Goal: Task Accomplishment & Management: Manage account settings

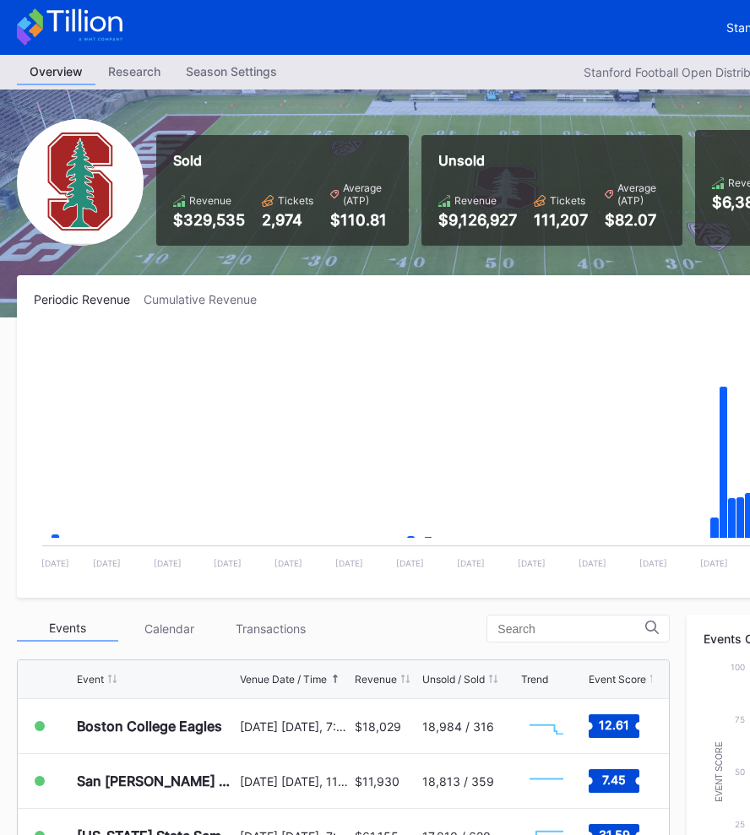
scroll to position [0, 263]
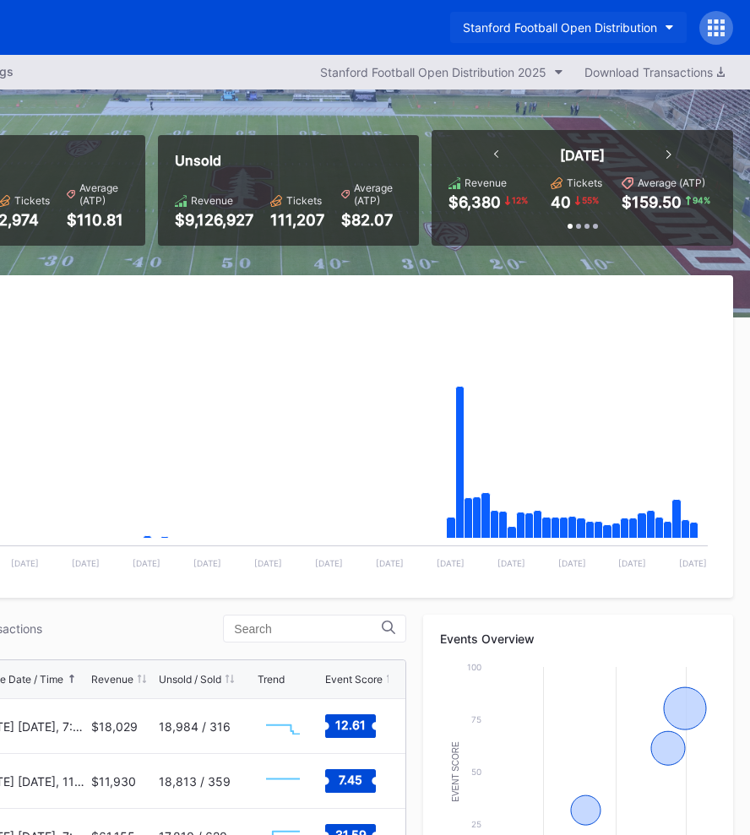
click at [563, 20] on div "Stanford Football Open Distribution" at bounding box center [560, 27] width 194 height 14
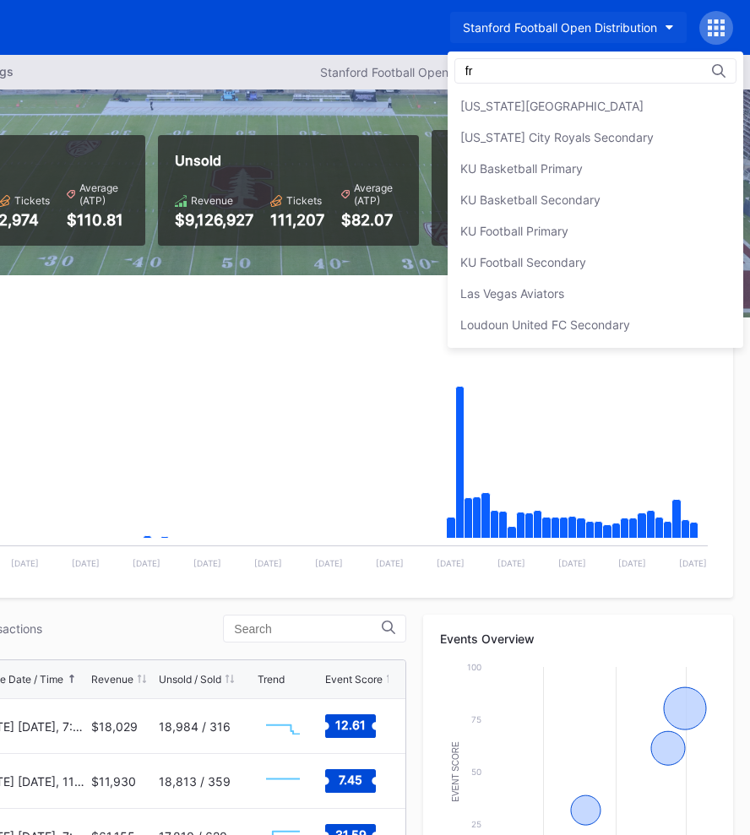
scroll to position [0, 0]
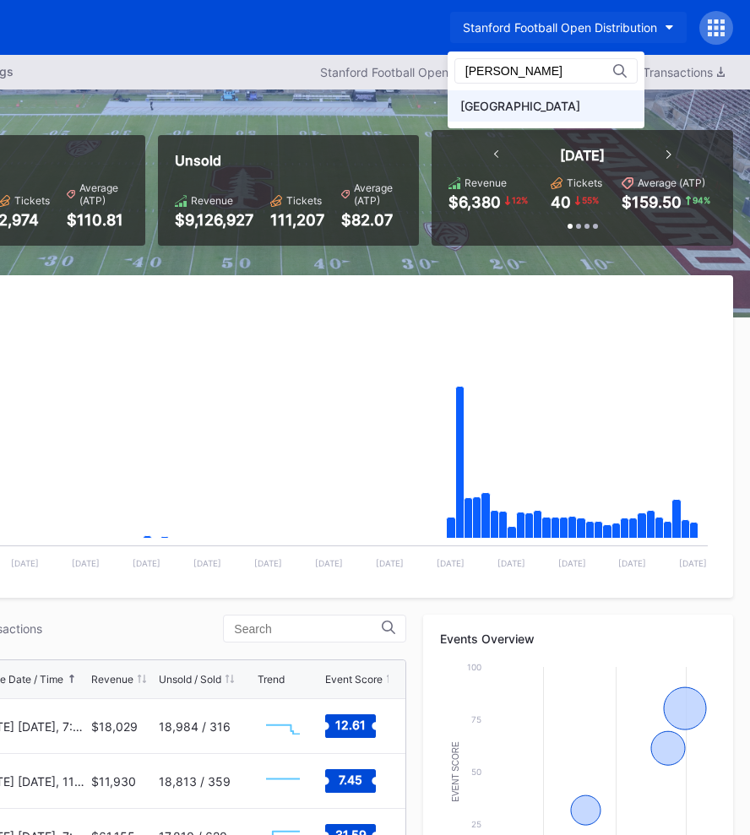
type input "[PERSON_NAME]"
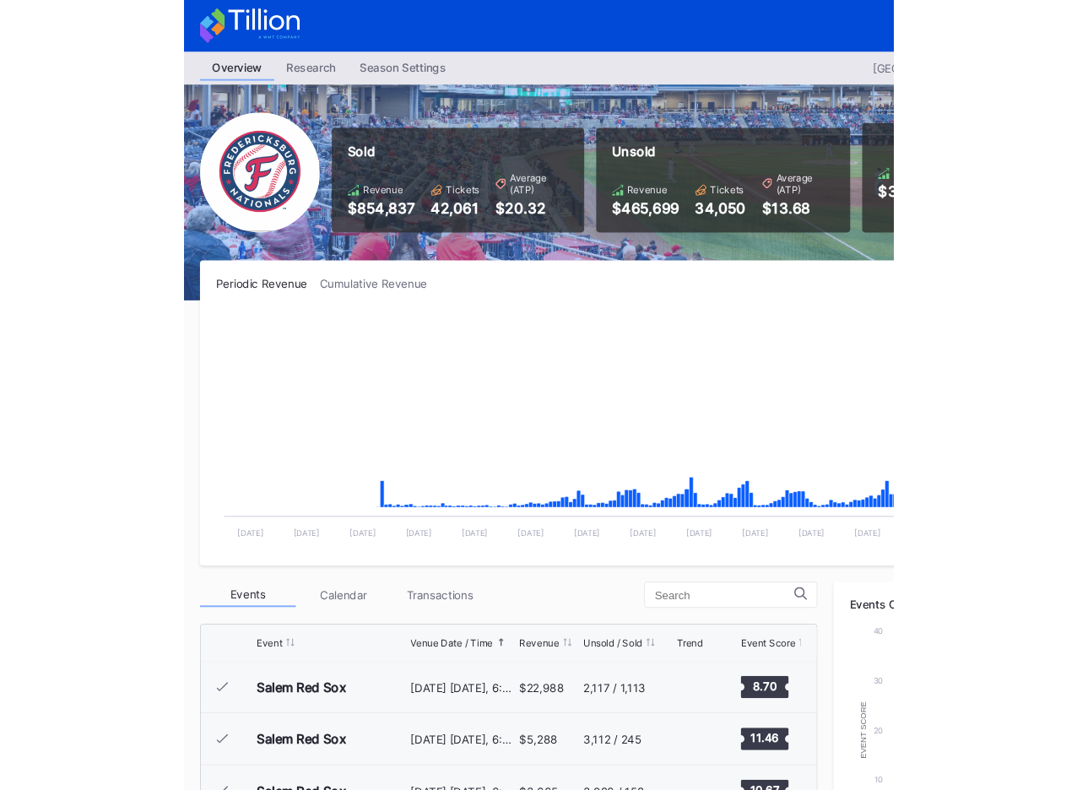
scroll to position [2963, 0]
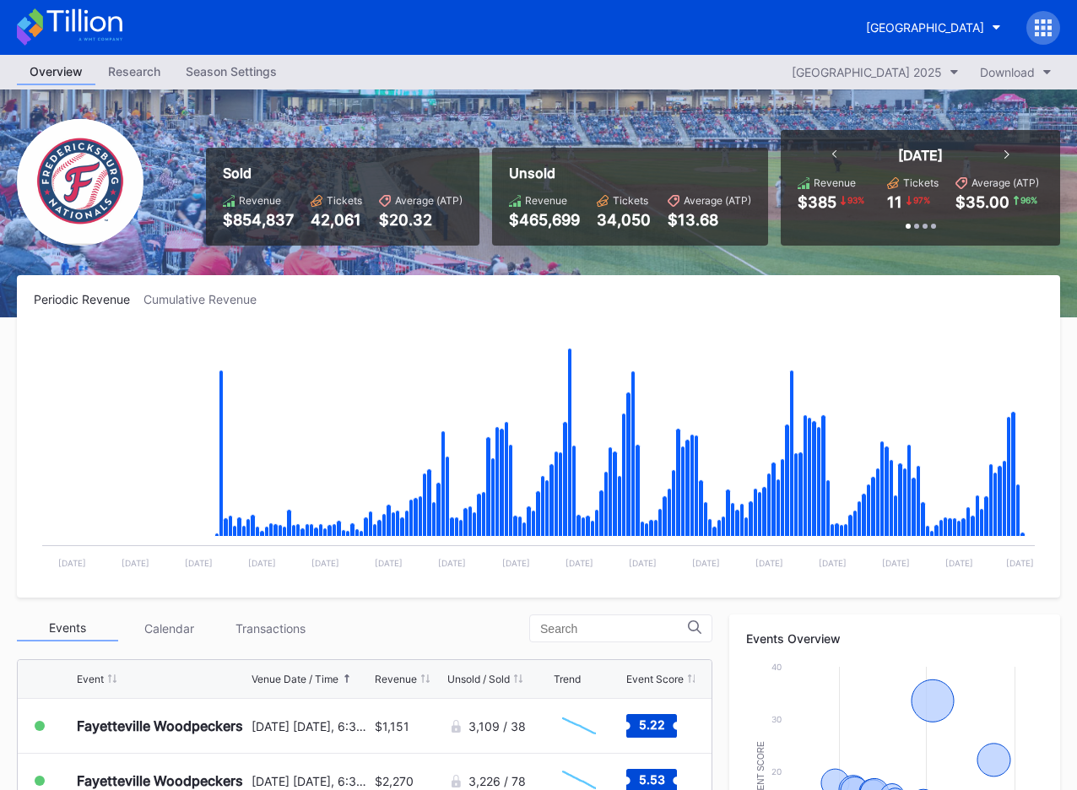
click at [250, 64] on div "Season Settings" at bounding box center [231, 71] width 117 height 24
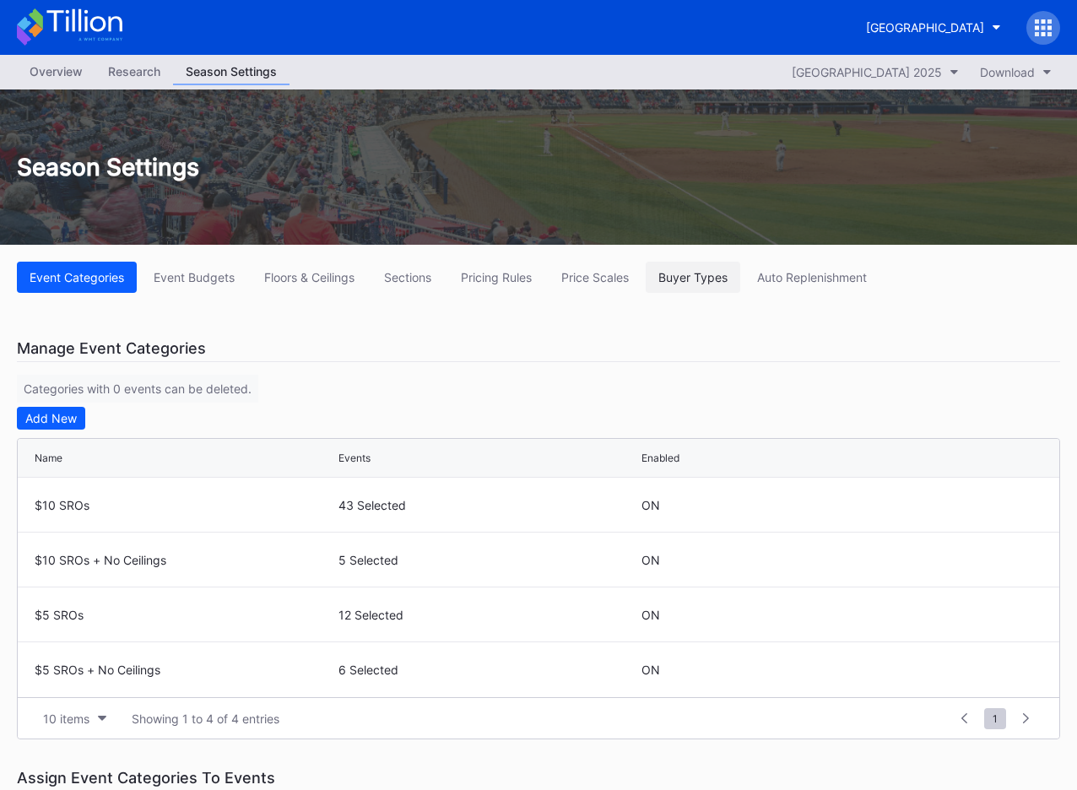
click at [682, 274] on div "Buyer Types" at bounding box center [692, 277] width 69 height 14
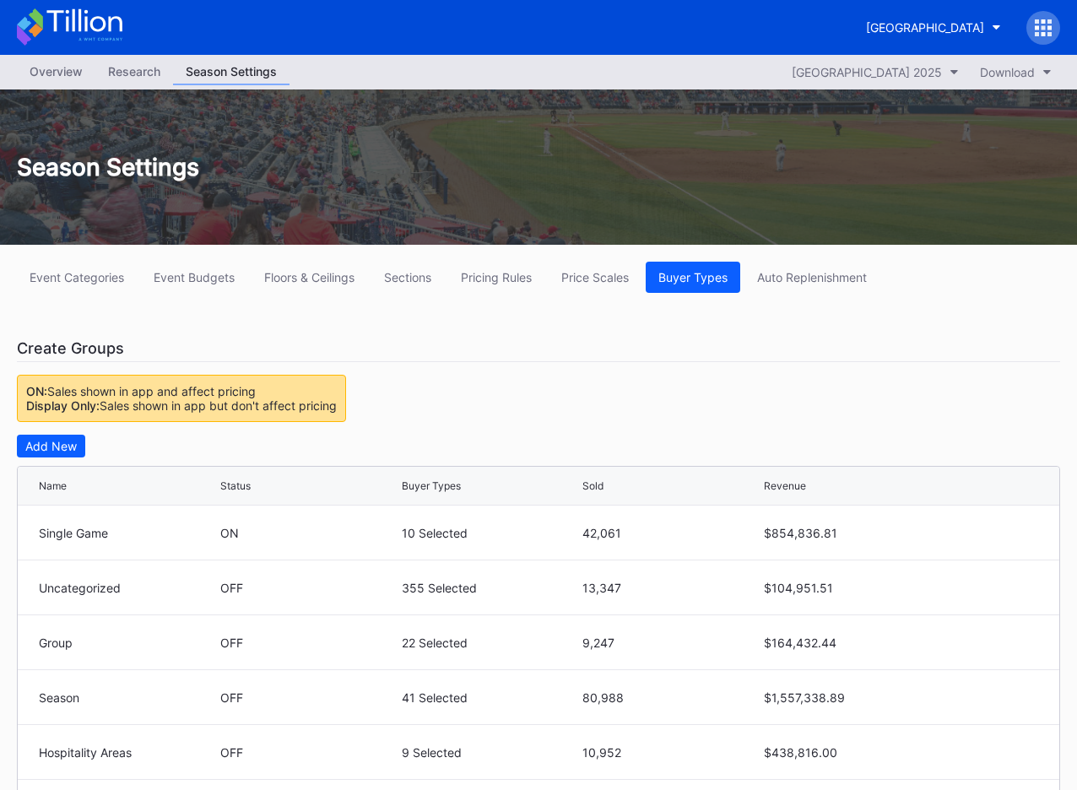
click at [707, 214] on div "Season Settings" at bounding box center [538, 166] width 1077 height 155
click at [749, 207] on div "Season Settings" at bounding box center [538, 166] width 1077 height 155
click at [749, 341] on div "Create Groups" at bounding box center [538, 348] width 1043 height 27
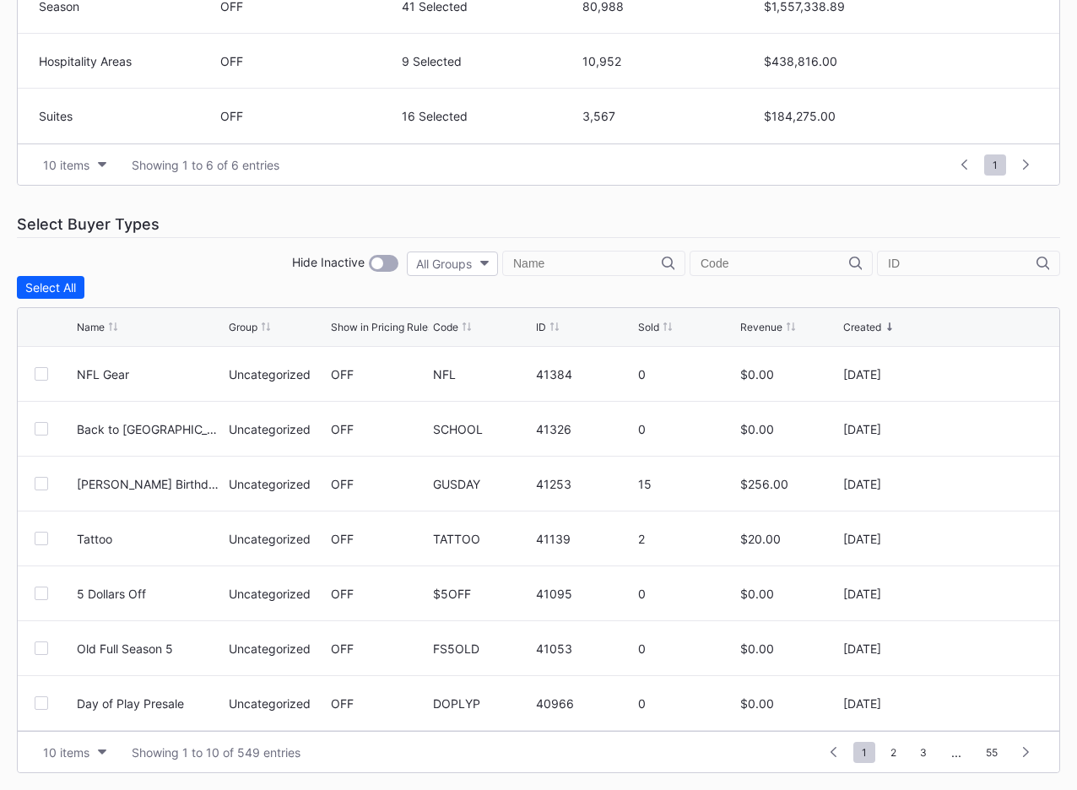
scroll to position [658, 0]
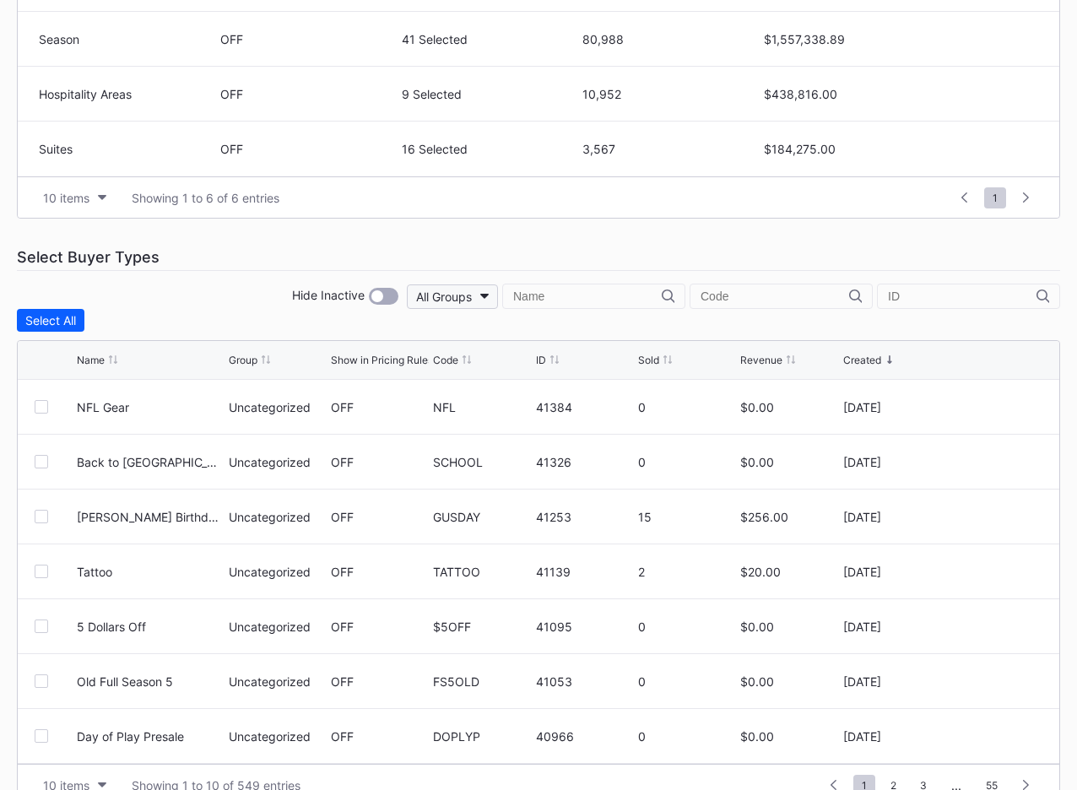
click at [472, 294] on div "All Groups" at bounding box center [444, 297] width 56 height 14
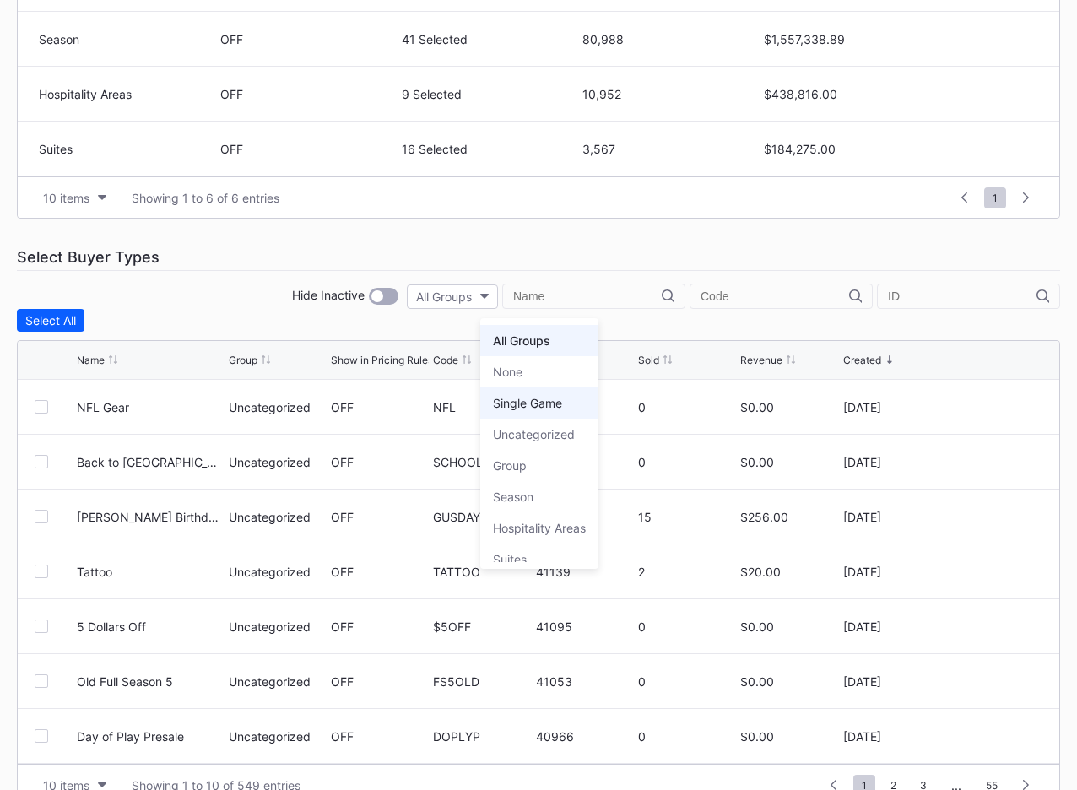
click at [545, 396] on div "Single Game" at bounding box center [527, 403] width 69 height 14
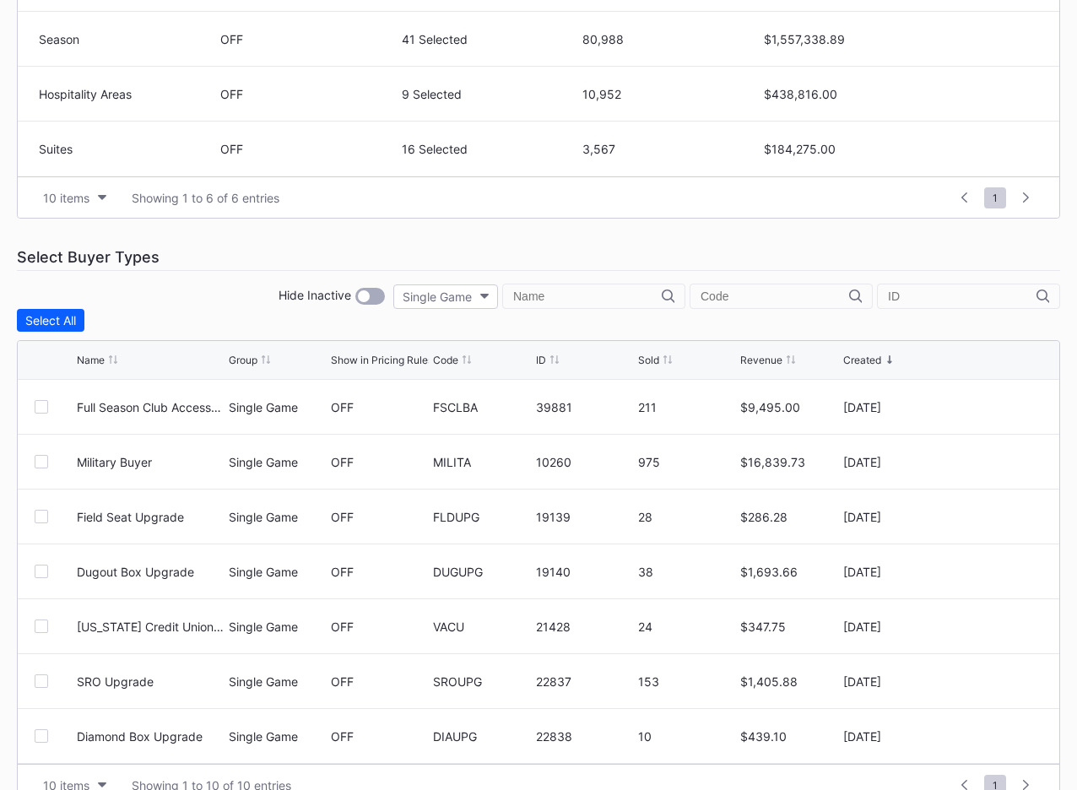
click at [657, 228] on div "Event Categories Event Budgets Floors & Ceilings Sections Pricing Rules Price S…" at bounding box center [538, 204] width 1077 height 1237
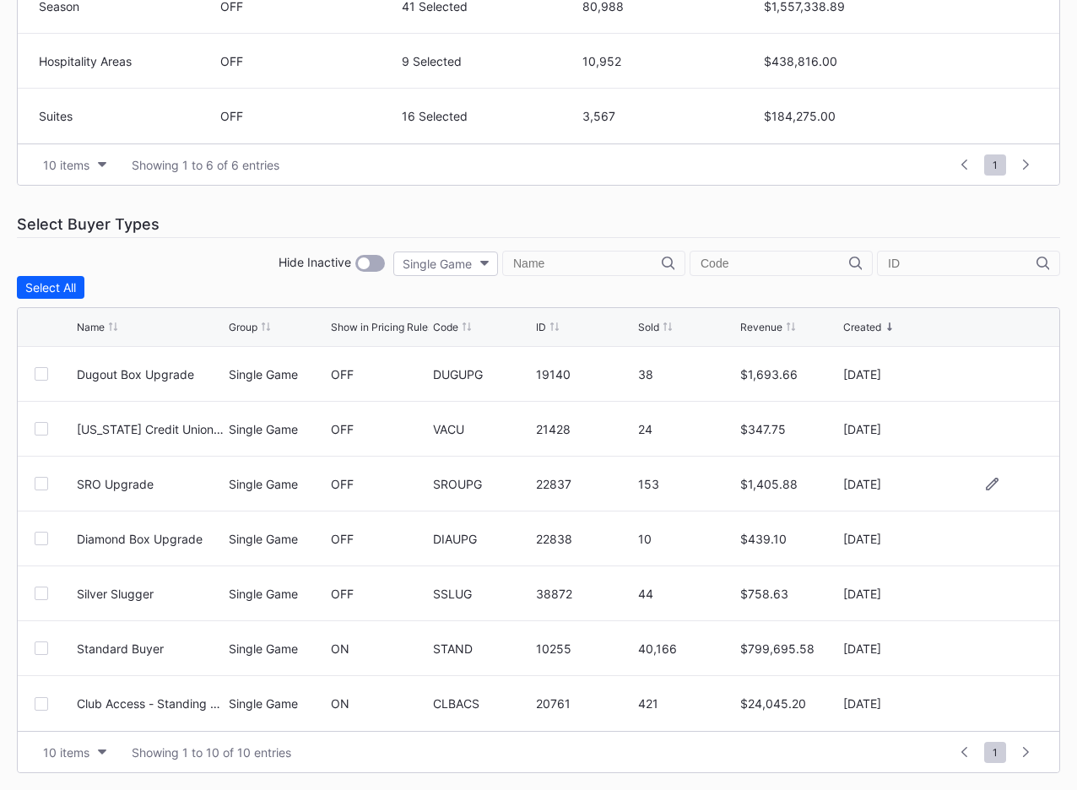
scroll to position [0, 0]
click at [648, 330] on div "Sold" at bounding box center [648, 327] width 21 height 13
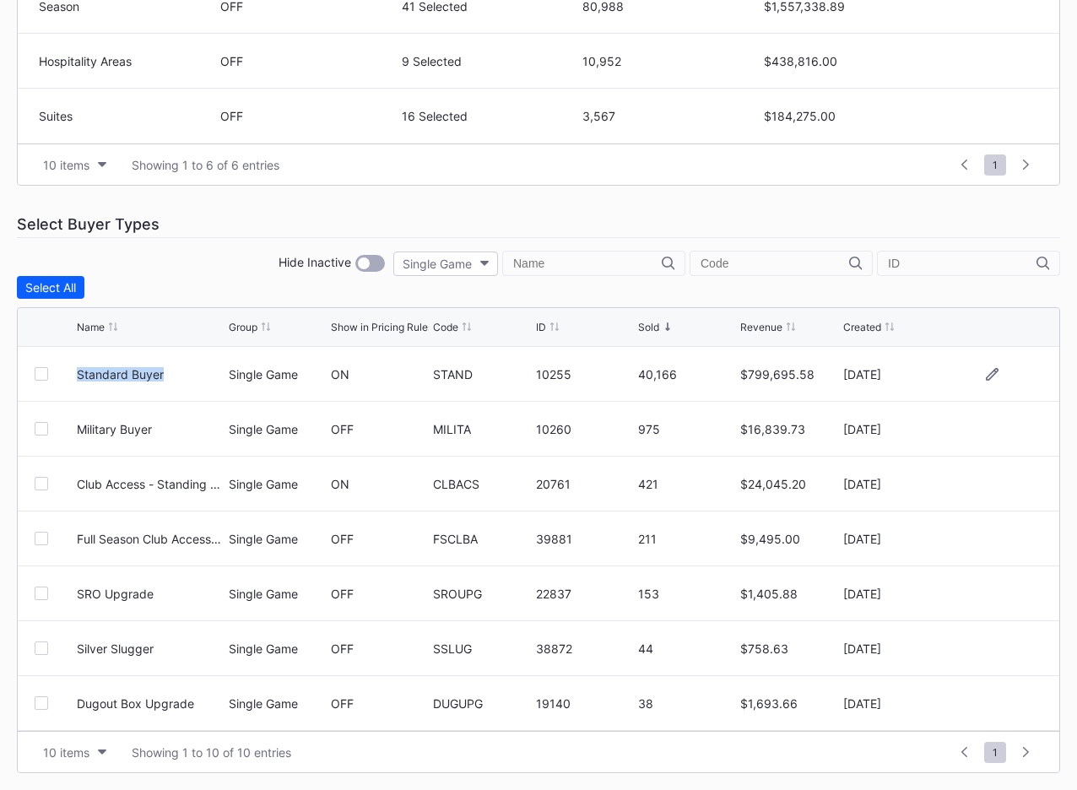
drag, startPoint x: 70, startPoint y: 375, endPoint x: 199, endPoint y: 375, distance: 129.2
click at [200, 375] on div "Standard Buyer Single Game ON STAND 10255 40,166 $799,695.58 [DATE]" at bounding box center [539, 374] width 1042 height 55
drag, startPoint x: 68, startPoint y: 428, endPoint x: 163, endPoint y: 431, distance: 95.5
click at [163, 431] on div "Military Buyer Single Game OFF MILITA 10260 975 $16,839.73 [DATE]" at bounding box center [539, 429] width 1042 height 55
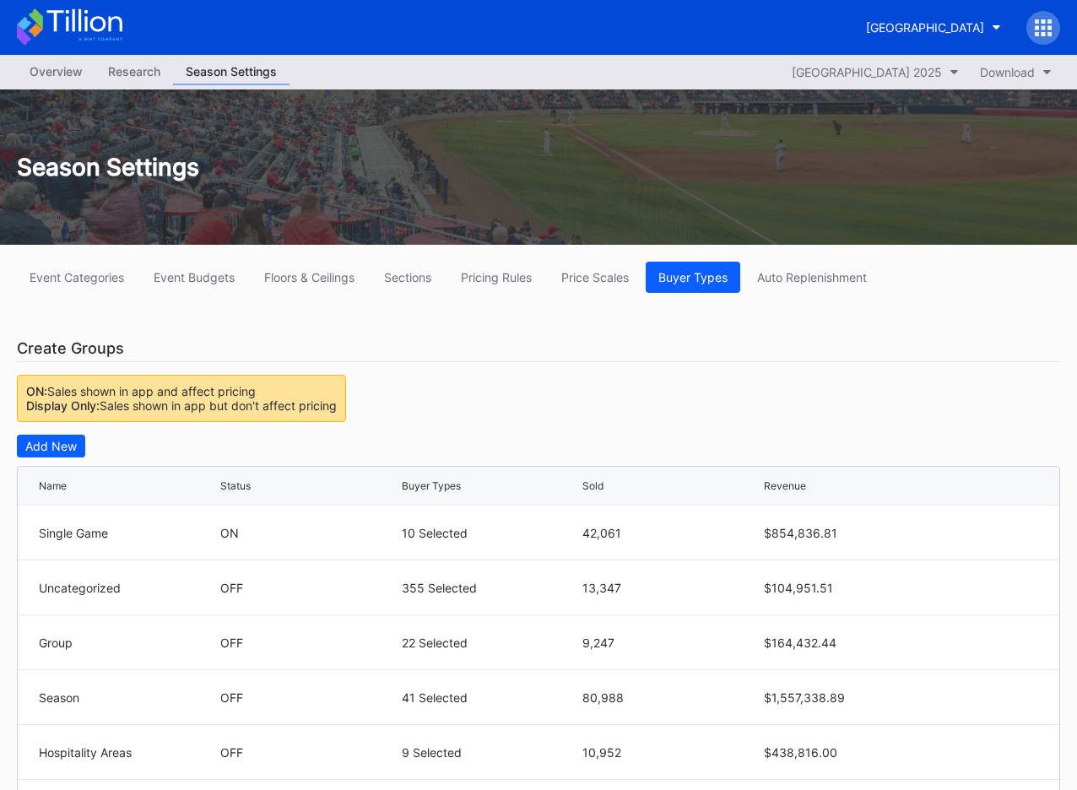
click at [60, 64] on div "Overview" at bounding box center [56, 71] width 79 height 24
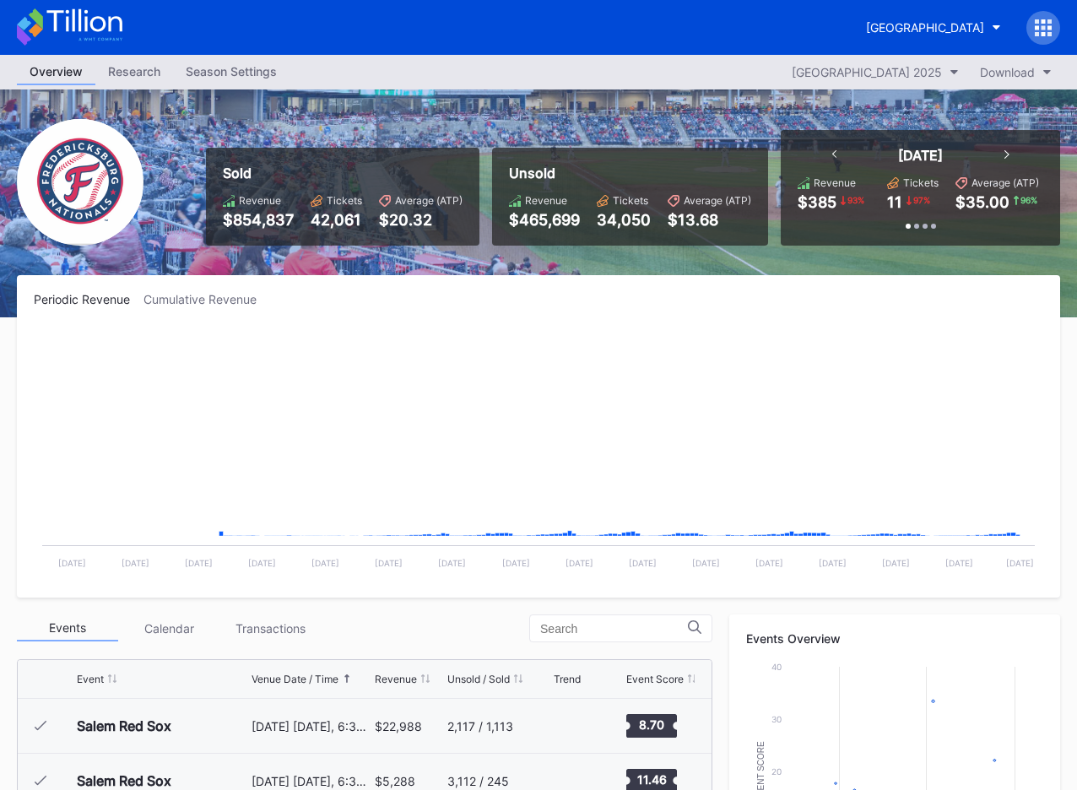
scroll to position [2963, 0]
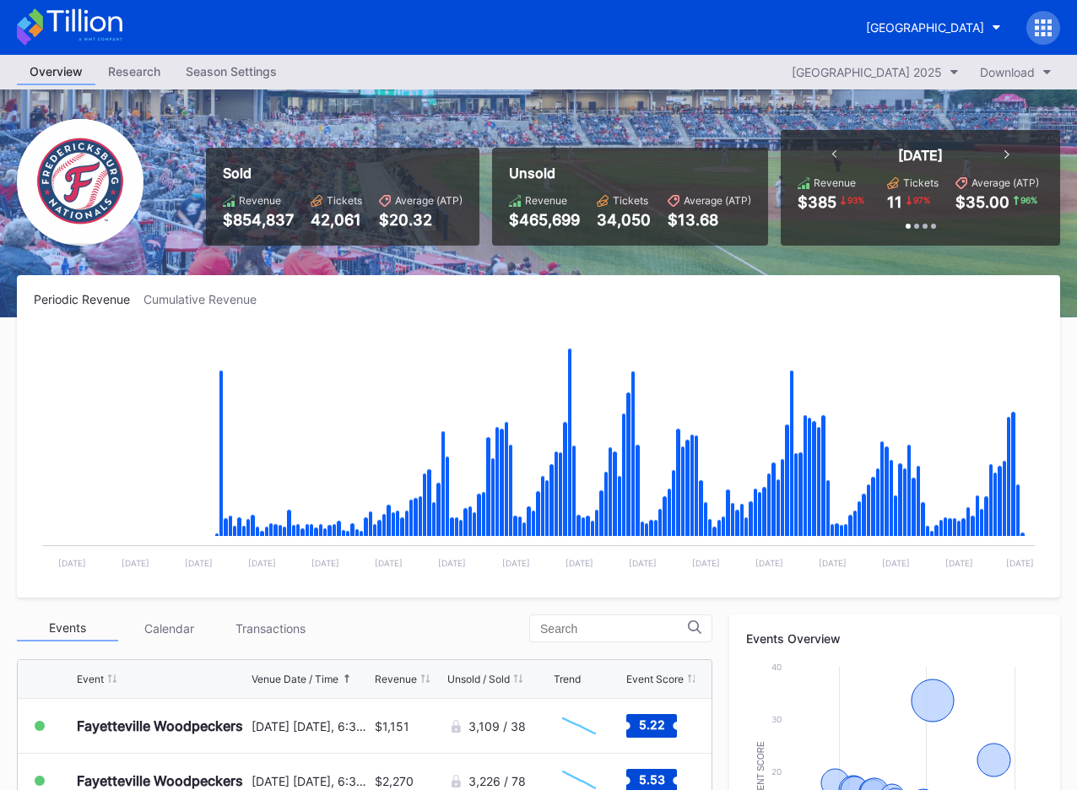
click at [247, 74] on div "Season Settings" at bounding box center [231, 71] width 117 height 24
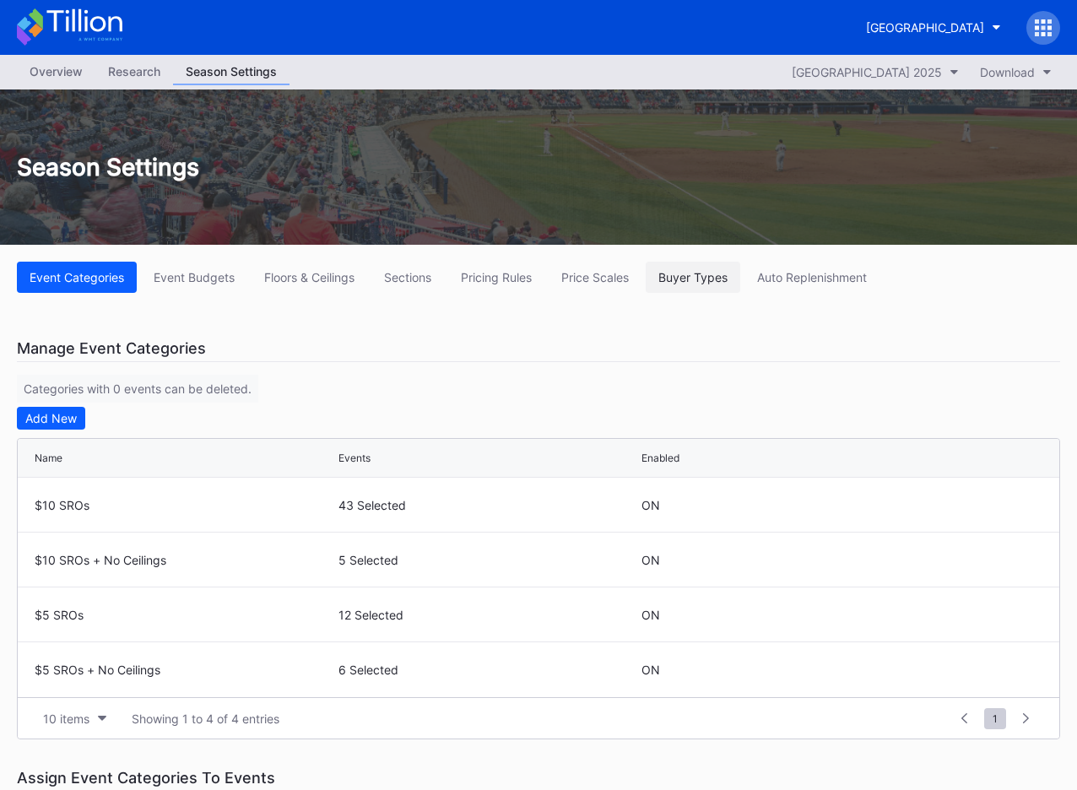
click at [702, 278] on div "Buyer Types" at bounding box center [692, 277] width 69 height 14
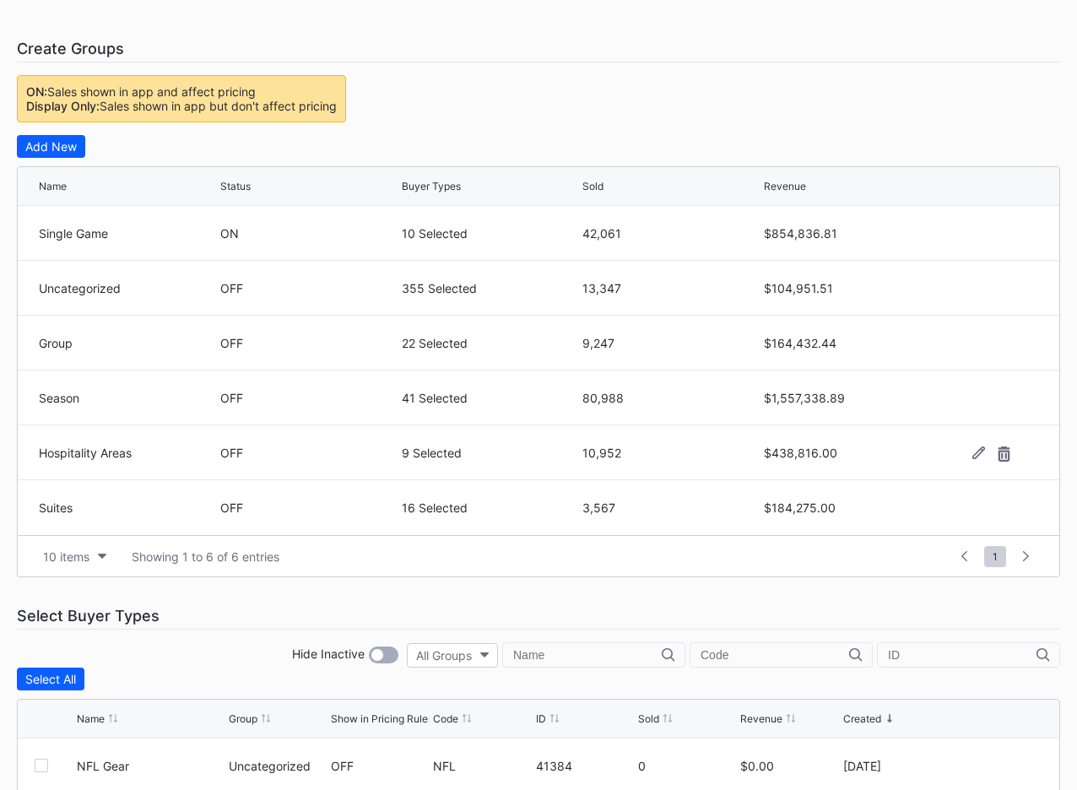
scroll to position [296, 0]
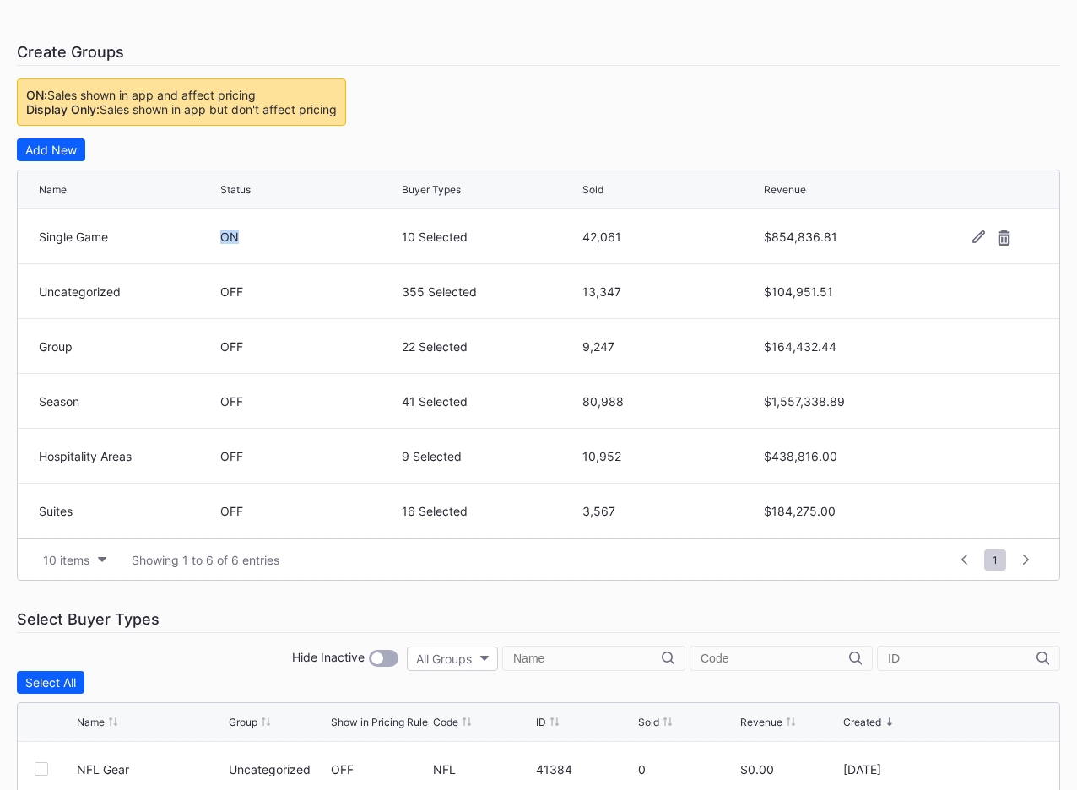
drag, startPoint x: 214, startPoint y: 235, endPoint x: 252, endPoint y: 235, distance: 38.0
click at [252, 235] on div "Single Game ON 10 Selected 42,061 $854,836.81" at bounding box center [539, 236] width 1042 height 55
click at [262, 236] on div "ON" at bounding box center [308, 237] width 177 height 14
drag, startPoint x: 574, startPoint y: 240, endPoint x: 637, endPoint y: 240, distance: 63.3
click at [637, 240] on div "Single Game ON 10 Selected 42,061 $854,836.81" at bounding box center [539, 236] width 1042 height 55
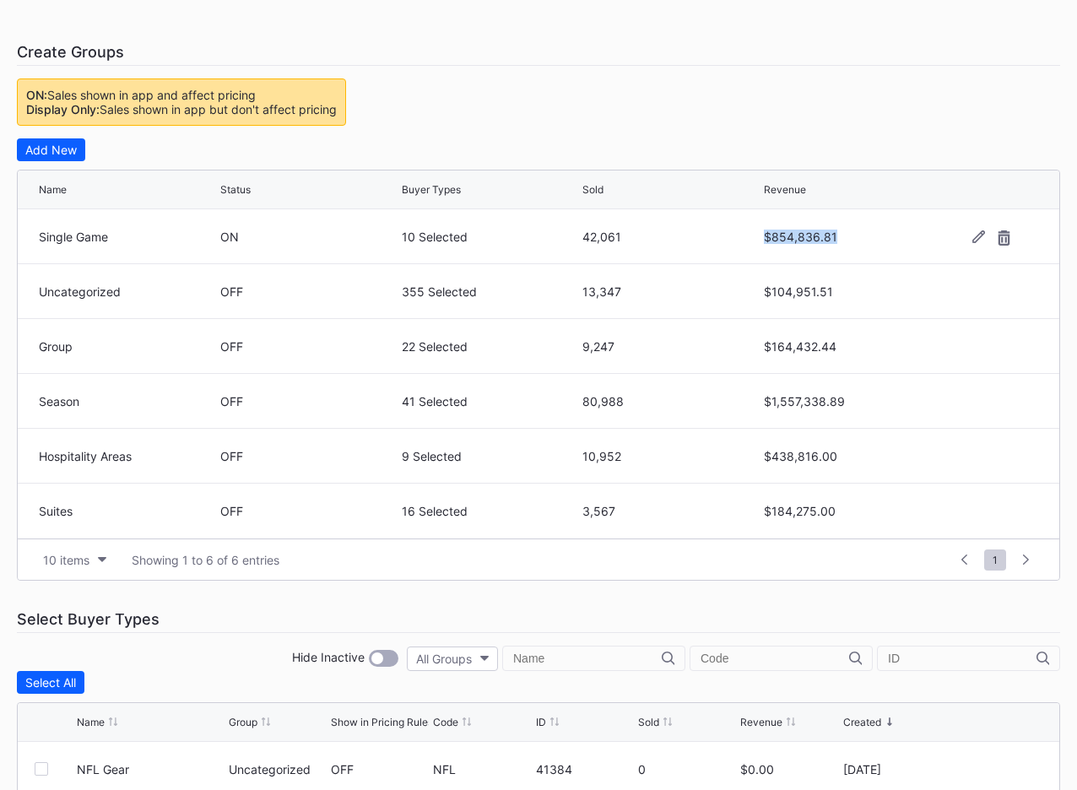
drag, startPoint x: 751, startPoint y: 234, endPoint x: 843, endPoint y: 234, distance: 91.2
click at [749, 234] on div "Single Game ON 10 Selected 42,061 $854,836.81" at bounding box center [539, 236] width 1042 height 55
click at [749, 234] on div "$854,836.81" at bounding box center [852, 237] width 177 height 14
click at [52, 405] on div "Season" at bounding box center [127, 401] width 177 height 14
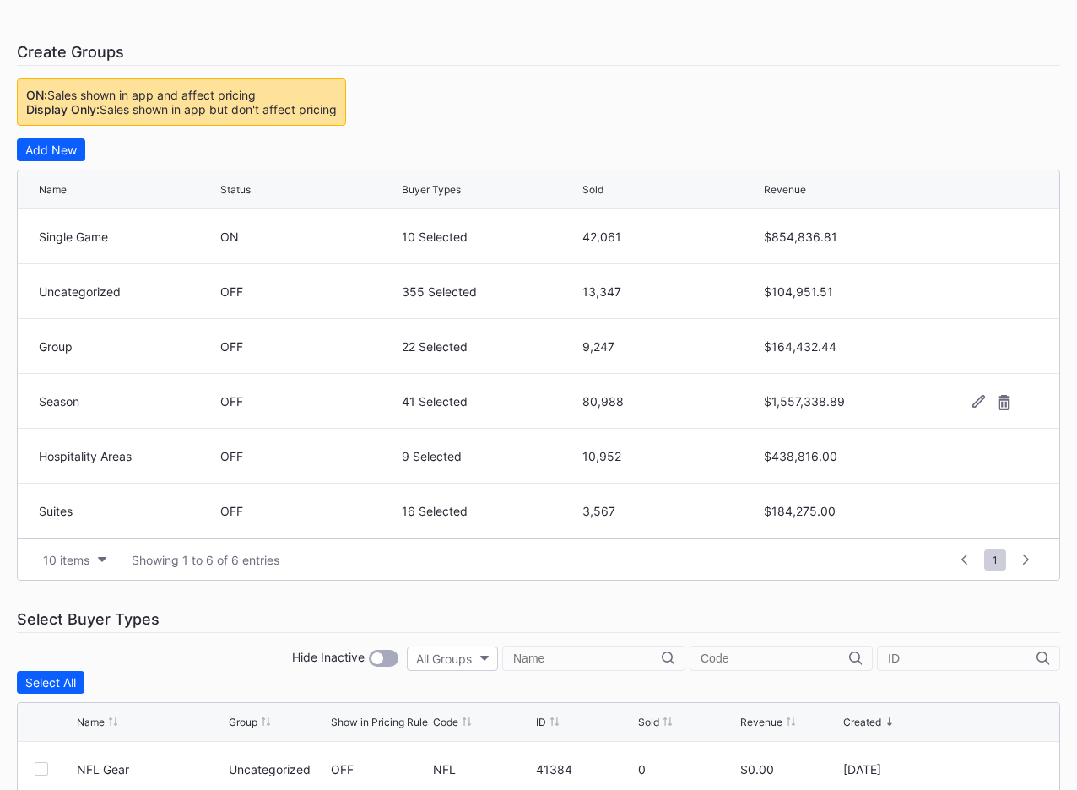
click at [50, 403] on div "Season" at bounding box center [127, 401] width 177 height 14
click at [596, 401] on div "80,988" at bounding box center [671, 401] width 177 height 14
click at [749, 403] on div "$1,557,338.89" at bounding box center [852, 401] width 177 height 14
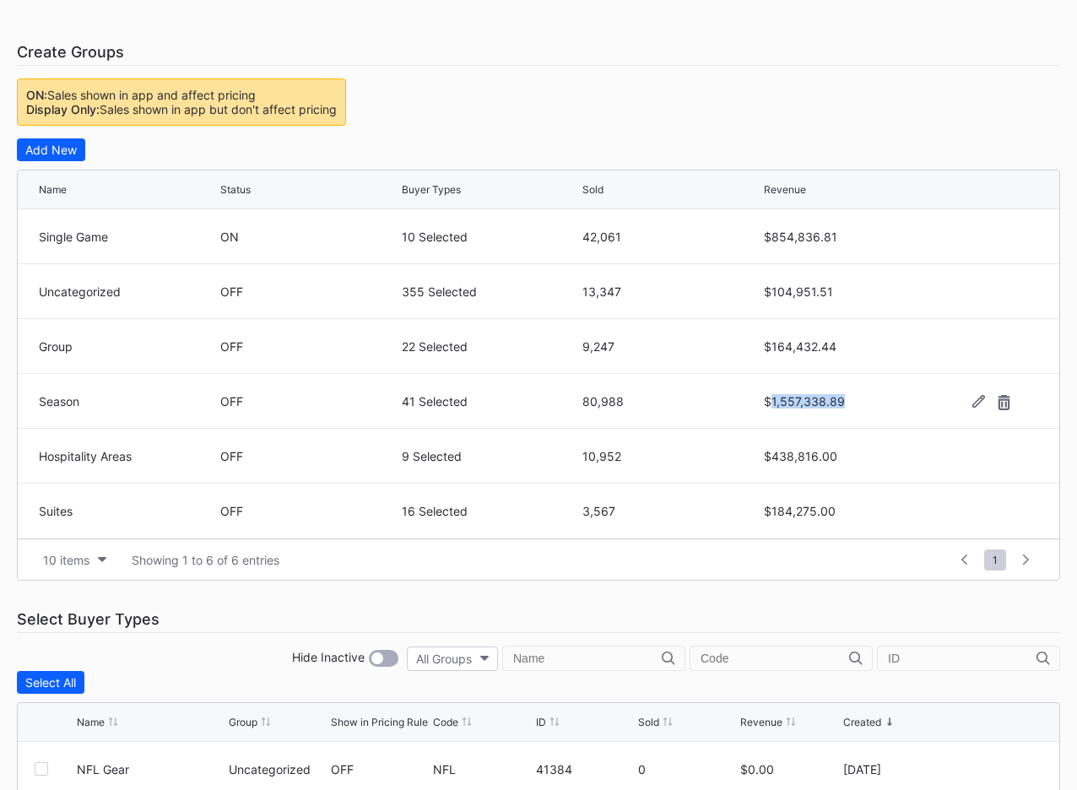
click at [749, 403] on div "$1,557,338.89" at bounding box center [852, 401] width 177 height 14
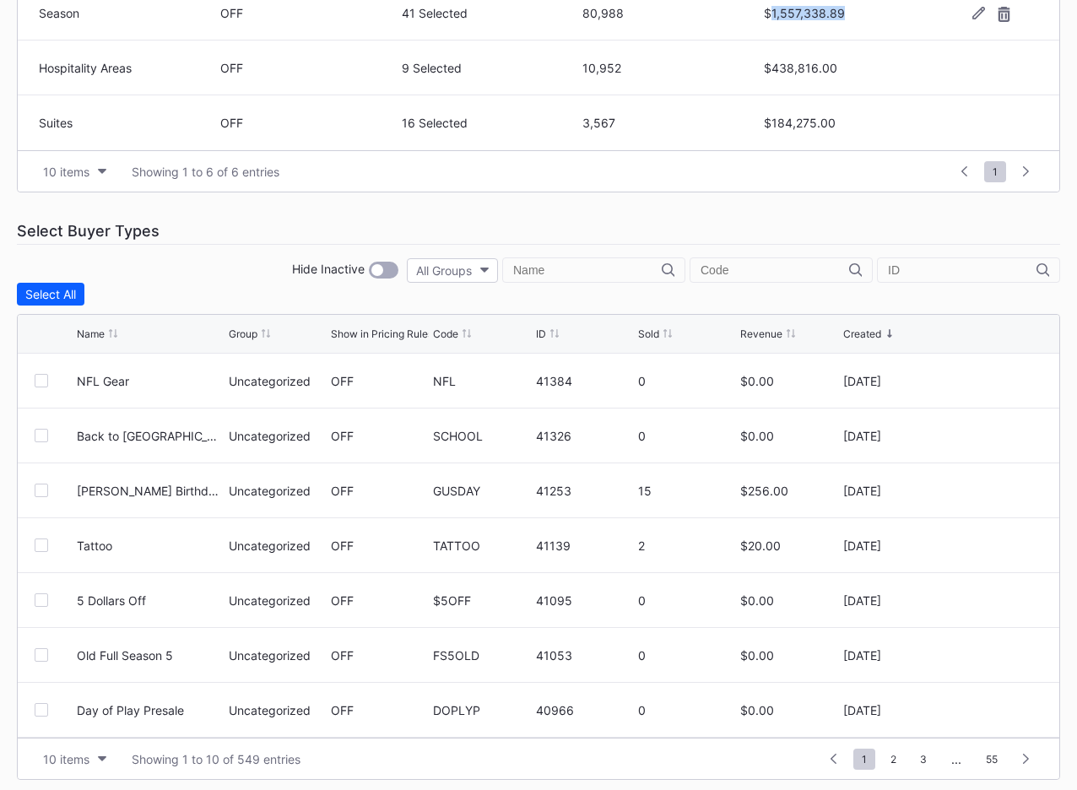
scroll to position [692, 0]
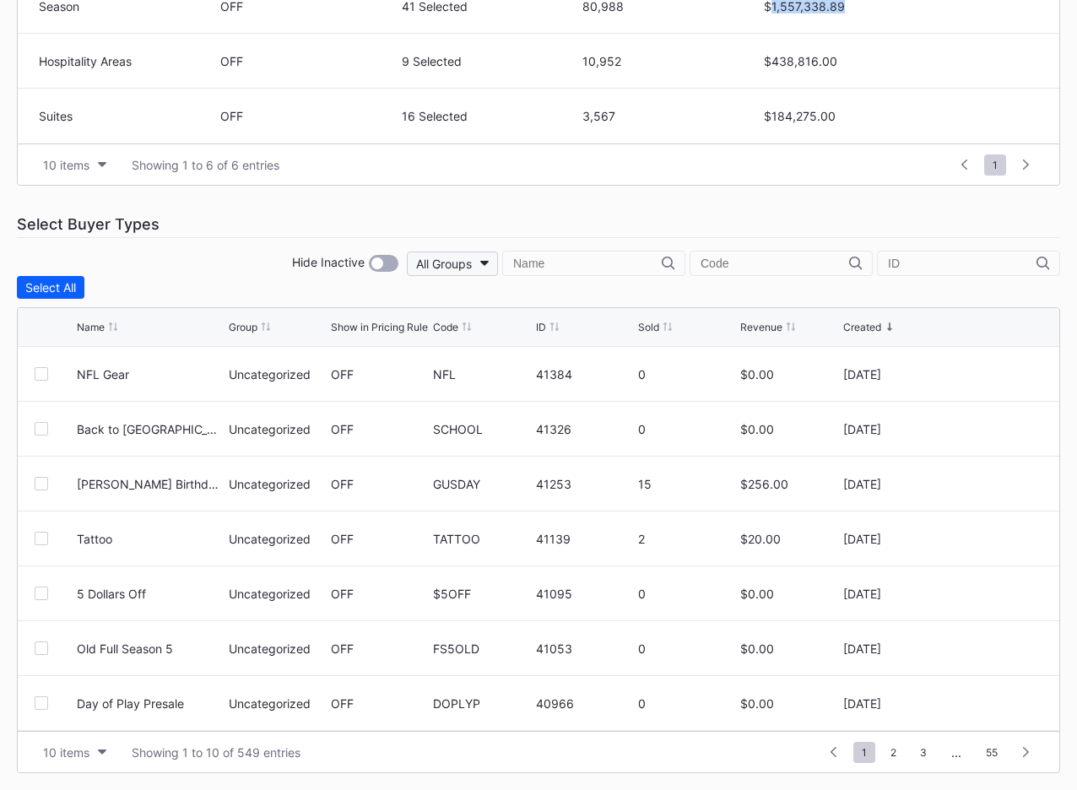
click at [498, 262] on button "All Groups" at bounding box center [452, 264] width 91 height 24
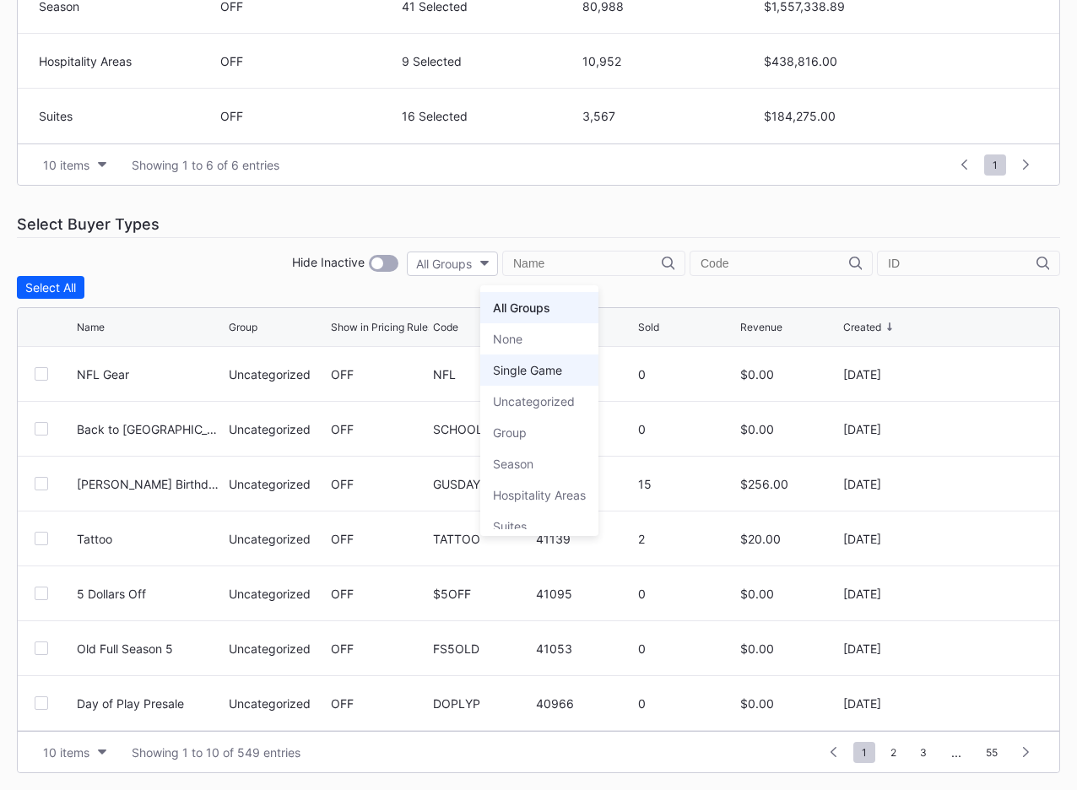
click at [576, 370] on div "Single Game" at bounding box center [539, 370] width 118 height 31
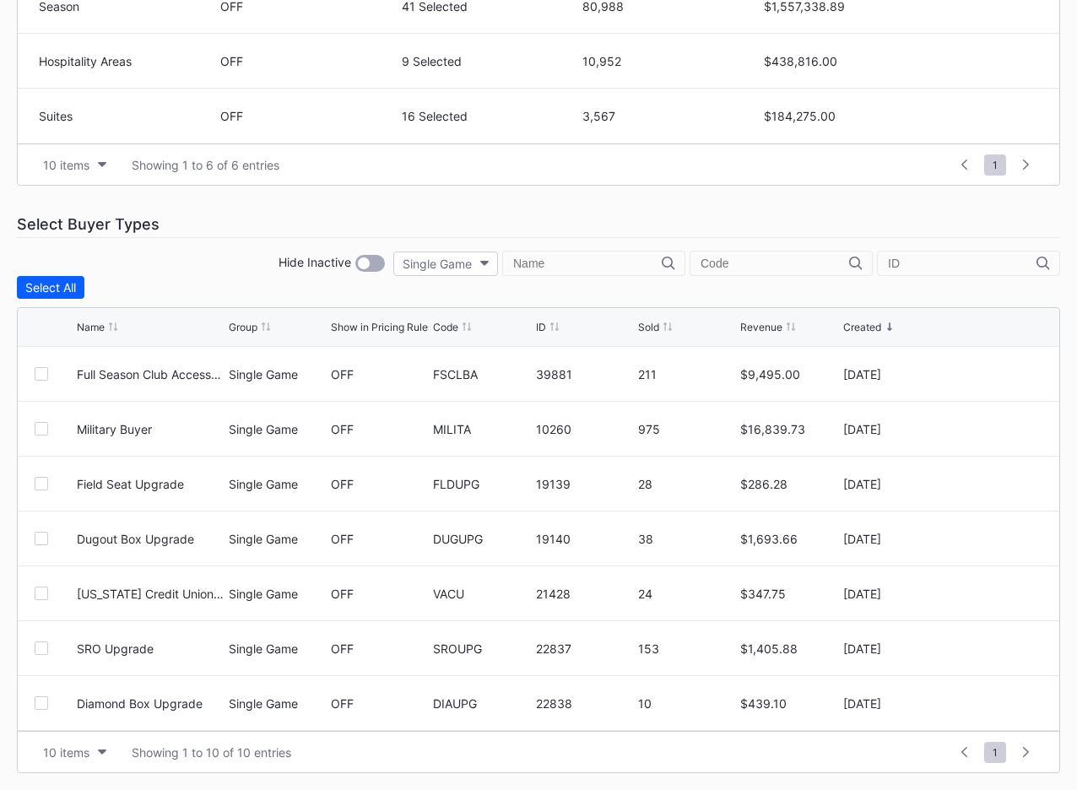
click at [582, 214] on div "Select Buyer Types" at bounding box center [538, 224] width 1043 height 27
drag, startPoint x: 422, startPoint y: 376, endPoint x: 498, endPoint y: 375, distance: 76.0
click at [497, 375] on div "Full Season Club Access SRO Single Game OFF FSCLBA 39881 211 $9,495.00 [DATE]" at bounding box center [539, 374] width 1042 height 55
click at [544, 376] on div "39881" at bounding box center [585, 374] width 98 height 14
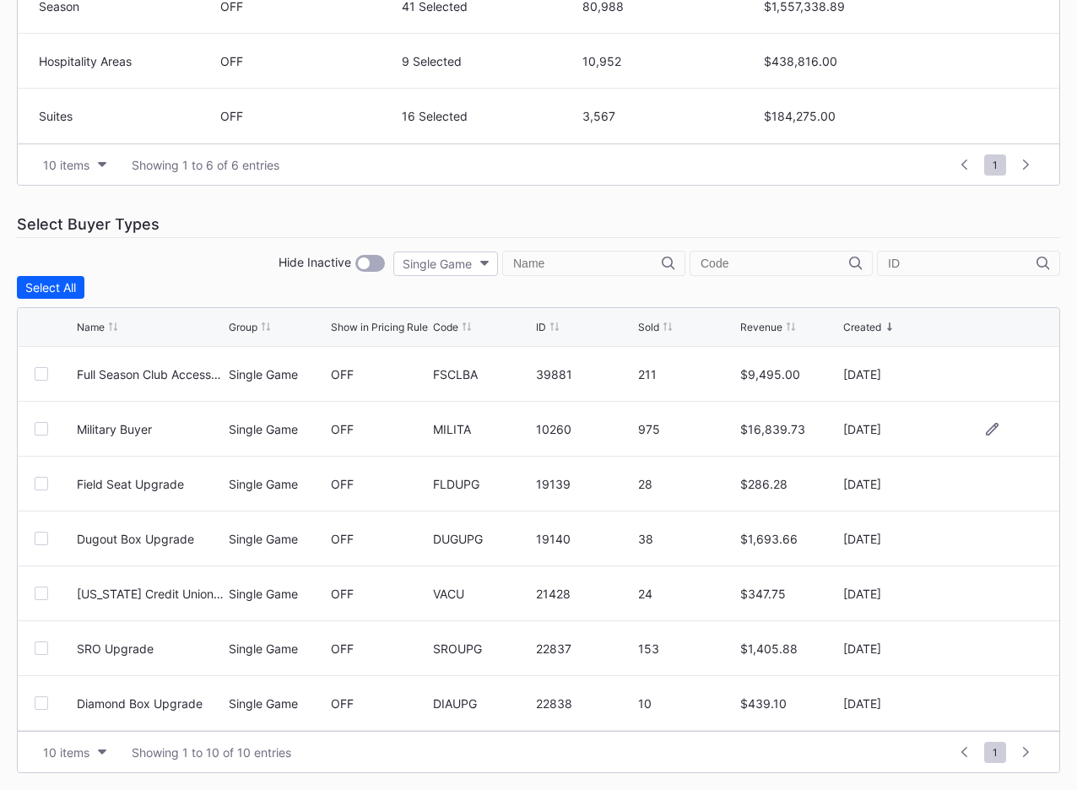
click at [544, 426] on div "10260" at bounding box center [585, 429] width 98 height 14
click at [439, 426] on div "MILITA" at bounding box center [482, 429] width 98 height 14
click at [491, 454] on div "MILITA" at bounding box center [482, 429] width 98 height 54
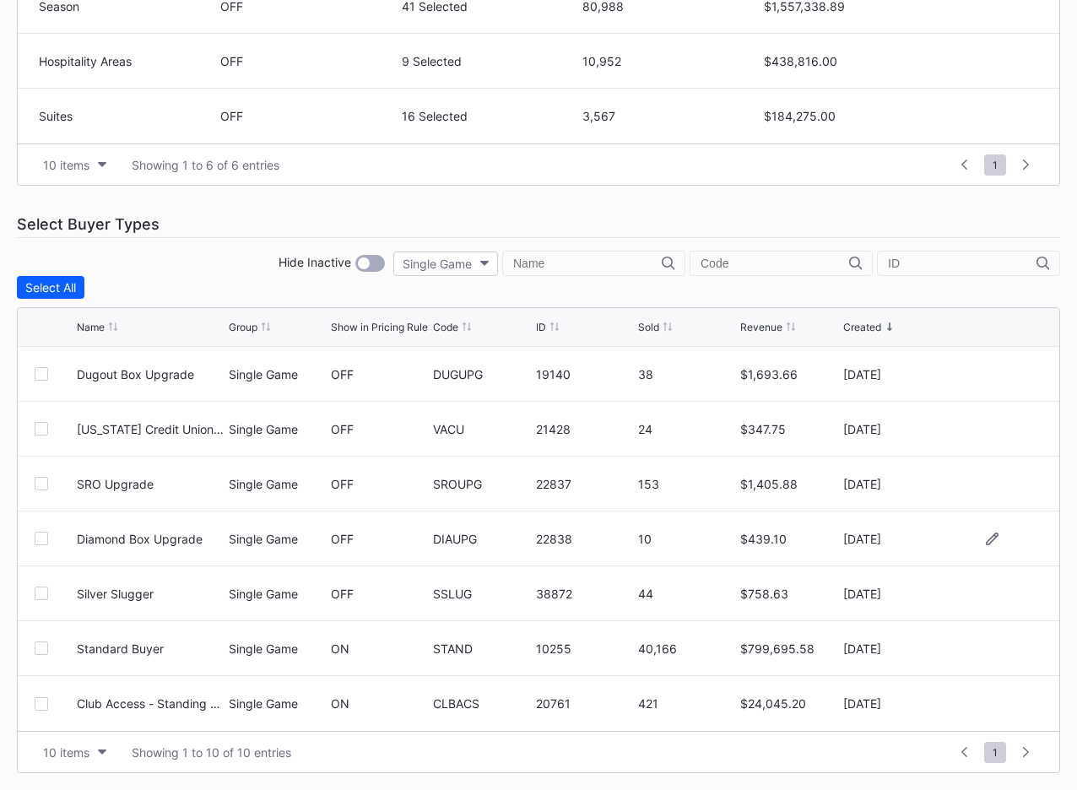
scroll to position [0, 0]
click at [257, 276] on div "Select All" at bounding box center [538, 287] width 1043 height 23
click at [264, 275] on div "Hide Inactive Single Game" at bounding box center [538, 263] width 1043 height 25
drag, startPoint x: 227, startPoint y: 373, endPoint x: 301, endPoint y: 376, distance: 74.3
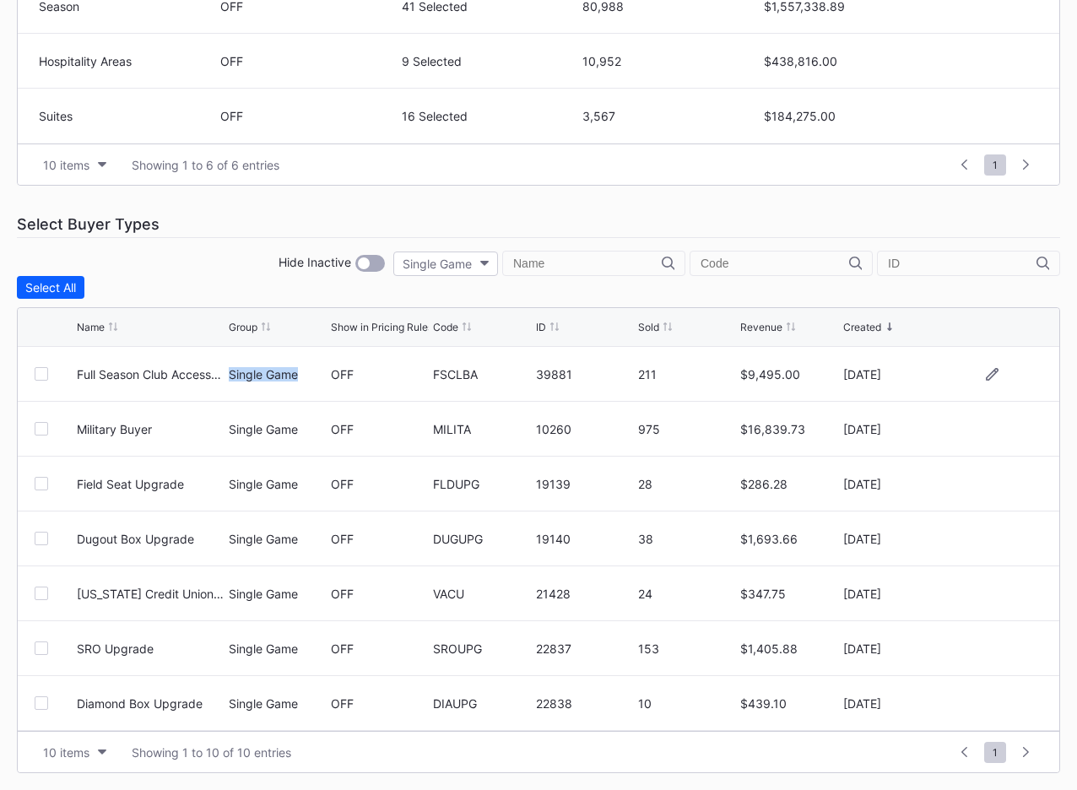
click at [301, 376] on div "Full Season Club Access SRO Single Game OFF FSCLBA 39881 211 $9,495.00 [DATE]" at bounding box center [539, 374] width 1042 height 55
click at [255, 377] on div "Single Game" at bounding box center [278, 374] width 98 height 14
click at [291, 269] on div "Hide Inactive Single Game" at bounding box center [538, 263] width 1043 height 25
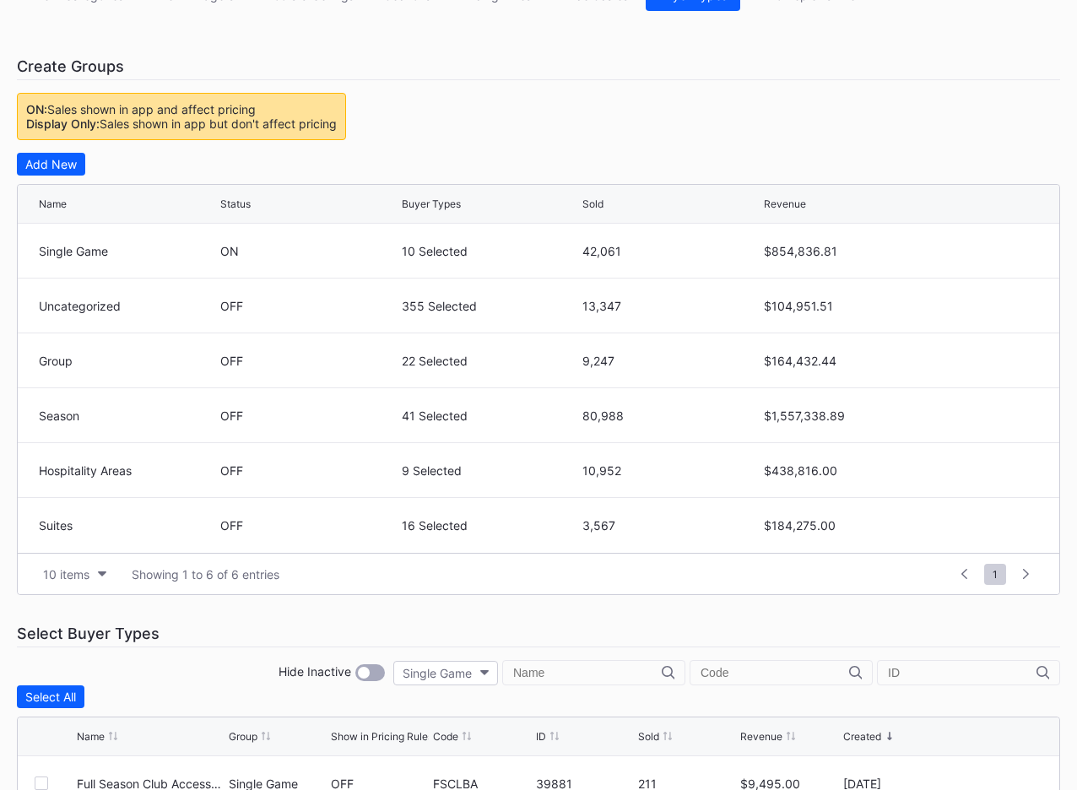
scroll to position [278, 0]
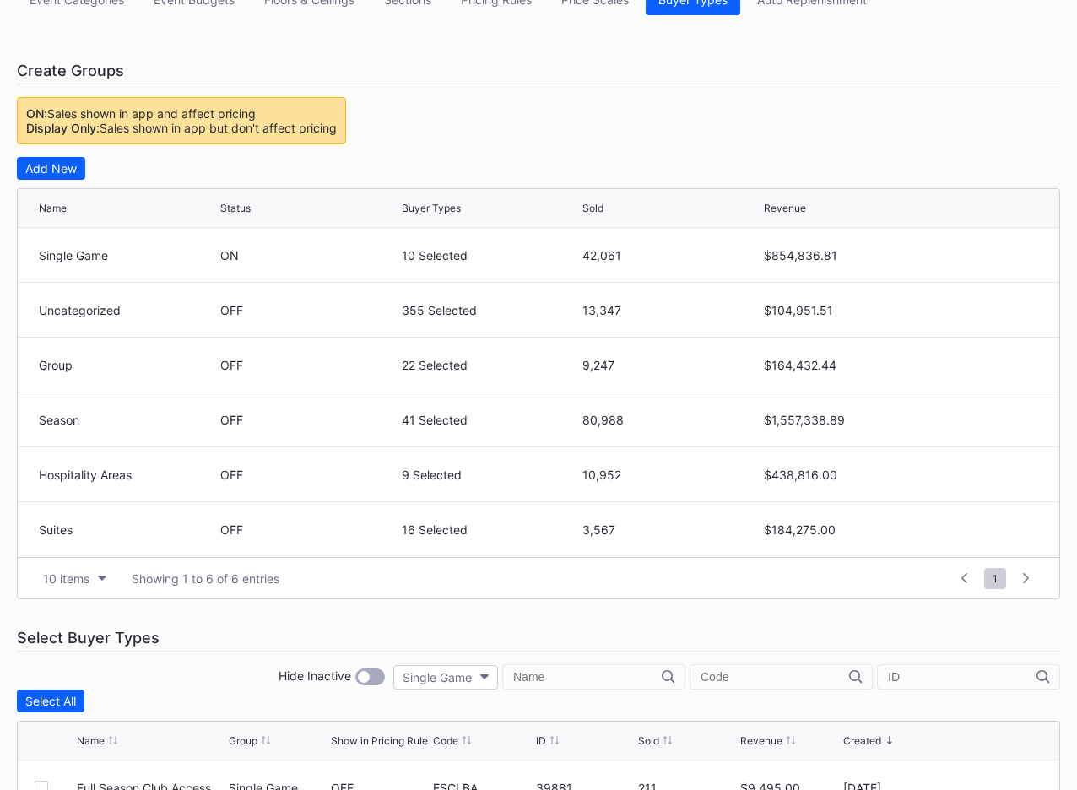
click at [317, 622] on div "Event Categories Event Budgets Floors & Ceilings Sections Pricing Rules Price S…" at bounding box center [538, 585] width 1077 height 1237
drag, startPoint x: 30, startPoint y: 312, endPoint x: 113, endPoint y: 312, distance: 82.7
click at [113, 312] on div "Uncategorized OFF 355 Selected 13,347 $104,951.51" at bounding box center [539, 310] width 1042 height 55
click at [165, 312] on div "Uncategorized" at bounding box center [127, 310] width 177 height 14
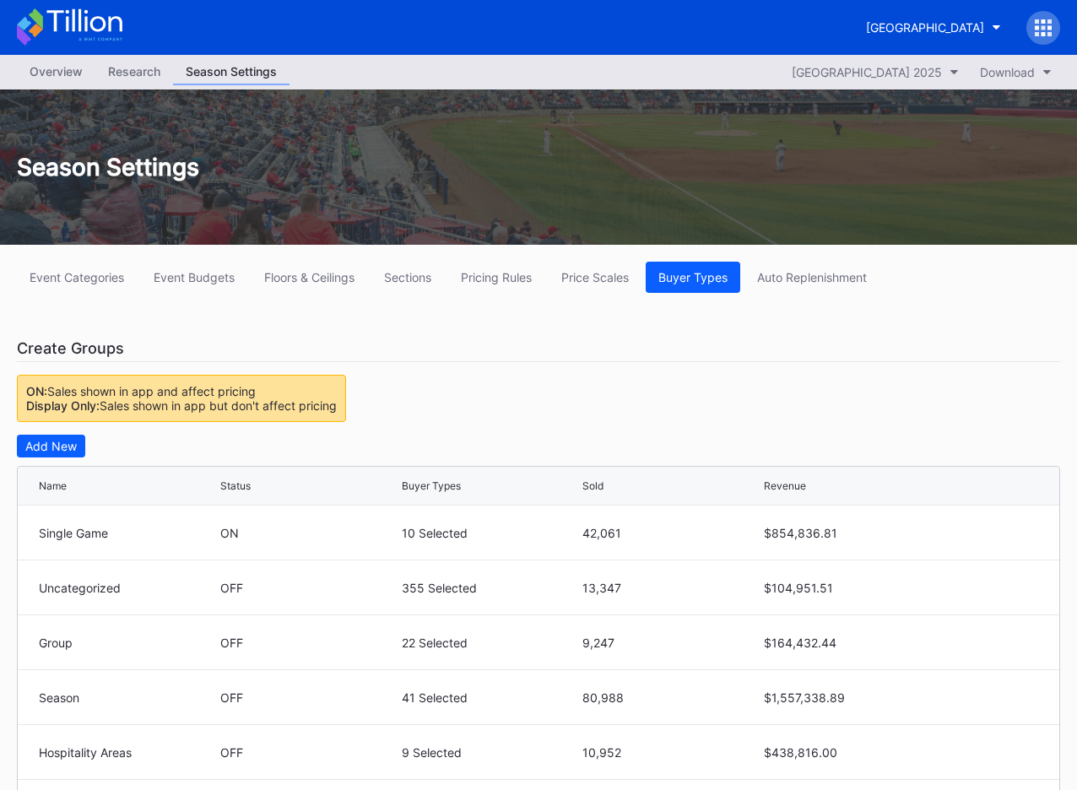
click at [53, 82] on div "Overview" at bounding box center [56, 71] width 79 height 24
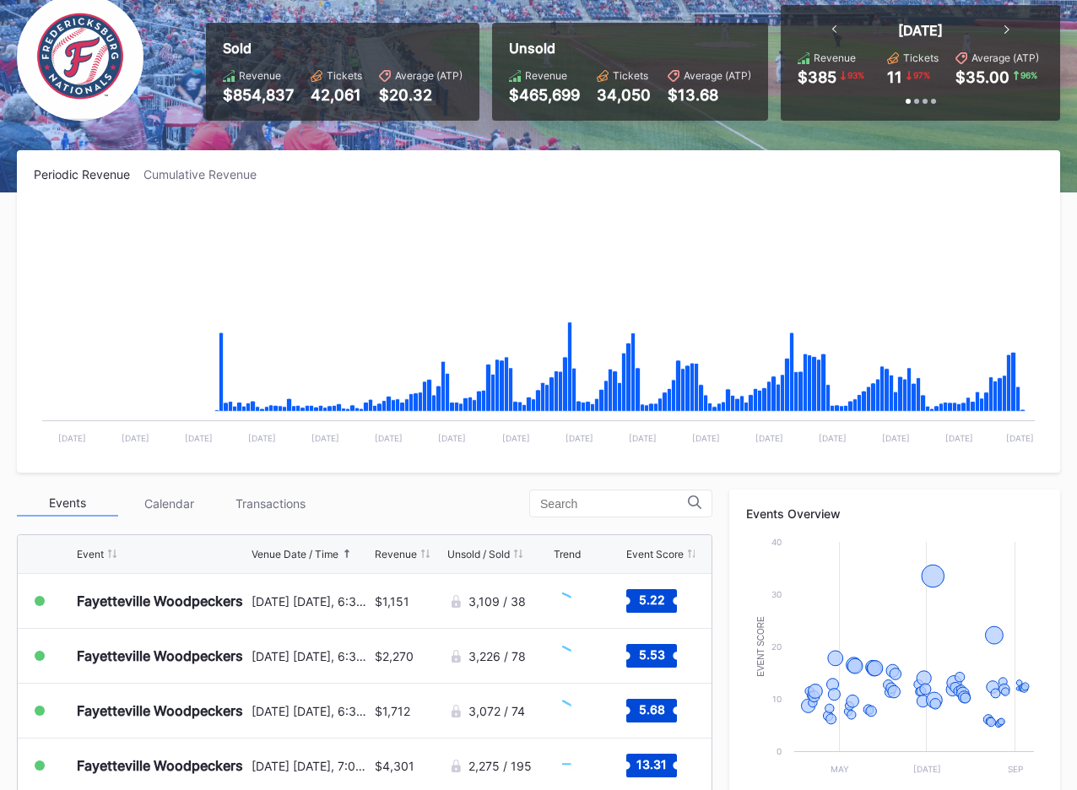
scroll to position [203, 0]
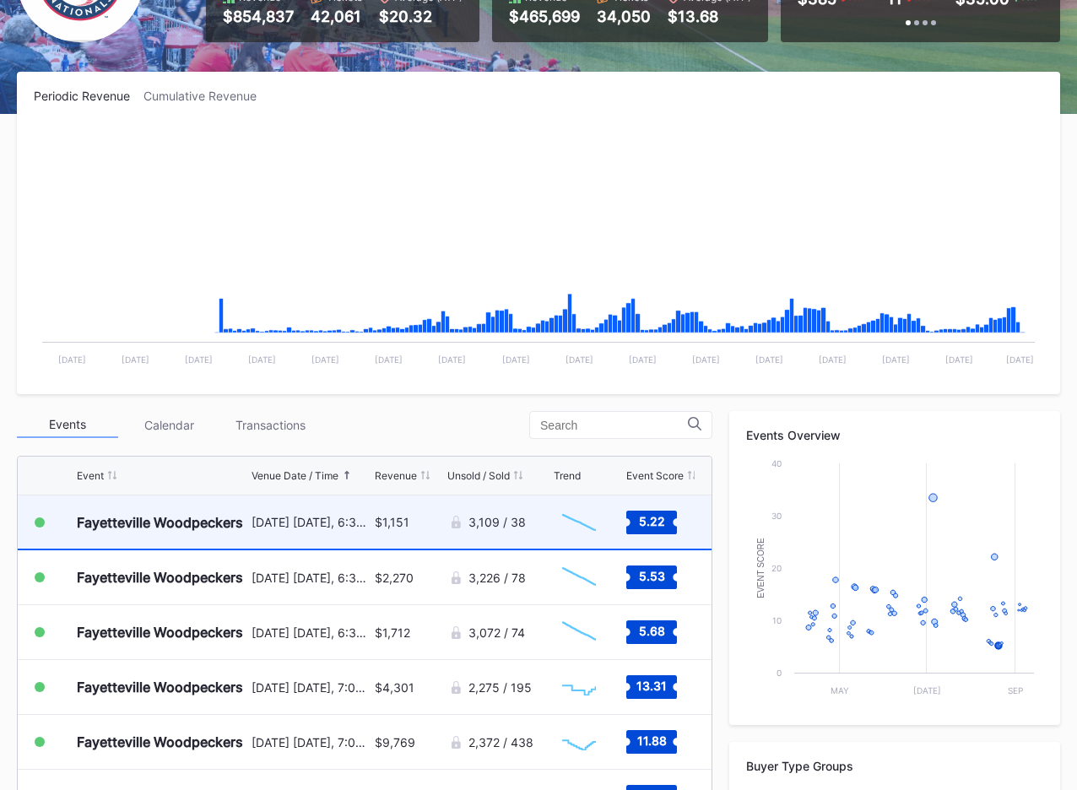
click at [241, 531] on div "Fayetteville Woodpeckers" at bounding box center [162, 522] width 171 height 53
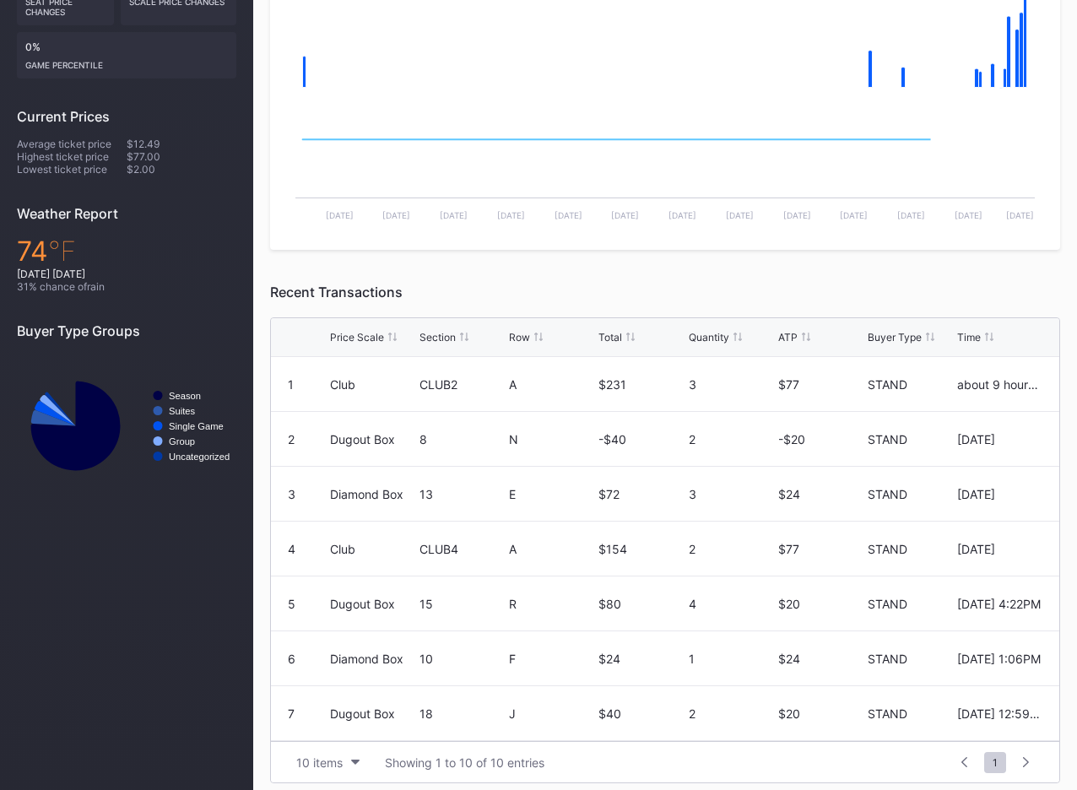
scroll to position [471, 0]
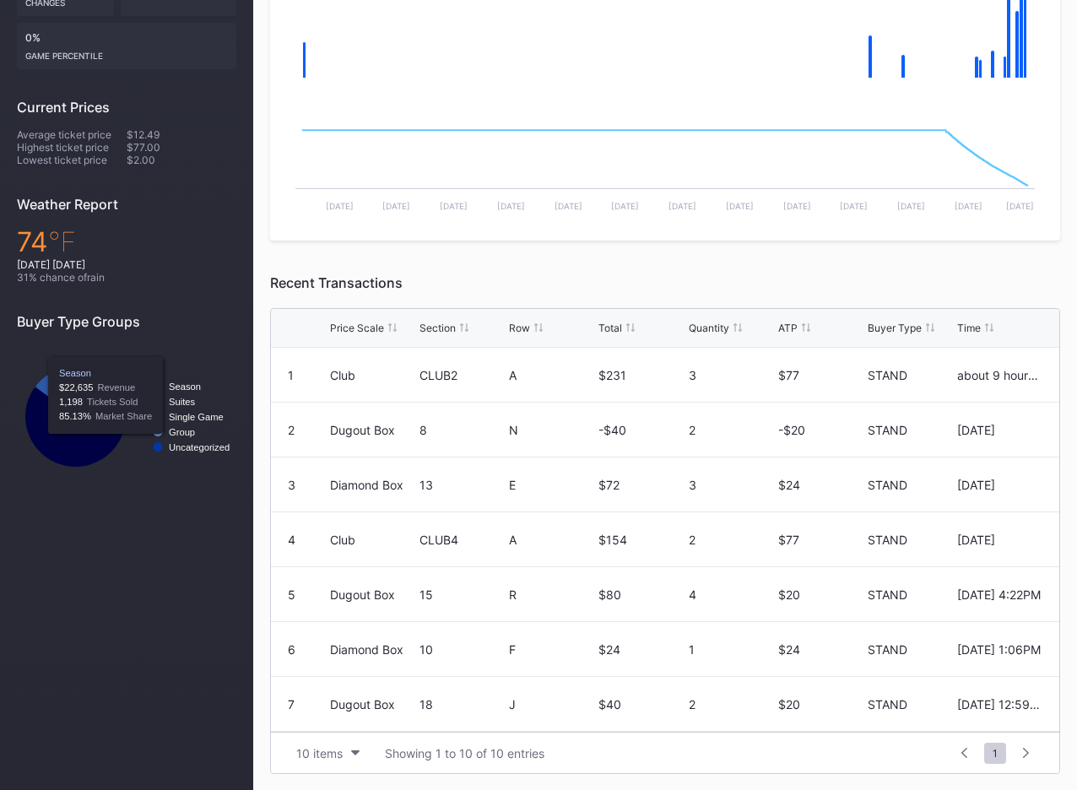
click at [137, 507] on div "This Event [GEOGRAPHIC_DATA] Woodpeckers [DATE] 6:35PM Summary $1,151 Total Rev…" at bounding box center [126, 187] width 253 height 1207
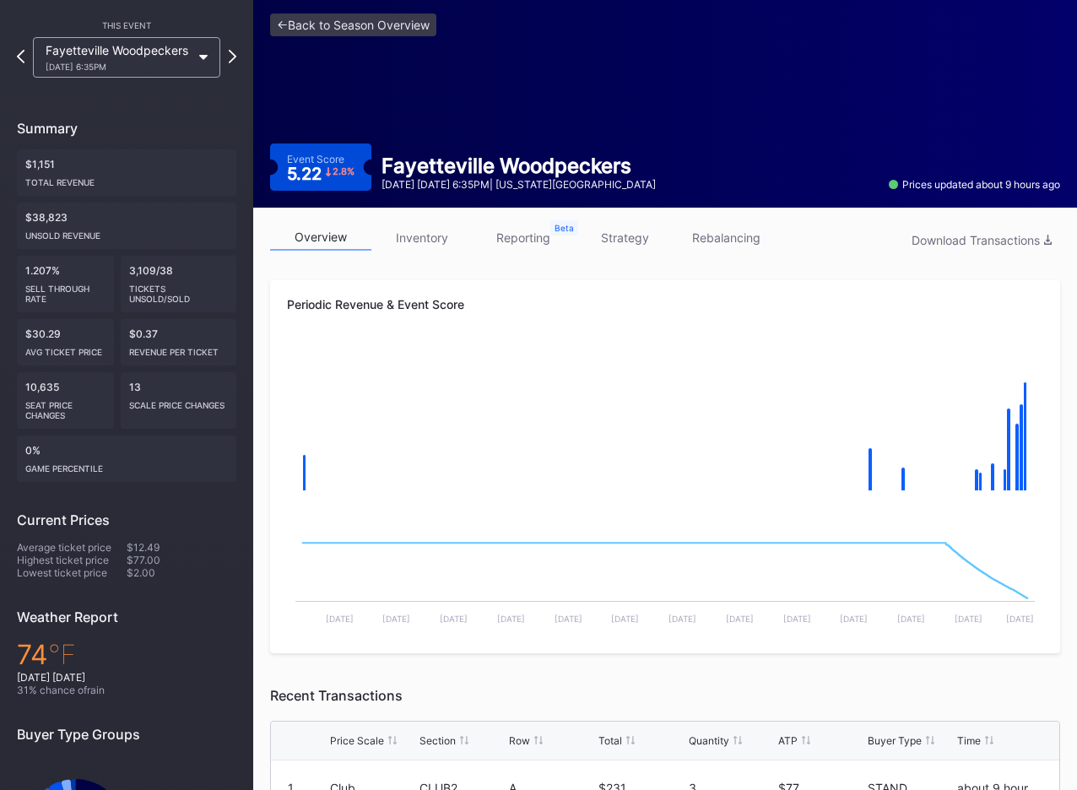
scroll to position [10, 0]
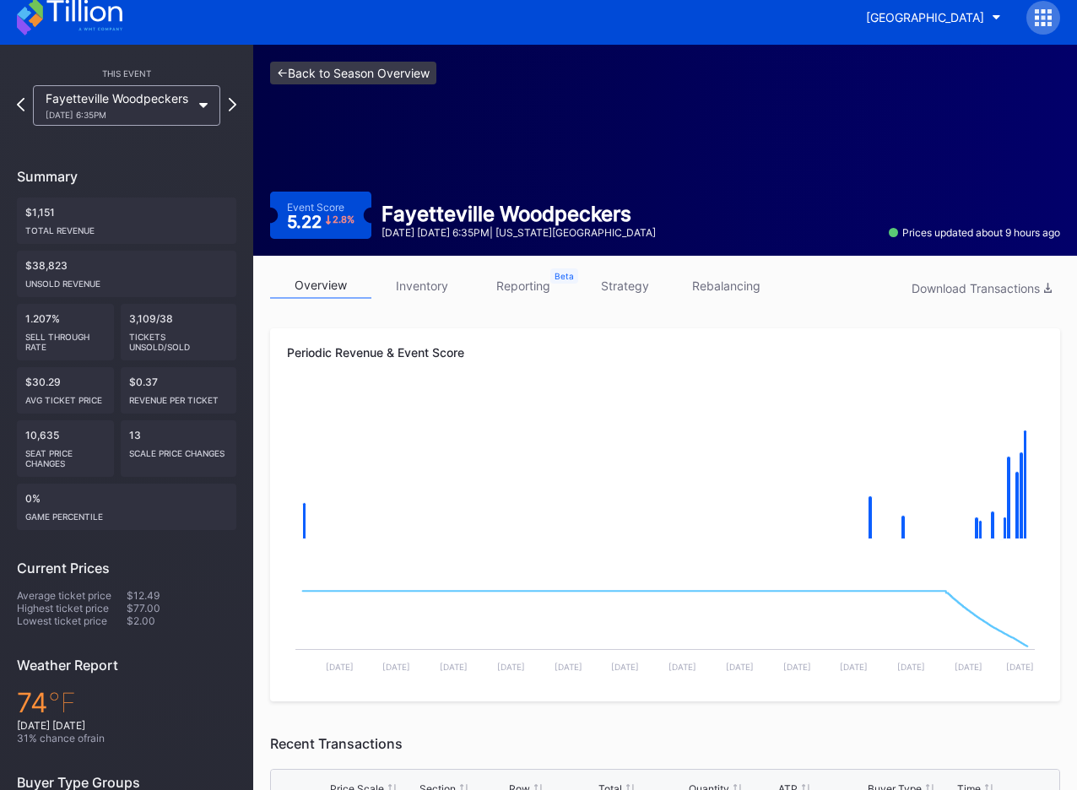
click at [320, 73] on link "<- Back to Season Overview" at bounding box center [353, 73] width 166 height 23
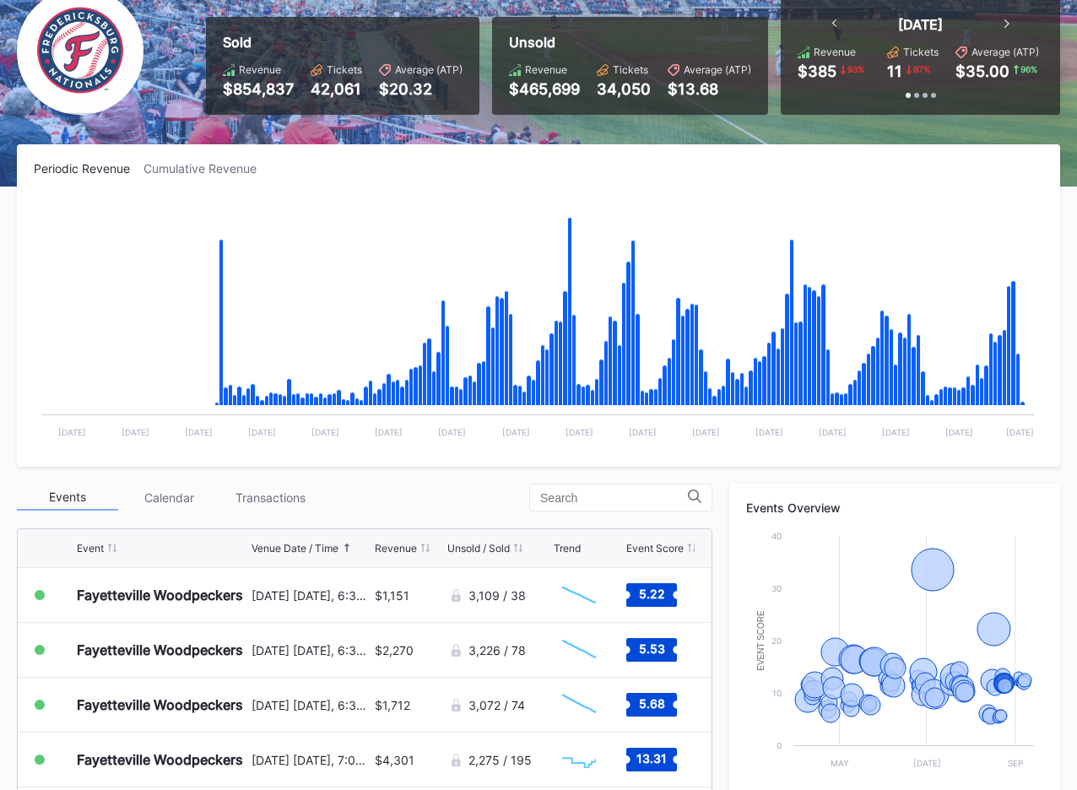
scroll to position [51, 0]
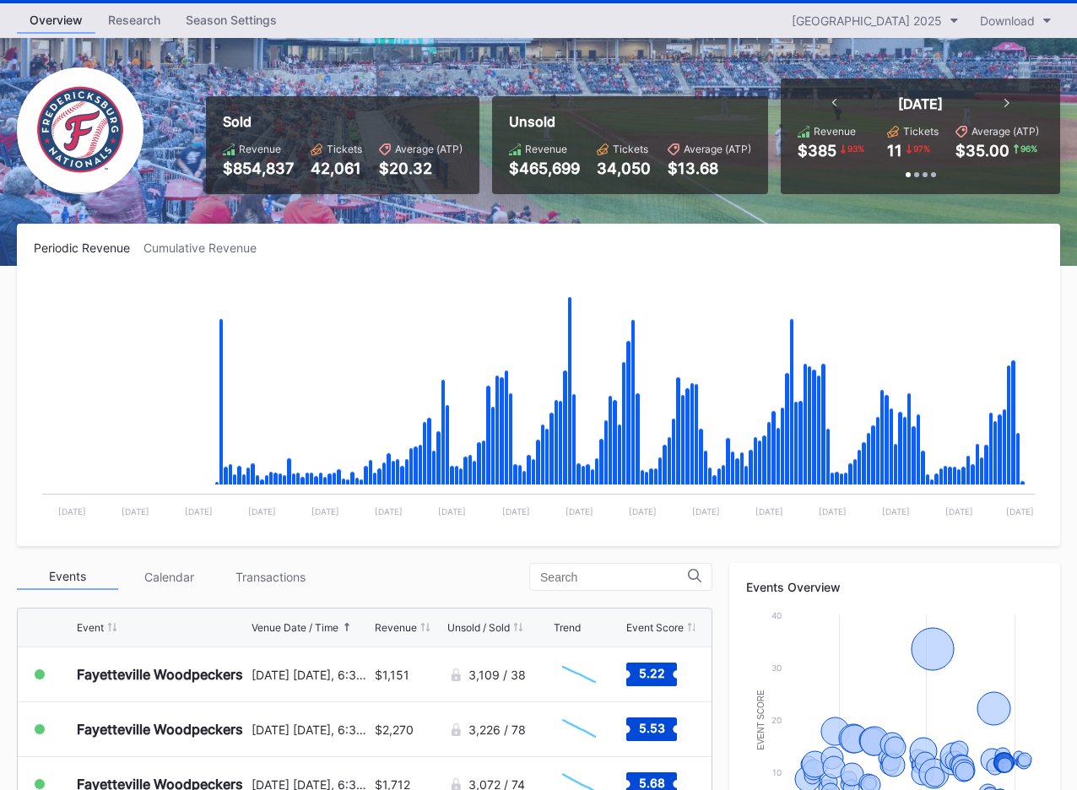
click at [203, 24] on div "Season Settings" at bounding box center [231, 20] width 117 height 24
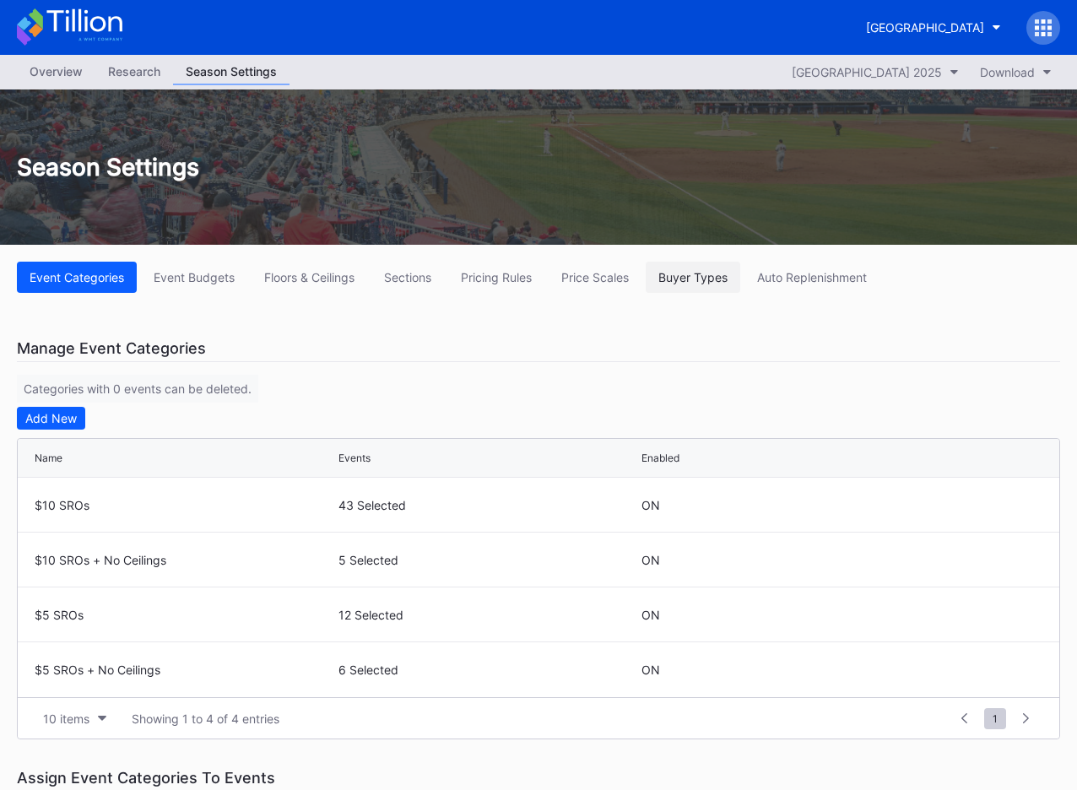
click at [700, 281] on div "Buyer Types" at bounding box center [692, 277] width 69 height 14
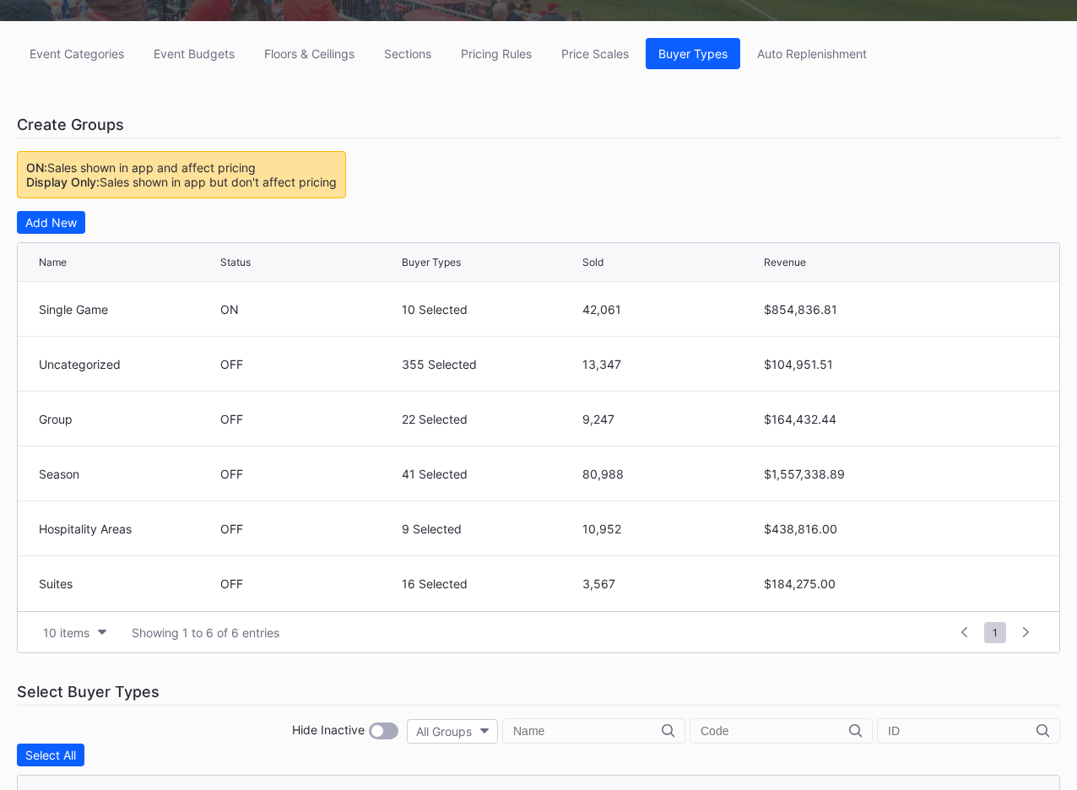
scroll to position [228, 0]
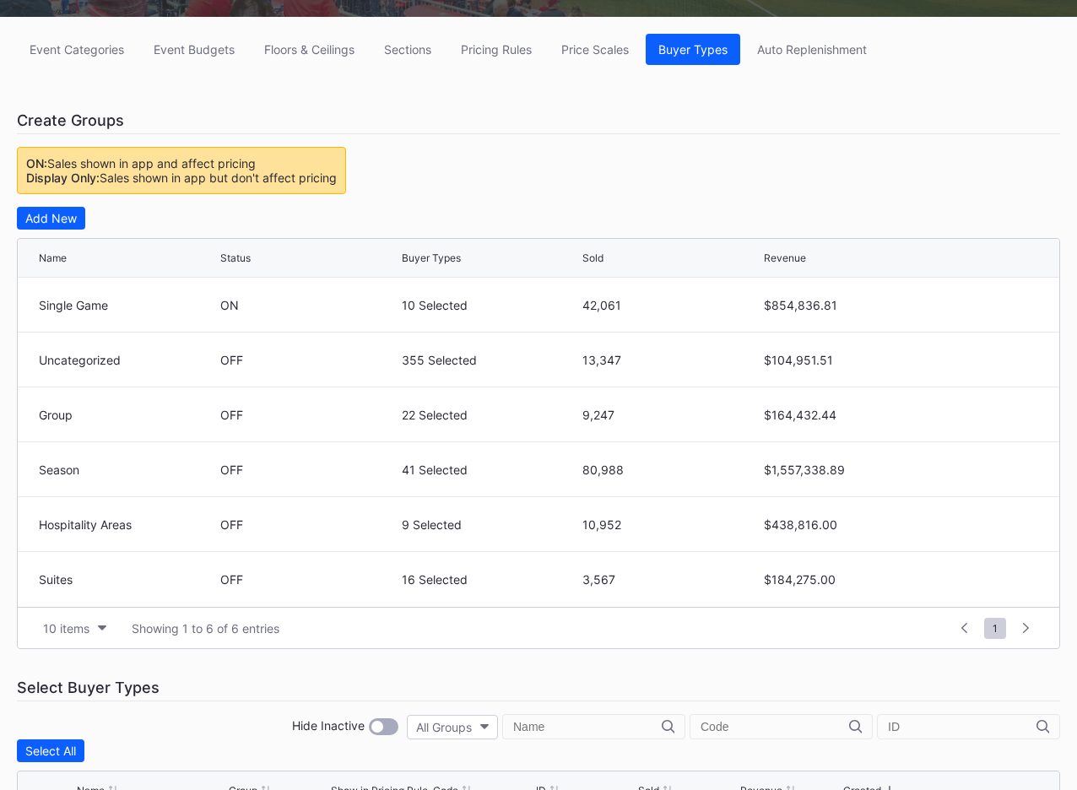
click at [392, 207] on div "Event Categories Event Budgets Floors & Ceilings Sections Pricing Rules Price S…" at bounding box center [538, 635] width 1077 height 1237
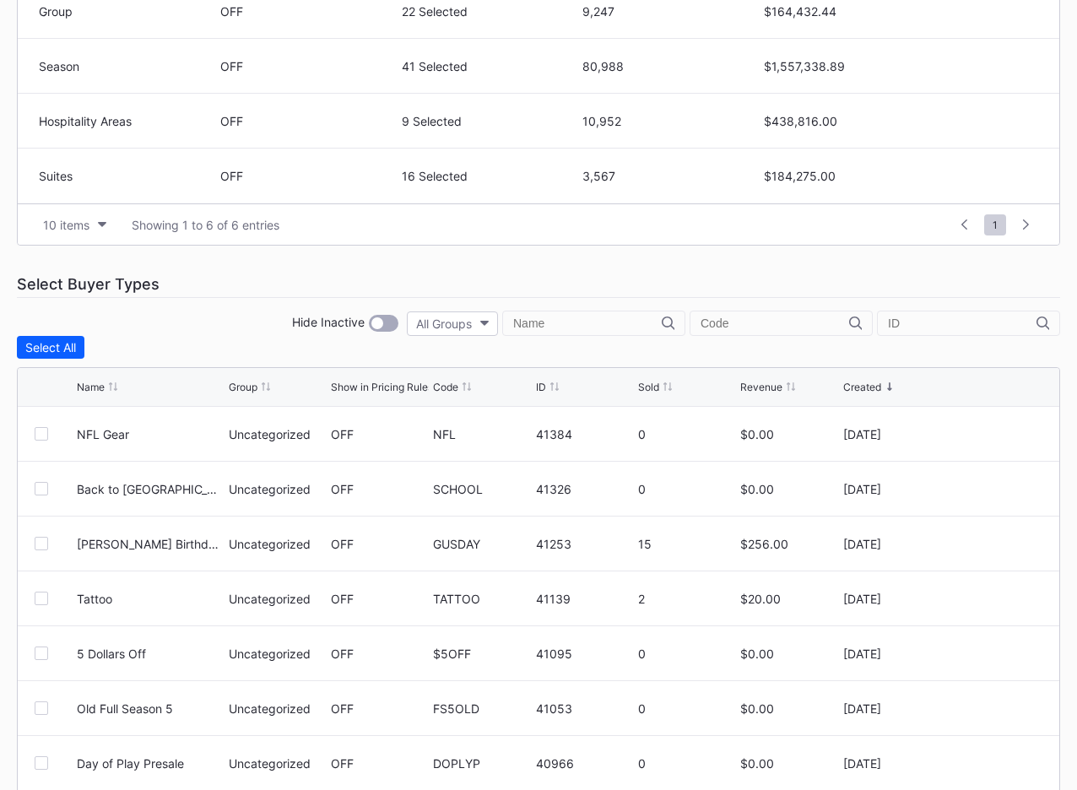
scroll to position [692, 0]
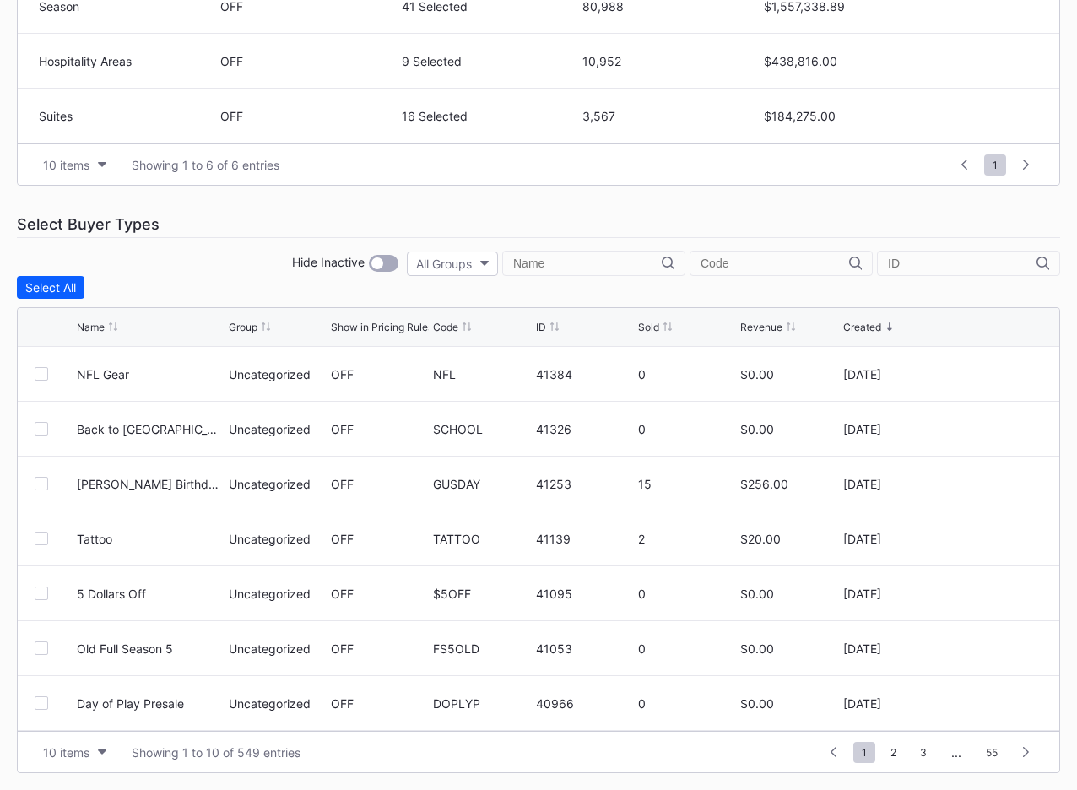
click at [651, 323] on div "Sold" at bounding box center [648, 327] width 21 height 13
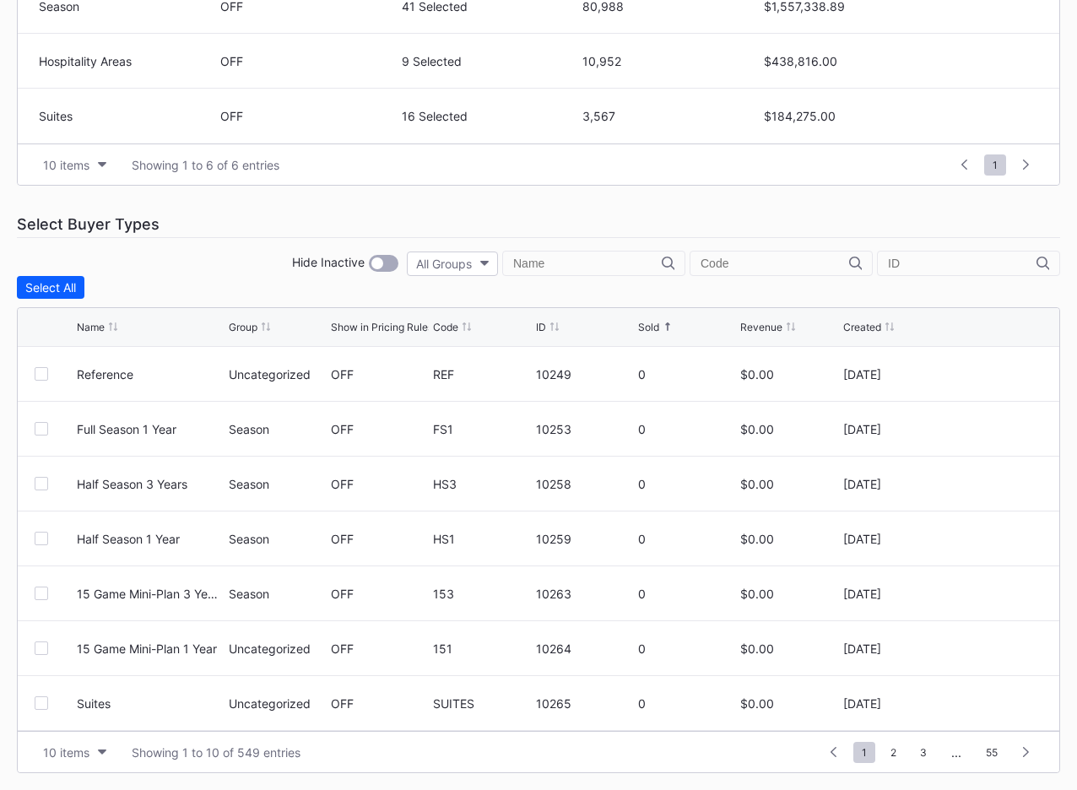
click at [651, 323] on div "Sold" at bounding box center [648, 327] width 21 height 13
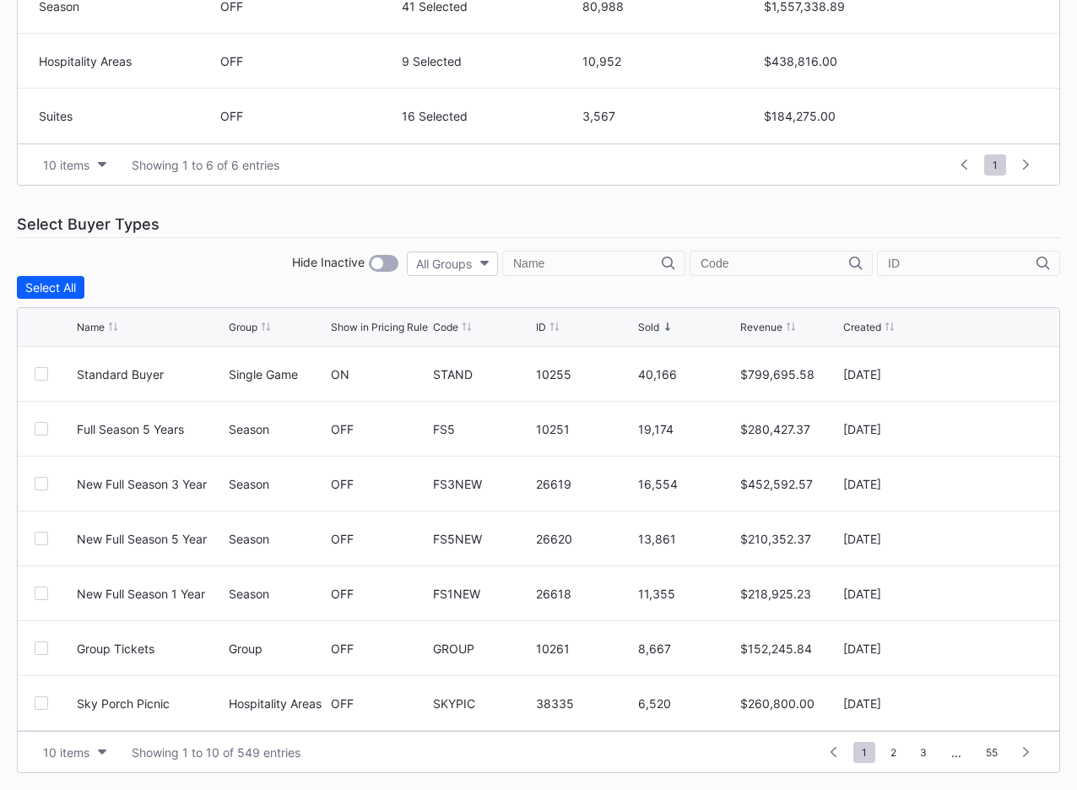
click at [658, 197] on div "Event Categories Event Budgets Floors & Ceilings Sections Pricing Rules Price S…" at bounding box center [538, 171] width 1077 height 1237
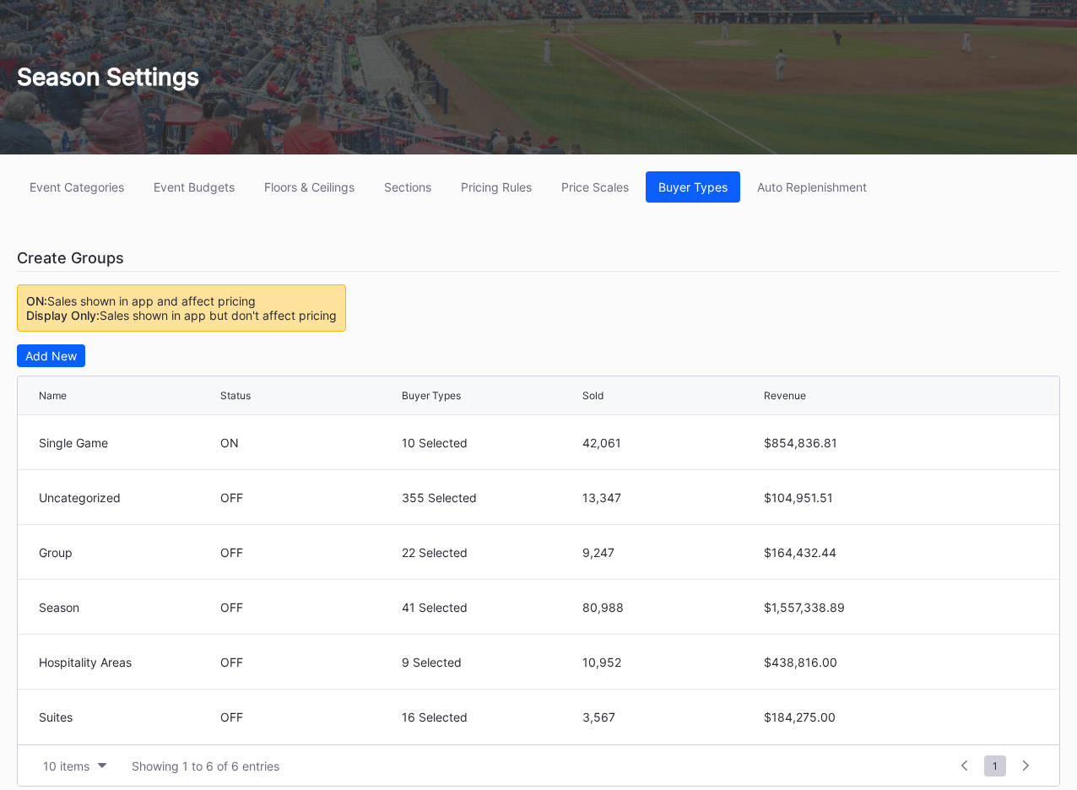
scroll to position [92, 0]
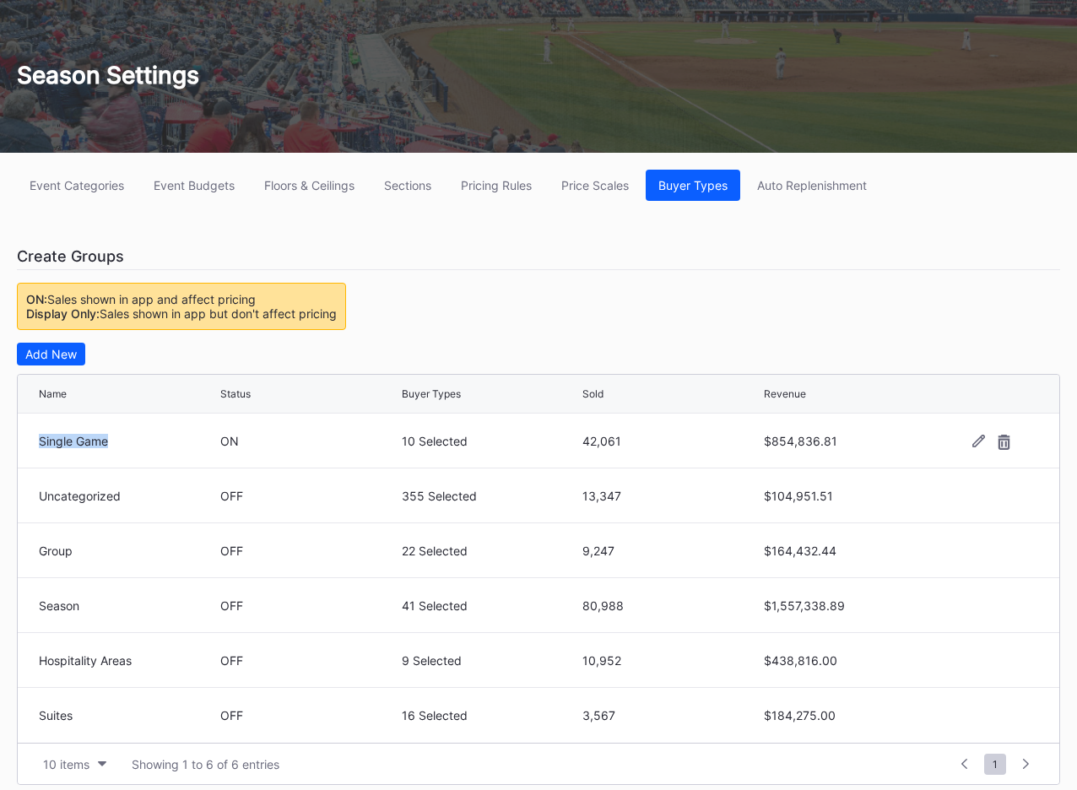
drag, startPoint x: 34, startPoint y: 442, endPoint x: 124, endPoint y: 442, distance: 90.3
click at [124, 442] on div "Single Game ON 10 Selected 42,061 $854,836.81" at bounding box center [539, 441] width 1042 height 55
drag, startPoint x: 210, startPoint y: 439, endPoint x: 241, endPoint y: 441, distance: 30.4
click at [241, 440] on div "Single Game ON 10 Selected 42,061 $854,836.81" at bounding box center [539, 441] width 1042 height 55
drag, startPoint x: 25, startPoint y: 301, endPoint x: 267, endPoint y: 297, distance: 241.5
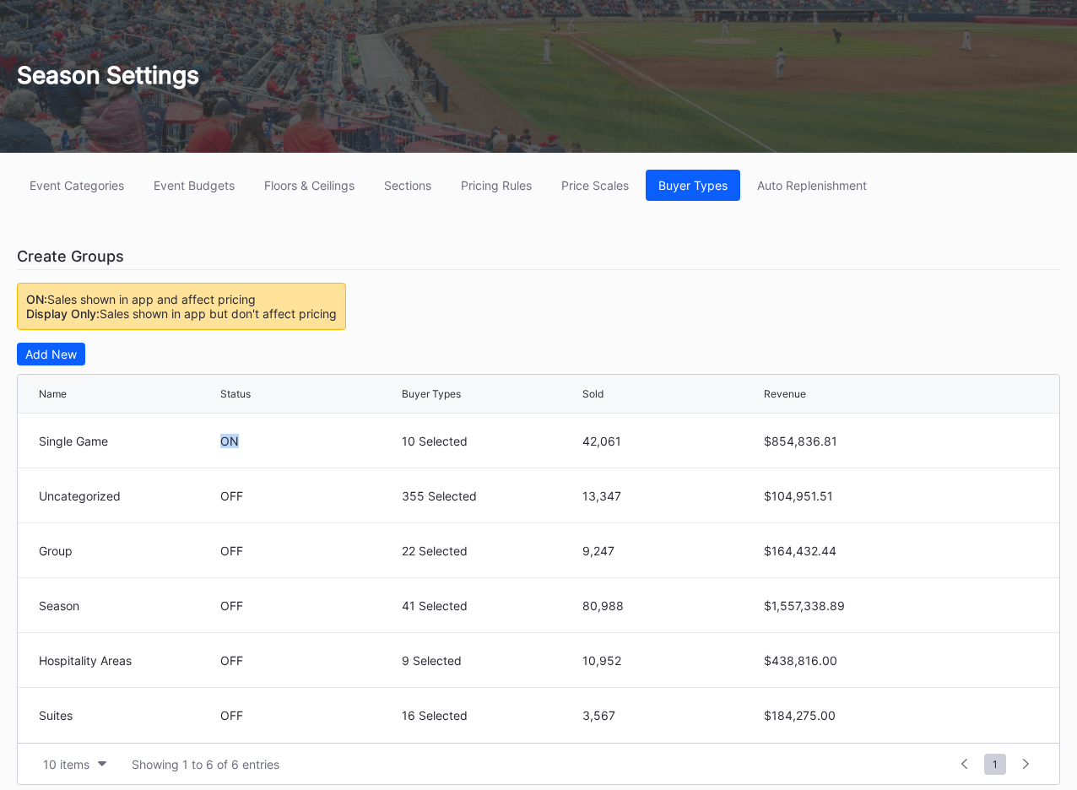
click at [267, 297] on div "ON: Sales shown in app and affect pricing Display Only: Sales shown in app but …" at bounding box center [181, 306] width 329 height 47
click at [267, 297] on div "ON: Sales shown in app and affect pricing" at bounding box center [181, 299] width 311 height 14
click at [289, 354] on div "Add New" at bounding box center [538, 354] width 1043 height 23
drag, startPoint x: 13, startPoint y: 317, endPoint x: 443, endPoint y: 322, distance: 430.6
click at [443, 322] on div "Event Categories Event Budgets Floors & Ceilings Sections Pricing Rules Price S…" at bounding box center [538, 771] width 1077 height 1237
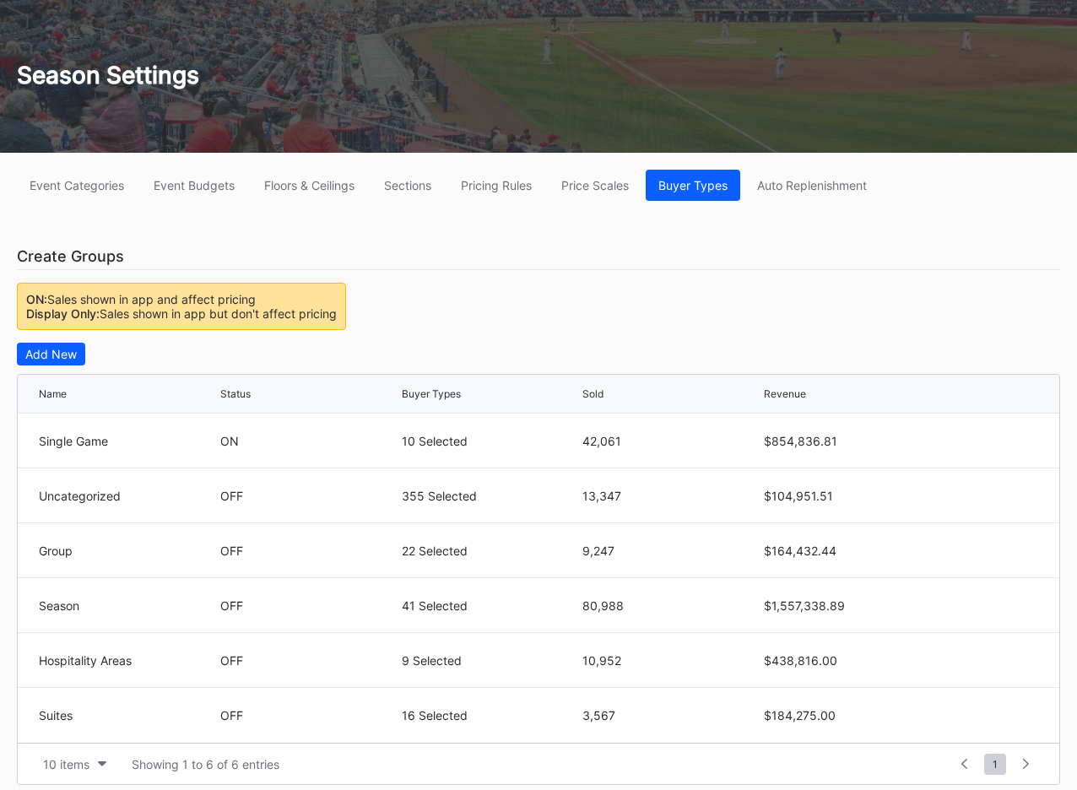
click at [443, 322] on div "Event Categories Event Budgets Floors & Ceilings Sections Pricing Rules Price S…" at bounding box center [538, 771] width 1077 height 1237
click at [502, 193] on button "Pricing Rules" at bounding box center [496, 185] width 96 height 31
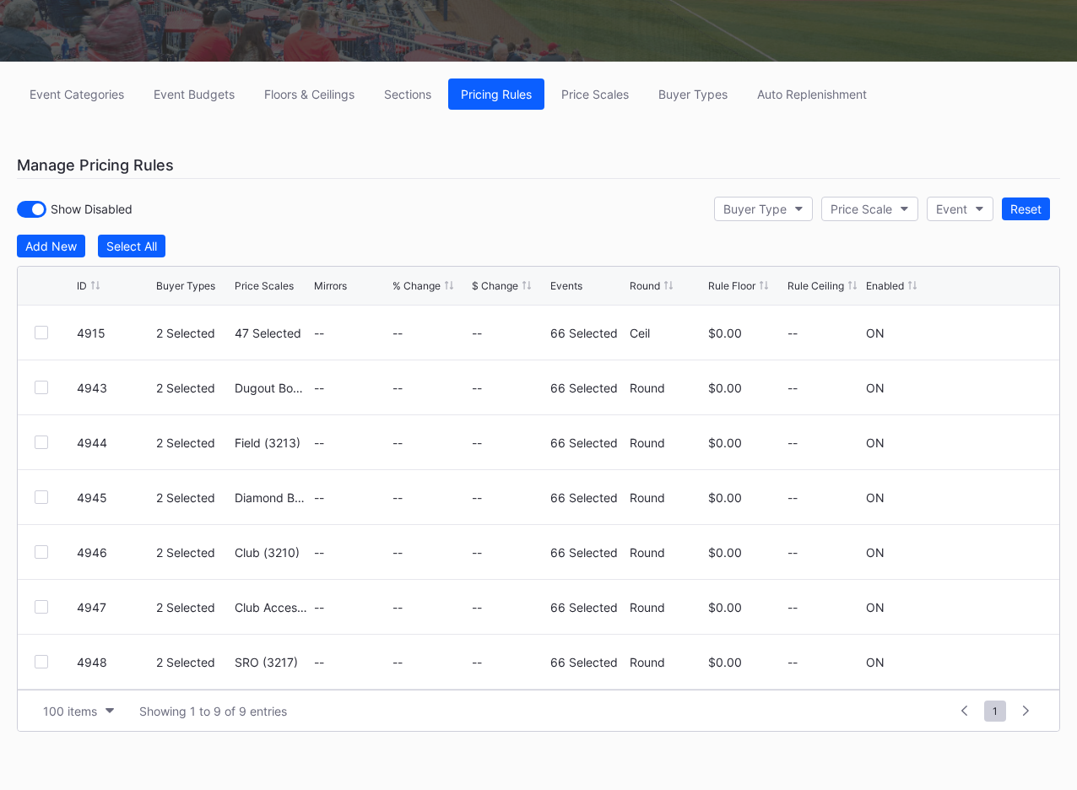
scroll to position [184, 0]
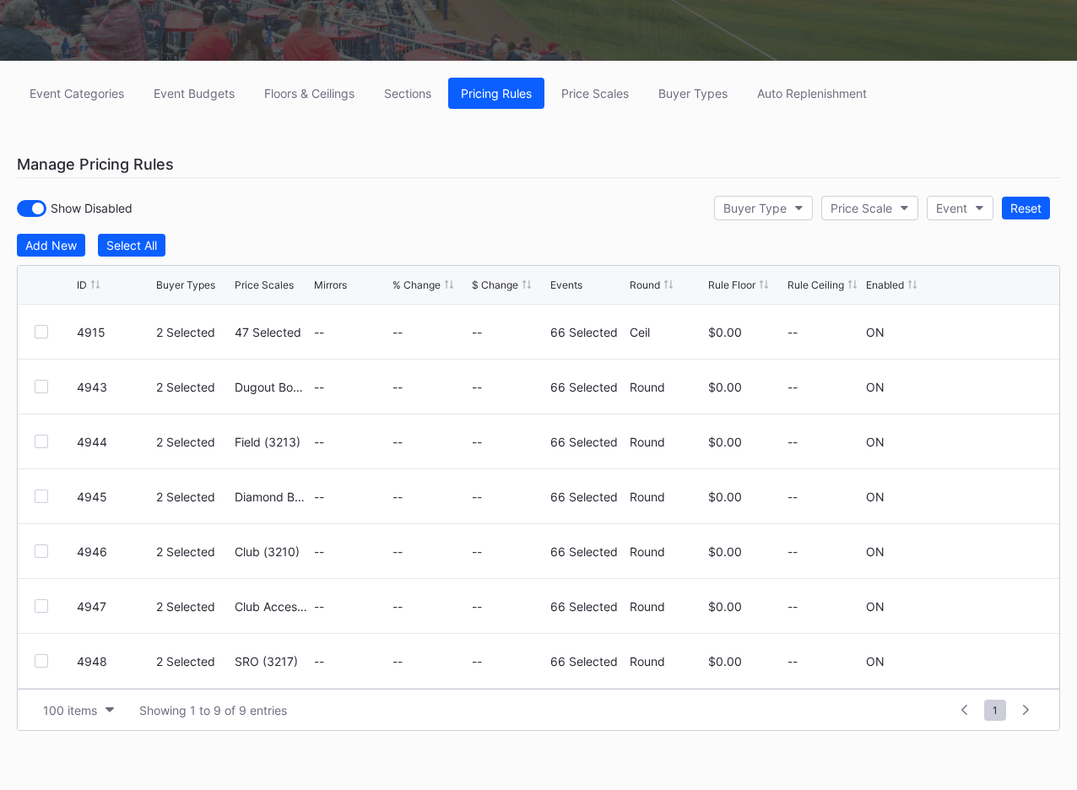
click at [308, 222] on div "Show Disabled Buyer Type Price Scale Event Reset" at bounding box center [538, 208] width 1043 height 35
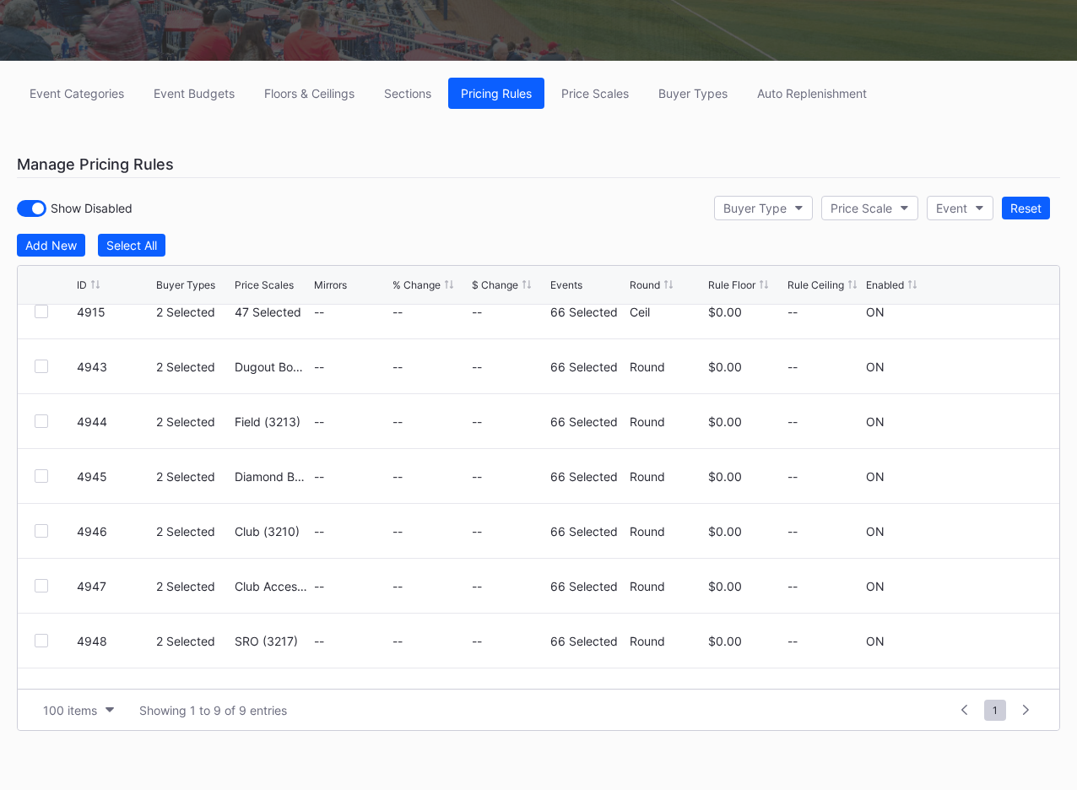
scroll to position [0, 0]
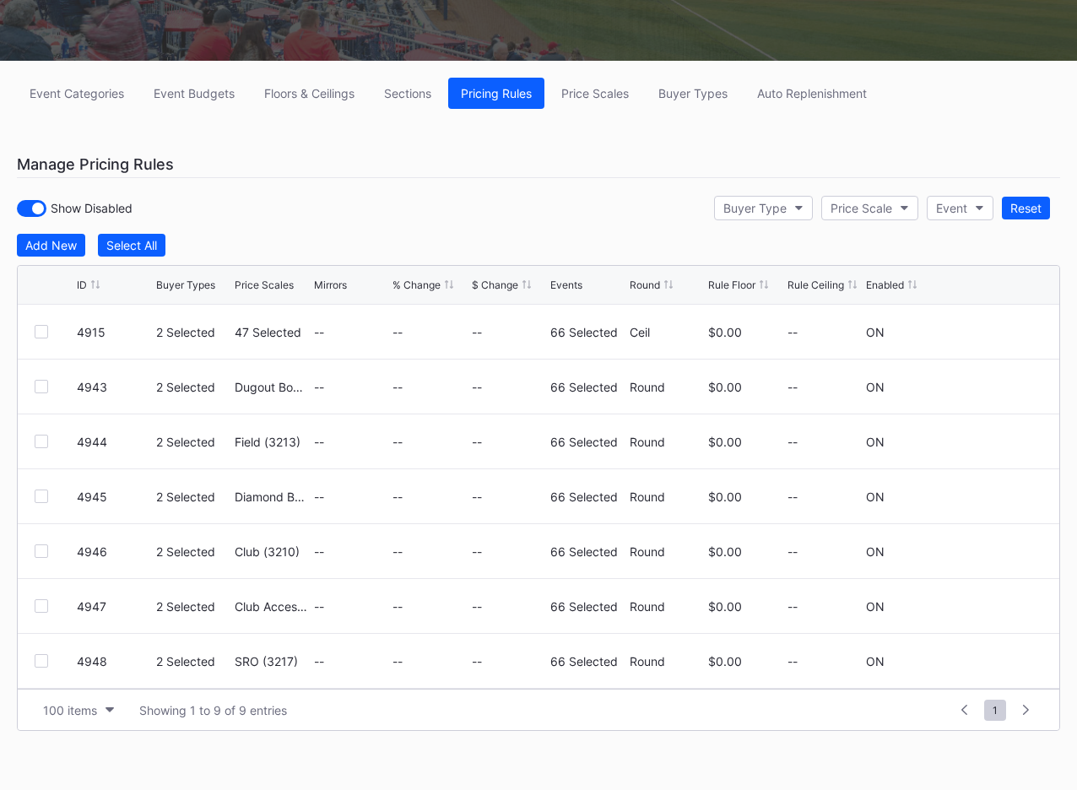
click at [471, 175] on div "Manage Pricing Rules" at bounding box center [538, 164] width 1043 height 27
click at [483, 181] on div "Event Categories Event Budgets Floors & Ceilings Sections Pricing Rules Price S…" at bounding box center [538, 425] width 1077 height 729
click at [701, 92] on div "Buyer Types" at bounding box center [692, 93] width 69 height 14
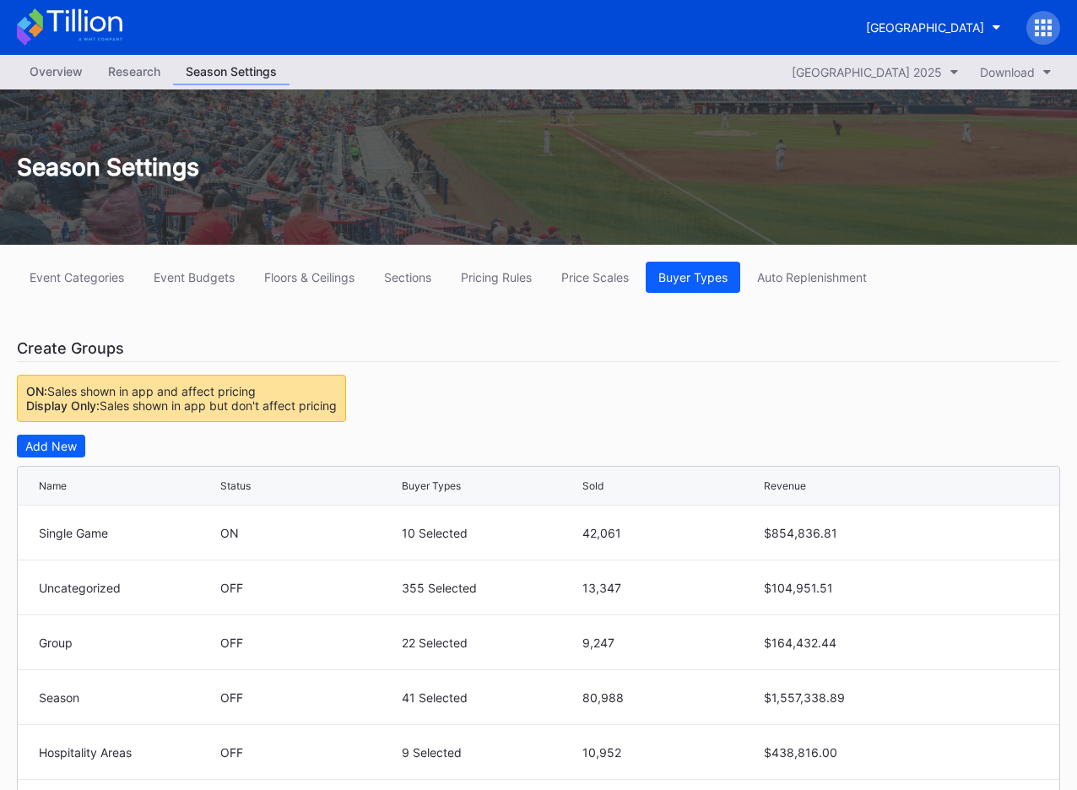
click at [509, 362] on div "Create Groups" at bounding box center [538, 348] width 1043 height 27
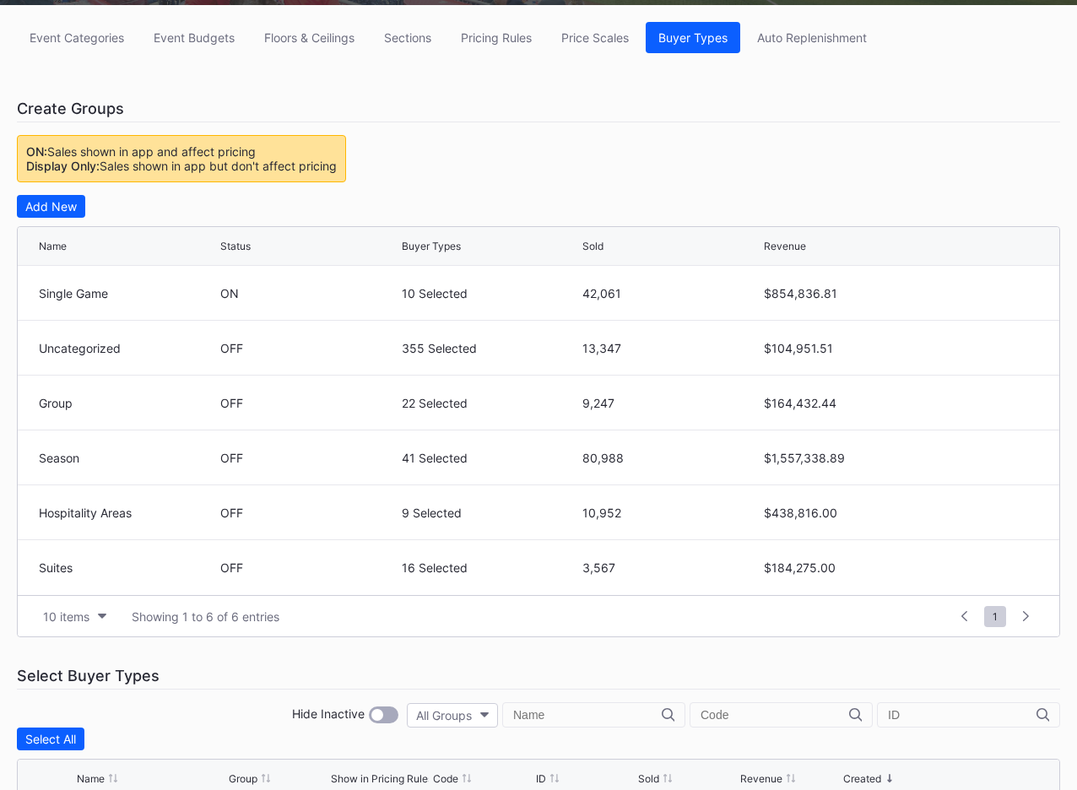
scroll to position [272, 0]
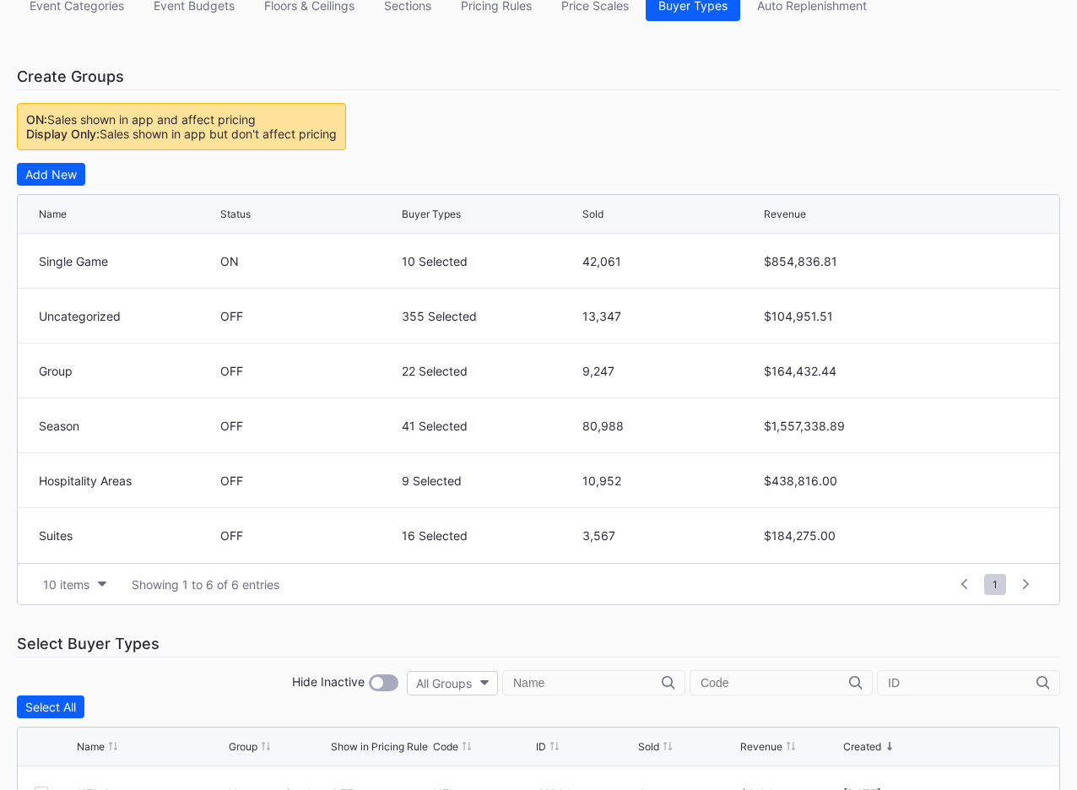
click at [583, 143] on div "Event Categories Event Budgets Floors & Ceilings Sections Pricing Rules Price S…" at bounding box center [538, 591] width 1077 height 1237
click at [490, 175] on div "Add New" at bounding box center [538, 174] width 1043 height 23
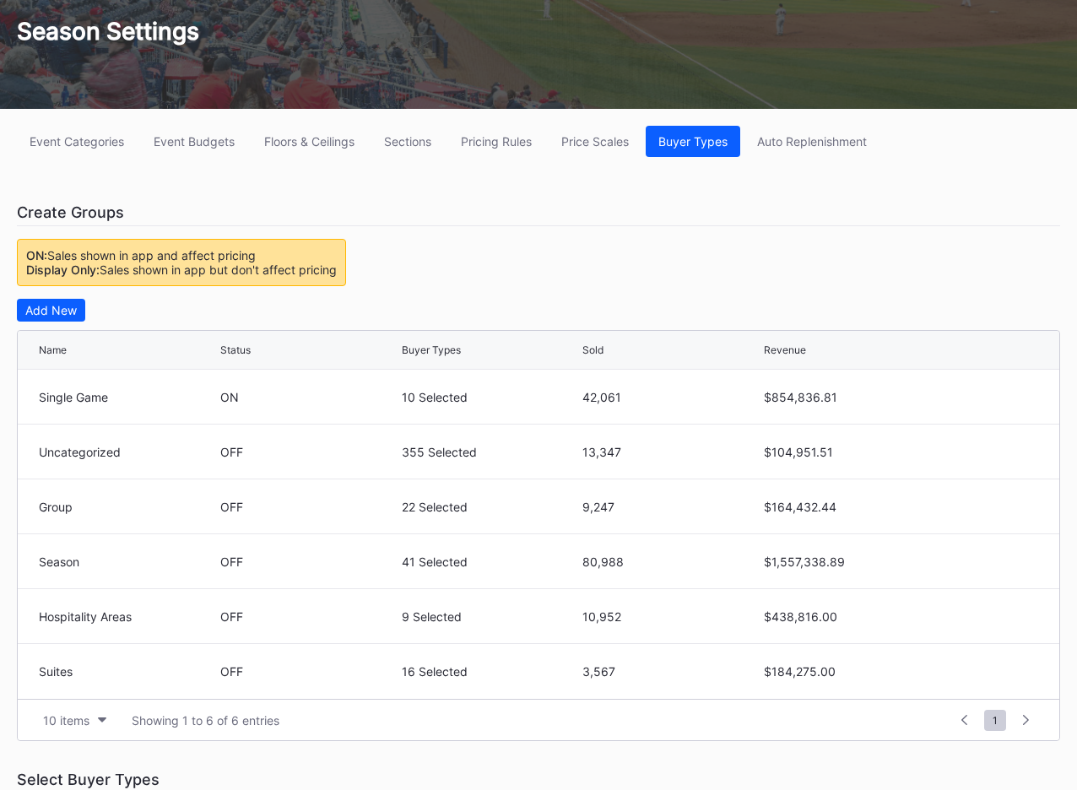
scroll to position [110, 0]
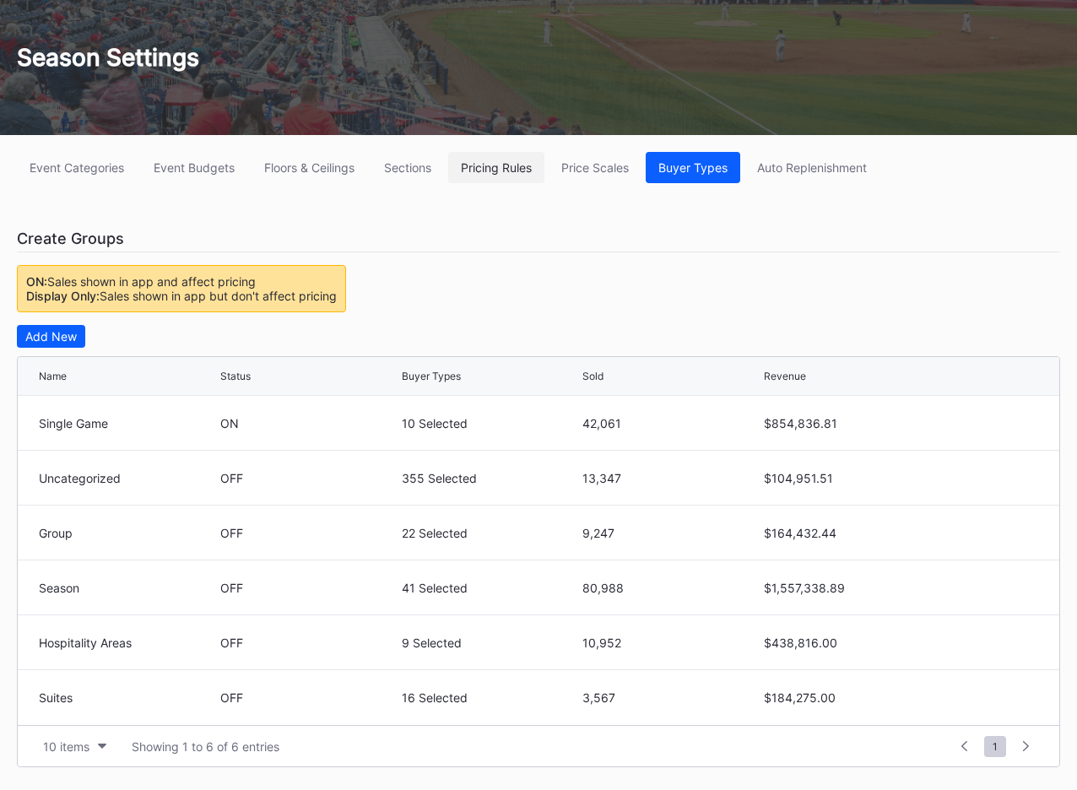
click at [510, 166] on div "Pricing Rules" at bounding box center [496, 167] width 71 height 14
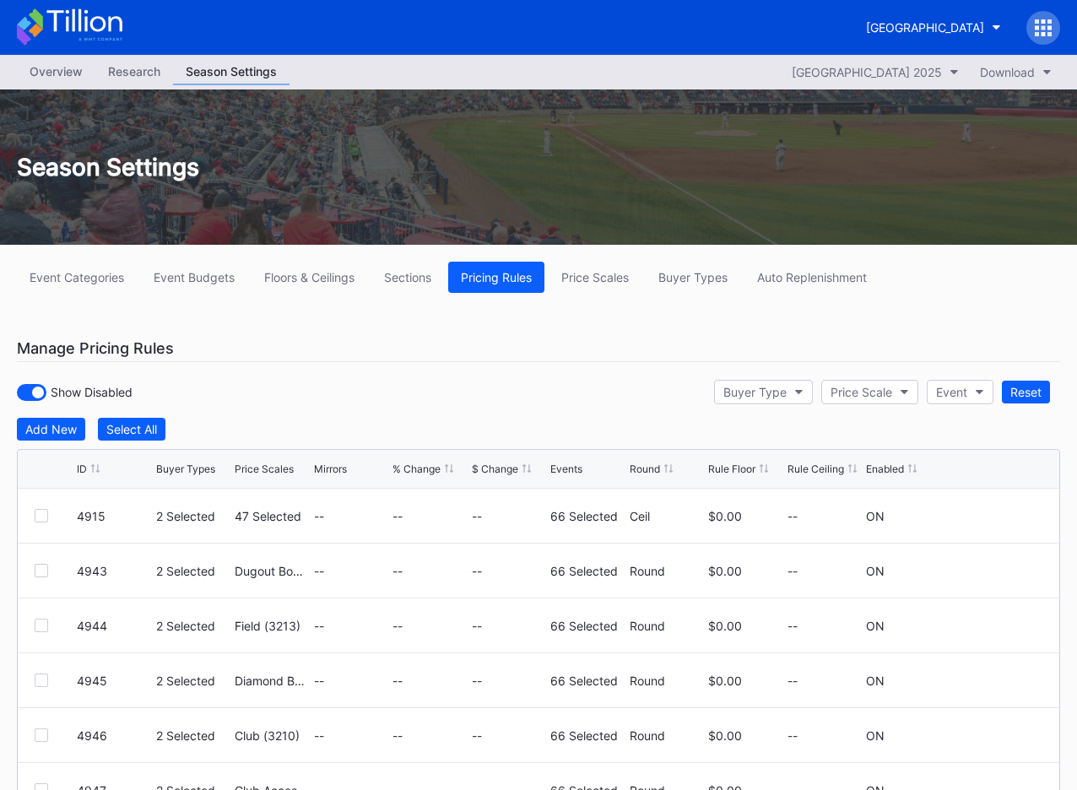
click at [436, 396] on div "Show Disabled Buyer Type Price Scale Event Reset" at bounding box center [538, 392] width 1043 height 35
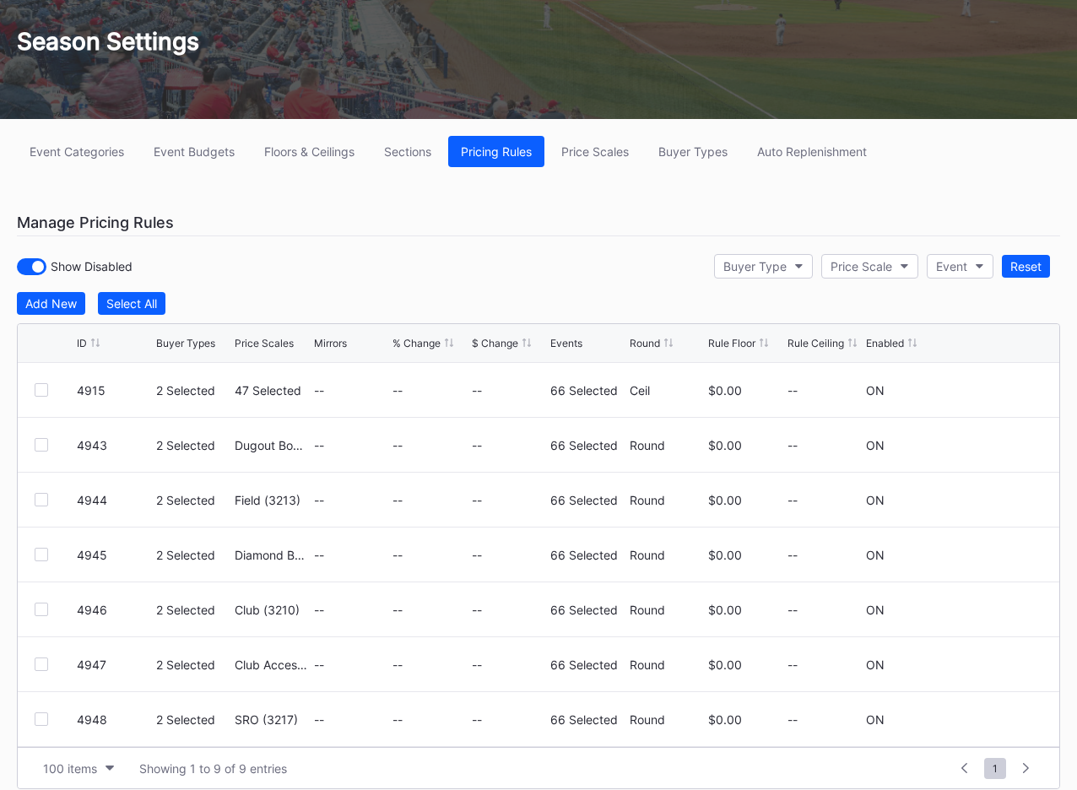
scroll to position [184, 0]
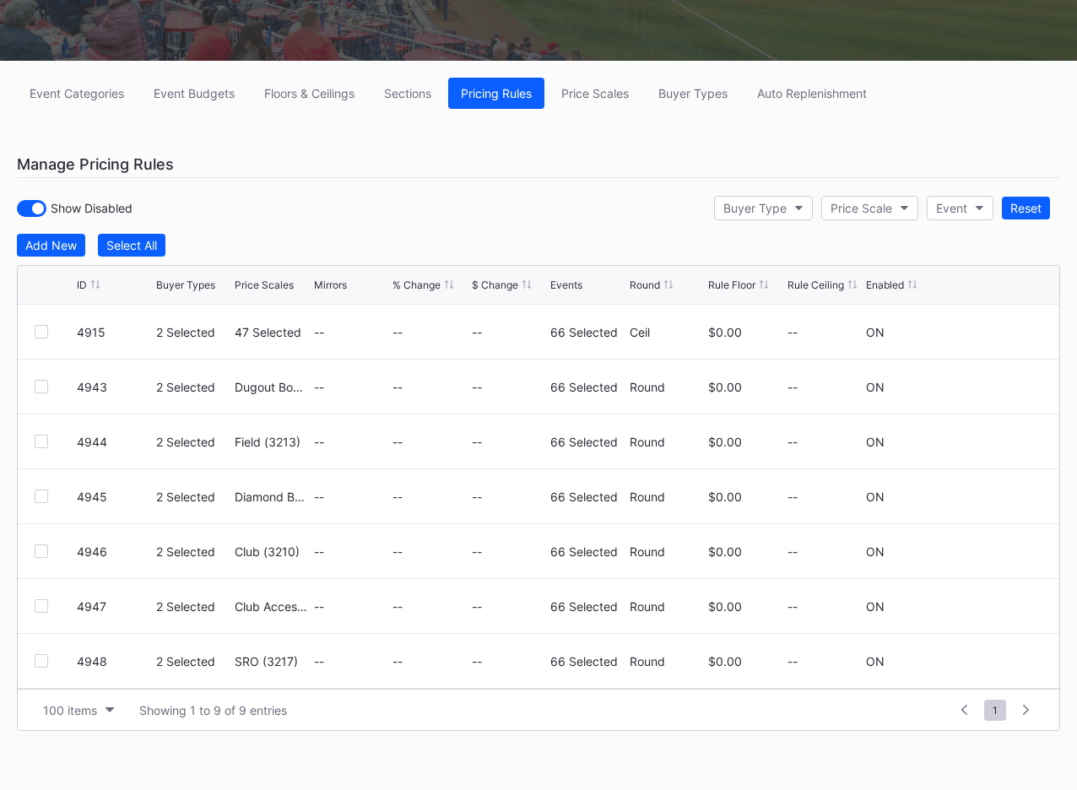
click at [268, 223] on div "Show Disabled Buyer Type Price Scale Event Reset" at bounding box center [538, 208] width 1043 height 35
click at [66, 237] on button "Add New" at bounding box center [51, 245] width 68 height 23
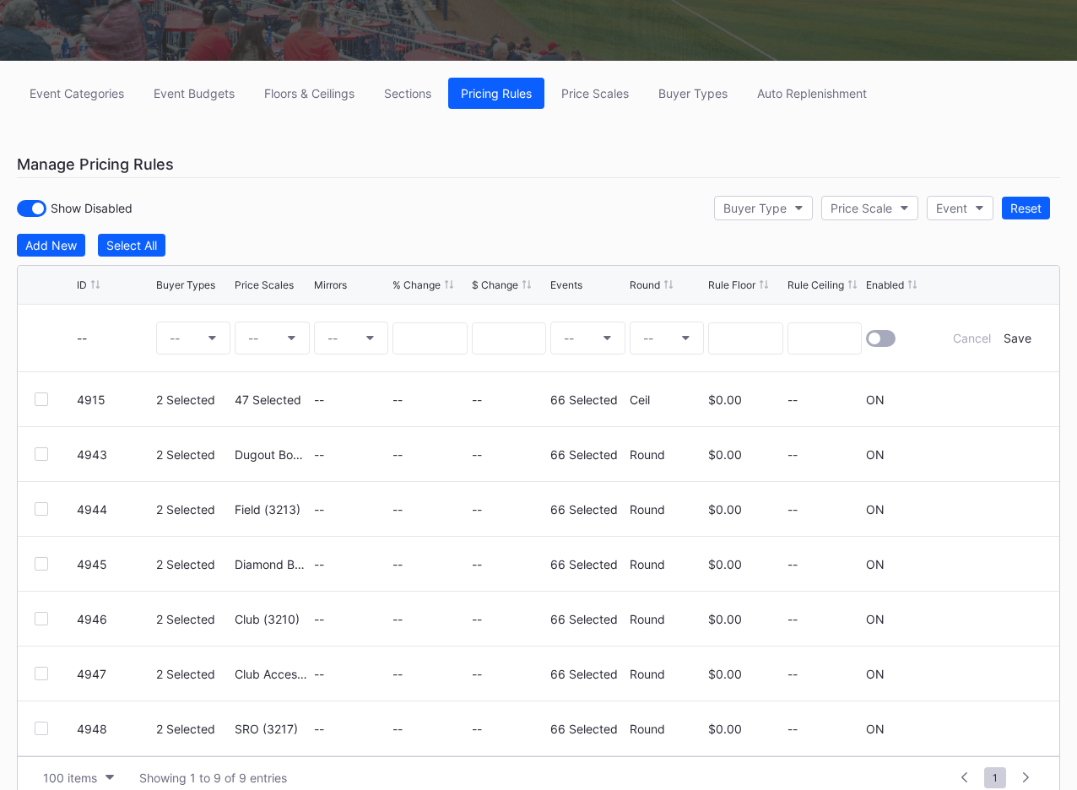
click at [512, 221] on div "Show Disabled Buyer Type Price Scale Event Reset" at bounding box center [538, 208] width 1043 height 35
click at [749, 334] on div "Cancel" at bounding box center [972, 338] width 38 height 14
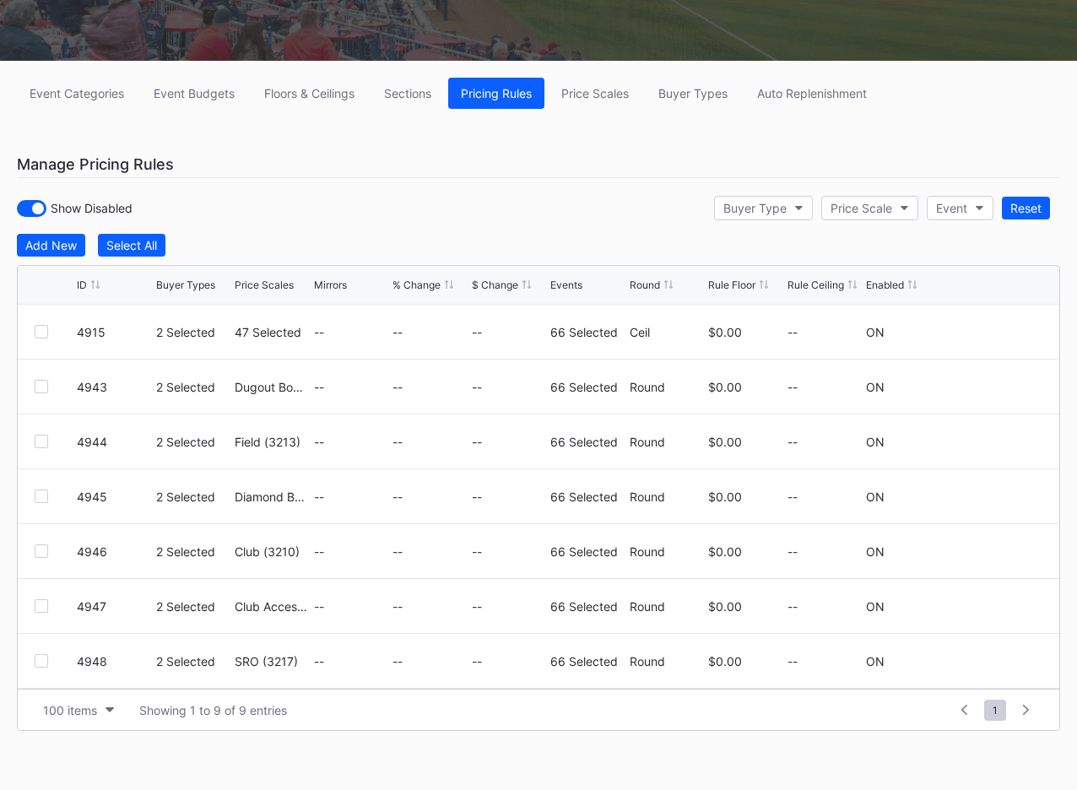
click at [528, 210] on div "Show Disabled Buyer Type Price Scale Event Reset" at bounding box center [538, 208] width 1043 height 35
click at [390, 230] on div "Event Categories Event Budgets Floors & Ceilings Sections Pricing Rules Price S…" at bounding box center [538, 425] width 1077 height 729
click at [692, 96] on div "Buyer Types" at bounding box center [692, 93] width 69 height 14
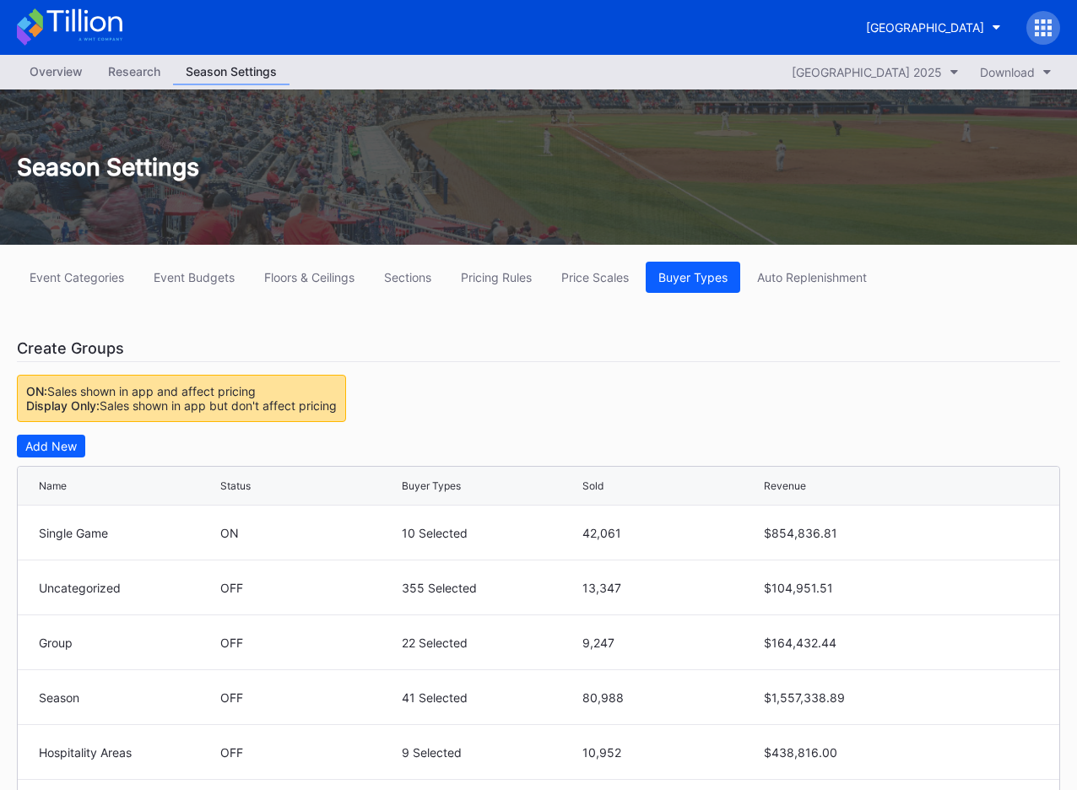
click at [595, 172] on div "Season Settings" at bounding box center [538, 167] width 1077 height 29
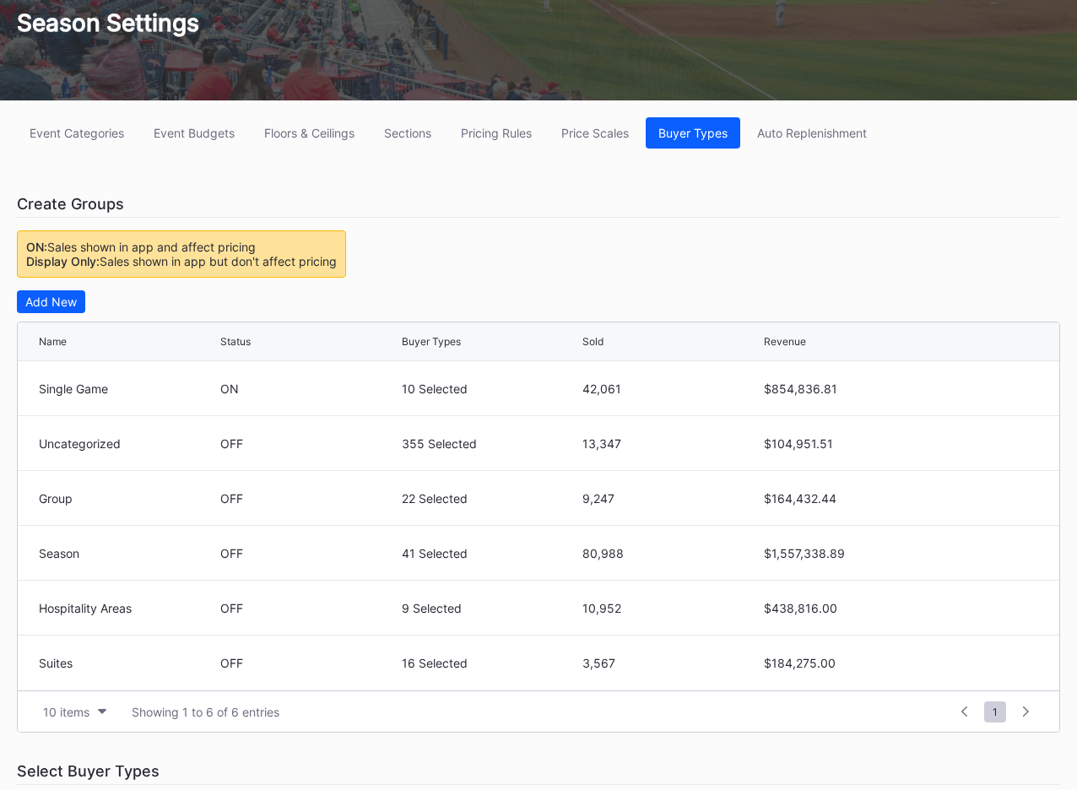
scroll to position [142, 0]
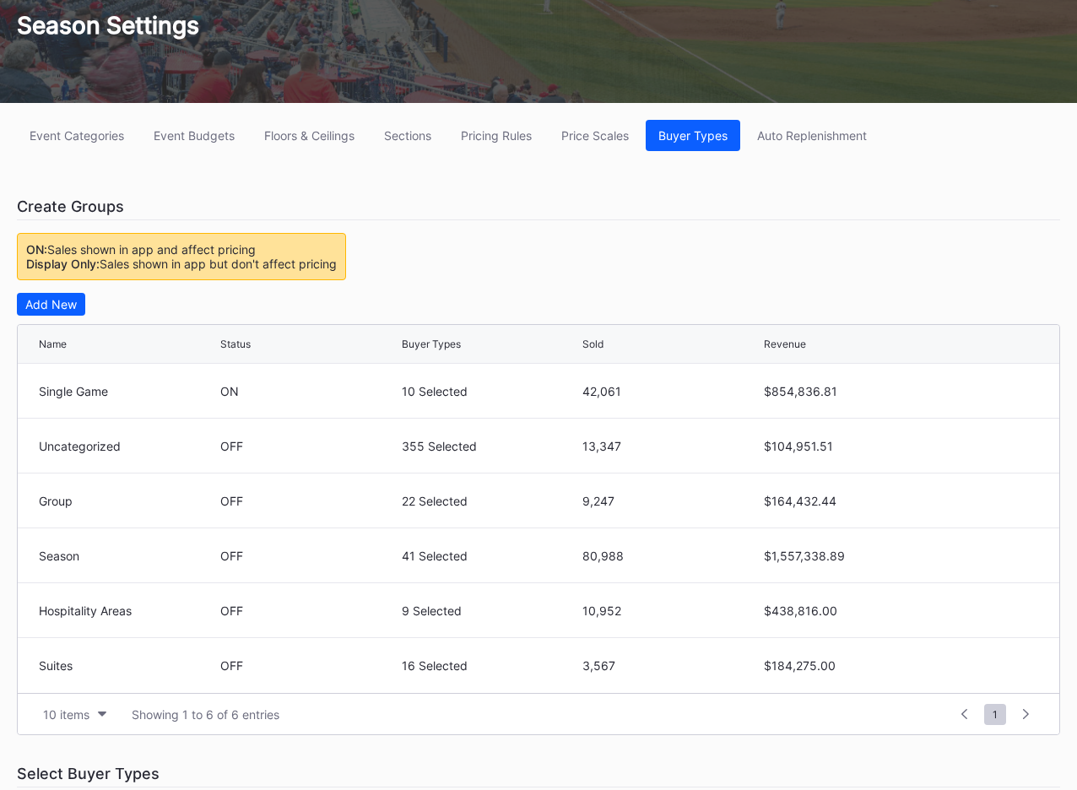
click at [647, 259] on div "Event Categories Event Budgets Floors & Ceilings Sections Pricing Rules Price S…" at bounding box center [538, 721] width 1077 height 1237
click at [556, 252] on div "Event Categories Event Budgets Floors & Ceilings Sections Pricing Rules Price S…" at bounding box center [538, 721] width 1077 height 1237
click at [644, 244] on div "Event Categories Event Budgets Floors & Ceilings Sections Pricing Rules Price S…" at bounding box center [538, 721] width 1077 height 1237
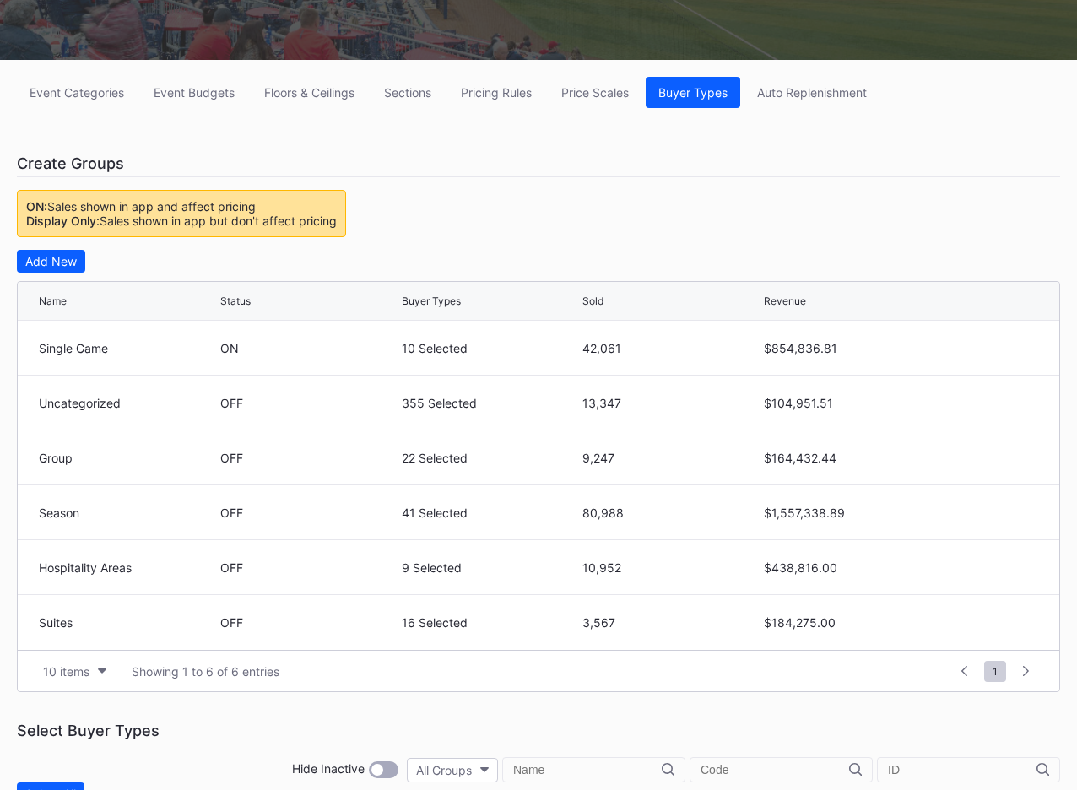
scroll to position [198, 0]
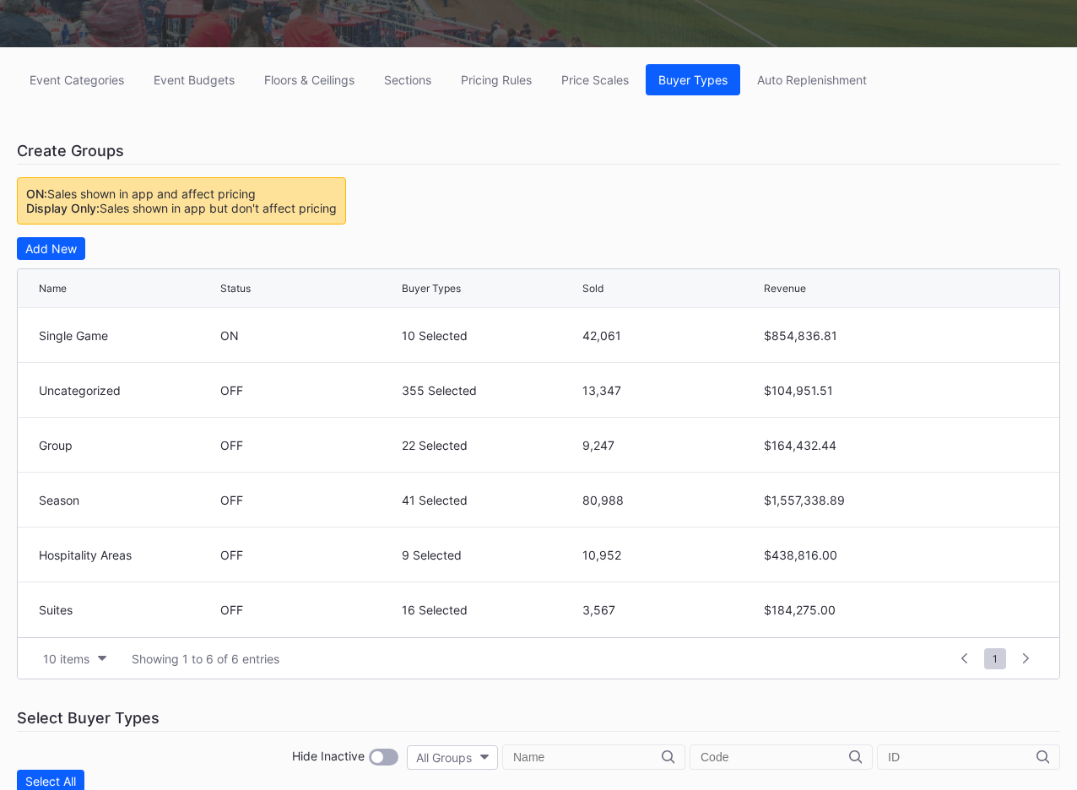
click at [582, 210] on div "Event Categories Event Budgets Floors & Ceilings Sections Pricing Rules Price S…" at bounding box center [538, 665] width 1077 height 1237
click at [624, 205] on div "Event Categories Event Budgets Floors & Ceilings Sections Pricing Rules Price S…" at bounding box center [538, 665] width 1077 height 1237
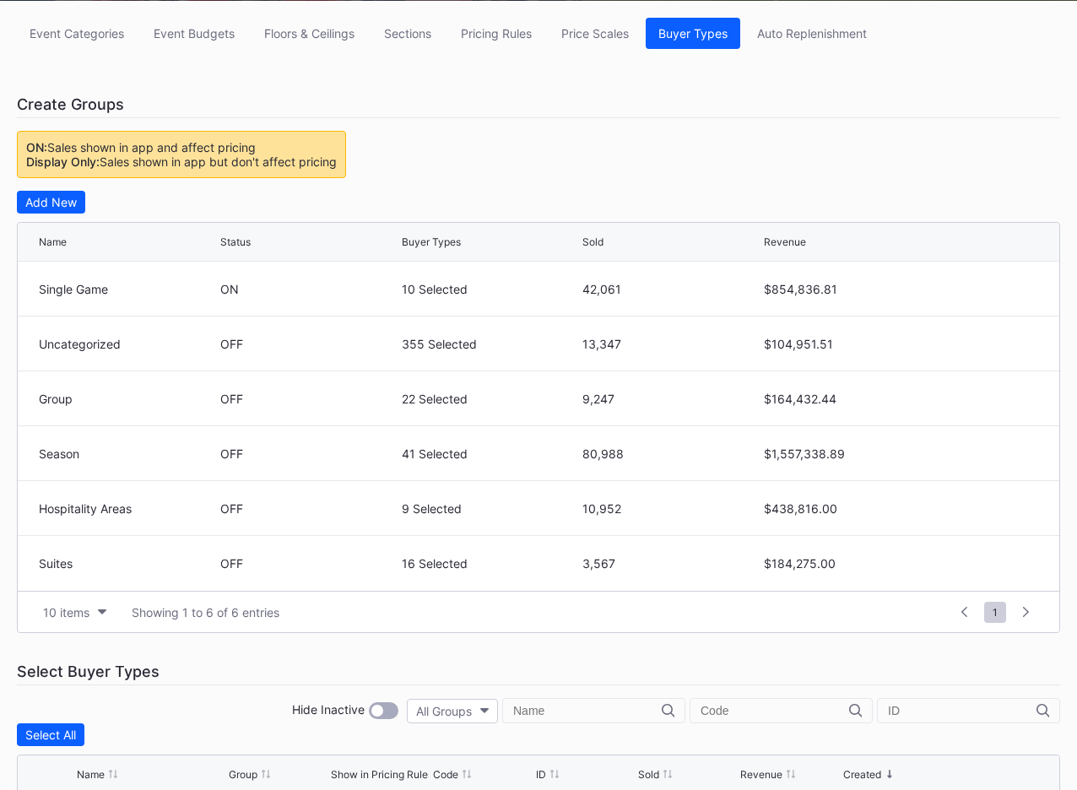
scroll to position [271, 0]
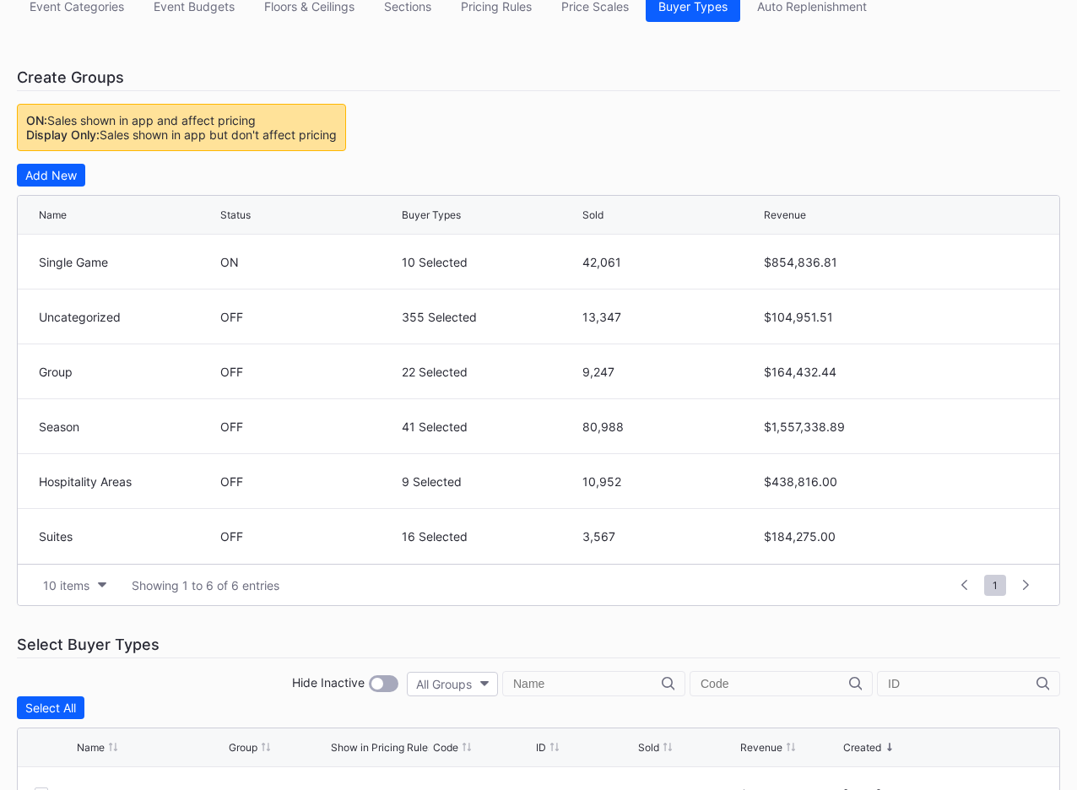
click at [495, 608] on div "Event Categories Event Budgets Floors & Ceilings Sections Pricing Rules Price S…" at bounding box center [538, 592] width 1077 height 1237
click at [560, 125] on div "Event Categories Event Budgets Floors & Ceilings Sections Pricing Rules Price S…" at bounding box center [538, 592] width 1077 height 1237
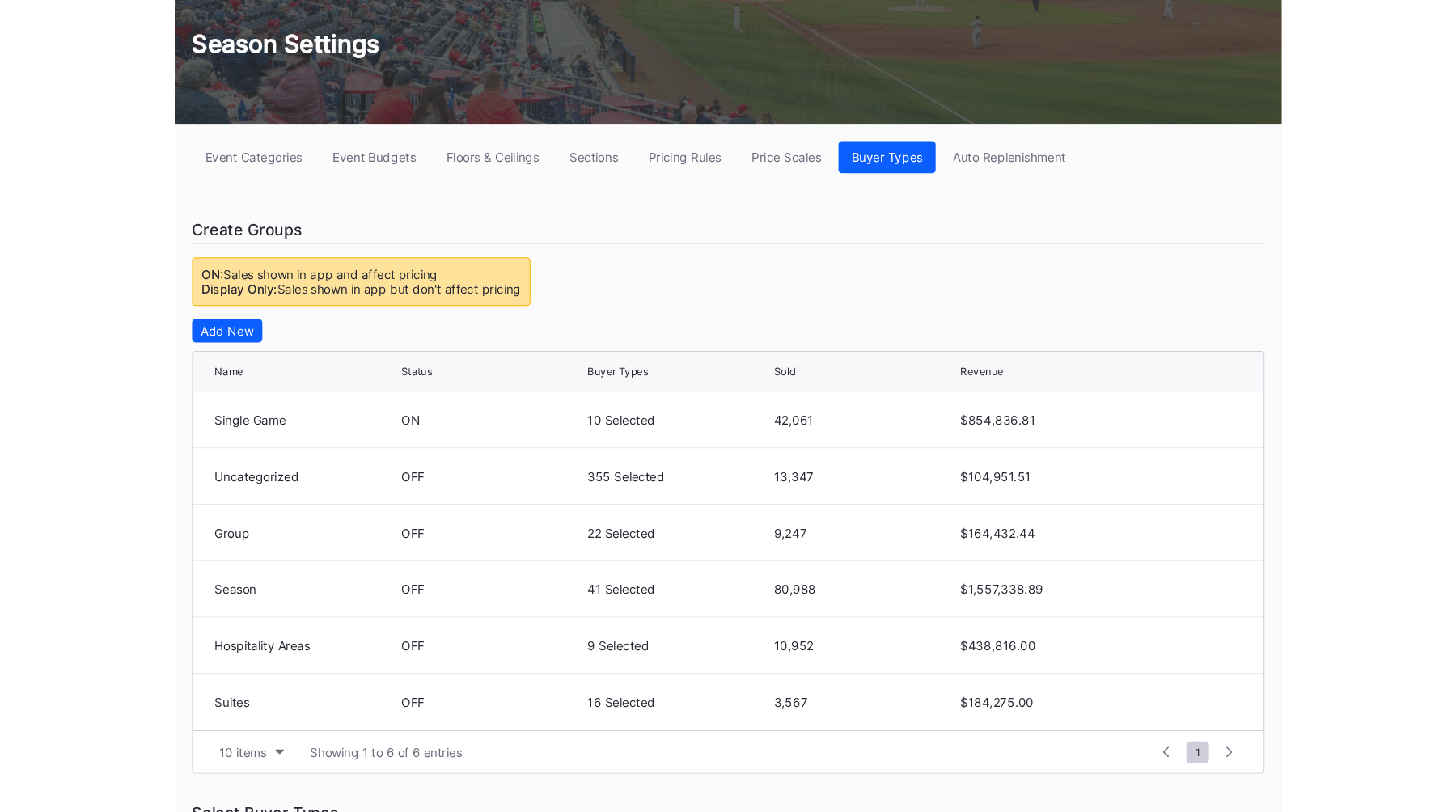
scroll to position [121, 0]
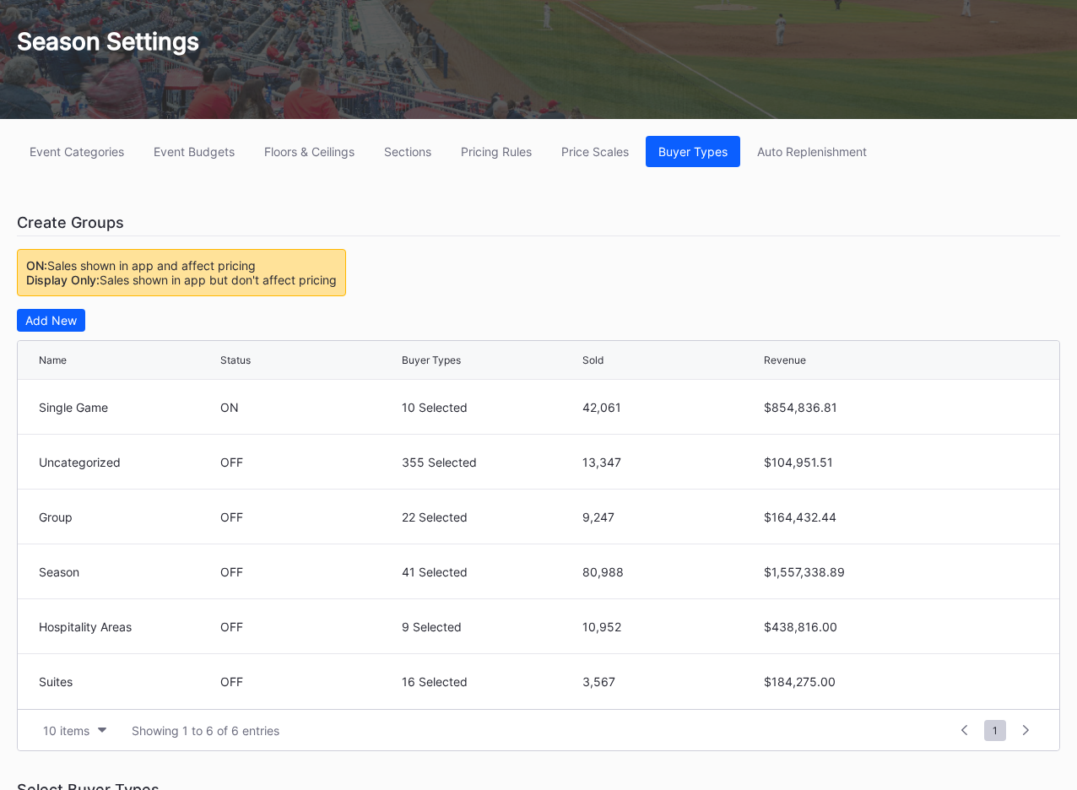
click at [581, 228] on div "Create Groups" at bounding box center [538, 222] width 1043 height 27
click at [582, 261] on div "Event Categories Event Budgets Floors & Ceilings Sections Pricing Rules Price S…" at bounding box center [538, 737] width 1077 height 1237
click at [617, 262] on div "Event Categories Event Budgets Floors & Ceilings Sections Pricing Rules Price S…" at bounding box center [538, 737] width 1077 height 1237
click at [617, 264] on div "Event Categories Event Budgets Floors & Ceilings Sections Pricing Rules Price S…" at bounding box center [538, 737] width 1077 height 1237
click at [626, 267] on div "Event Categories Event Budgets Floors & Ceilings Sections Pricing Rules Price S…" at bounding box center [538, 737] width 1077 height 1237
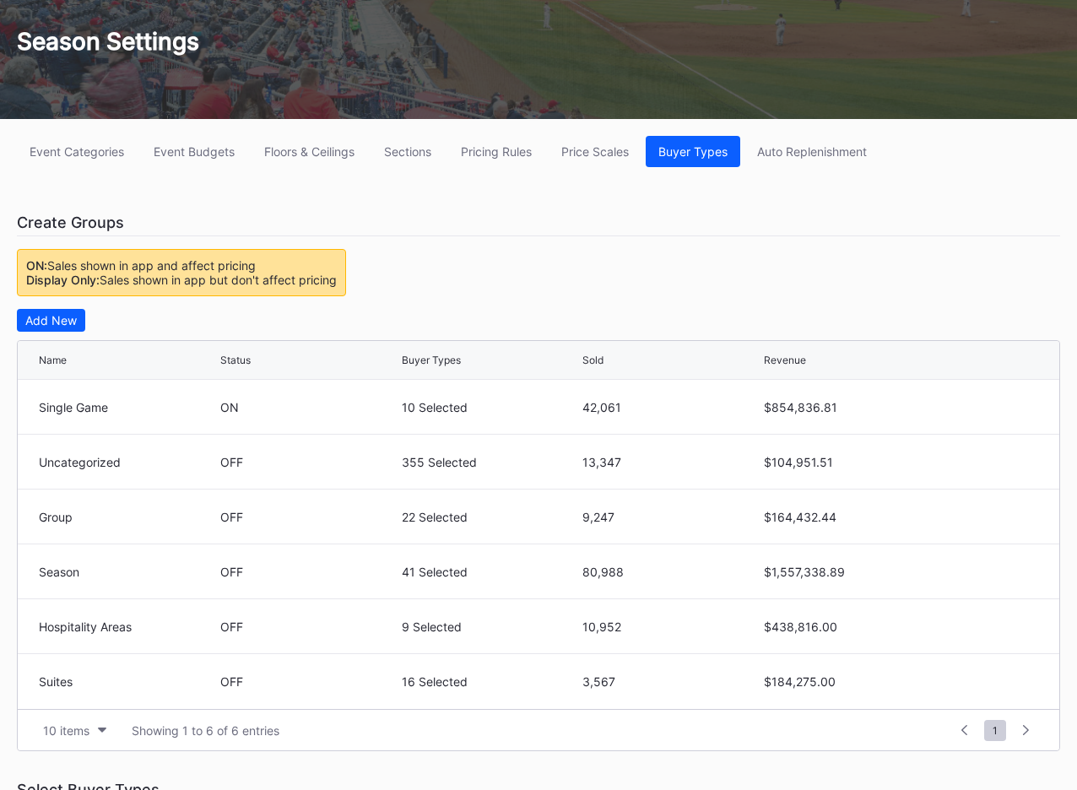
click at [620, 257] on div "Event Categories Event Budgets Floors & Ceilings Sections Pricing Rules Price S…" at bounding box center [538, 737] width 1077 height 1237
click at [658, 257] on div "Event Categories Event Budgets Floors & Ceilings Sections Pricing Rules Price S…" at bounding box center [538, 737] width 1077 height 1237
click at [627, 263] on div "Event Categories Event Budgets Floors & Ceilings Sections Pricing Rules Price S…" at bounding box center [538, 737] width 1077 height 1237
click at [620, 272] on div "Event Categories Event Budgets Floors & Ceilings Sections Pricing Rules Price S…" at bounding box center [538, 737] width 1077 height 1237
click at [619, 272] on div "Event Categories Event Budgets Floors & Ceilings Sections Pricing Rules Price S…" at bounding box center [538, 737] width 1077 height 1237
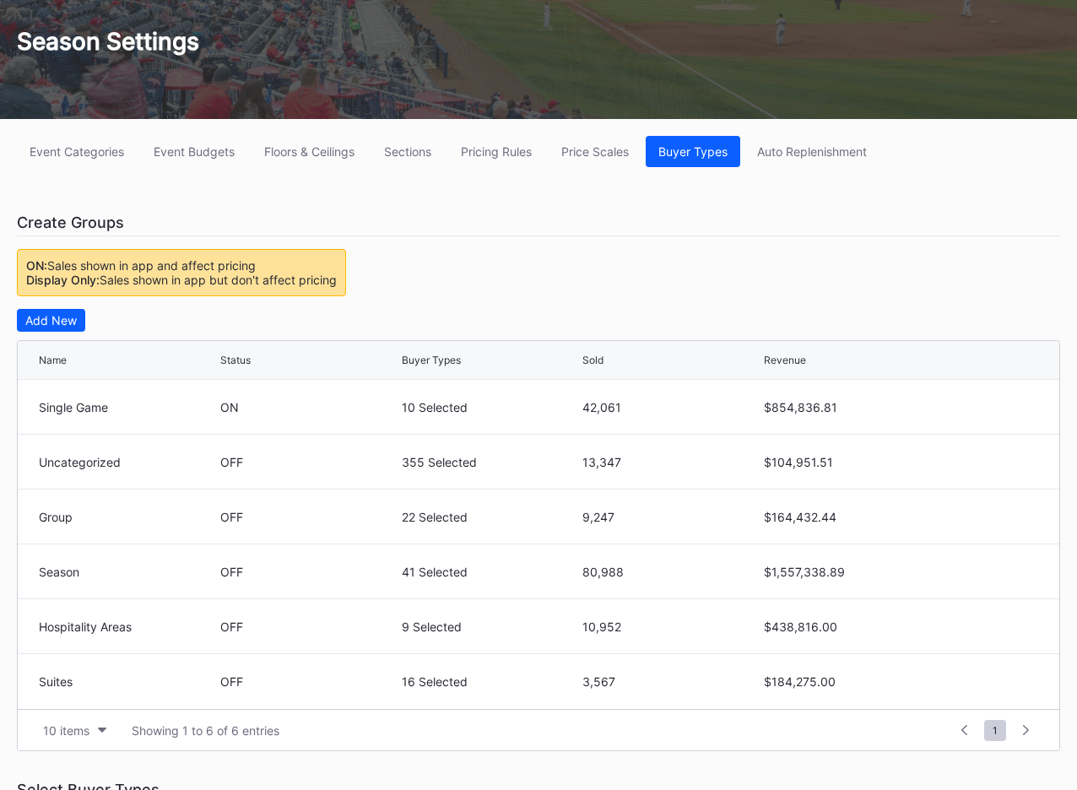
click at [626, 279] on div "Event Categories Event Budgets Floors & Ceilings Sections Pricing Rules Price S…" at bounding box center [538, 737] width 1077 height 1237
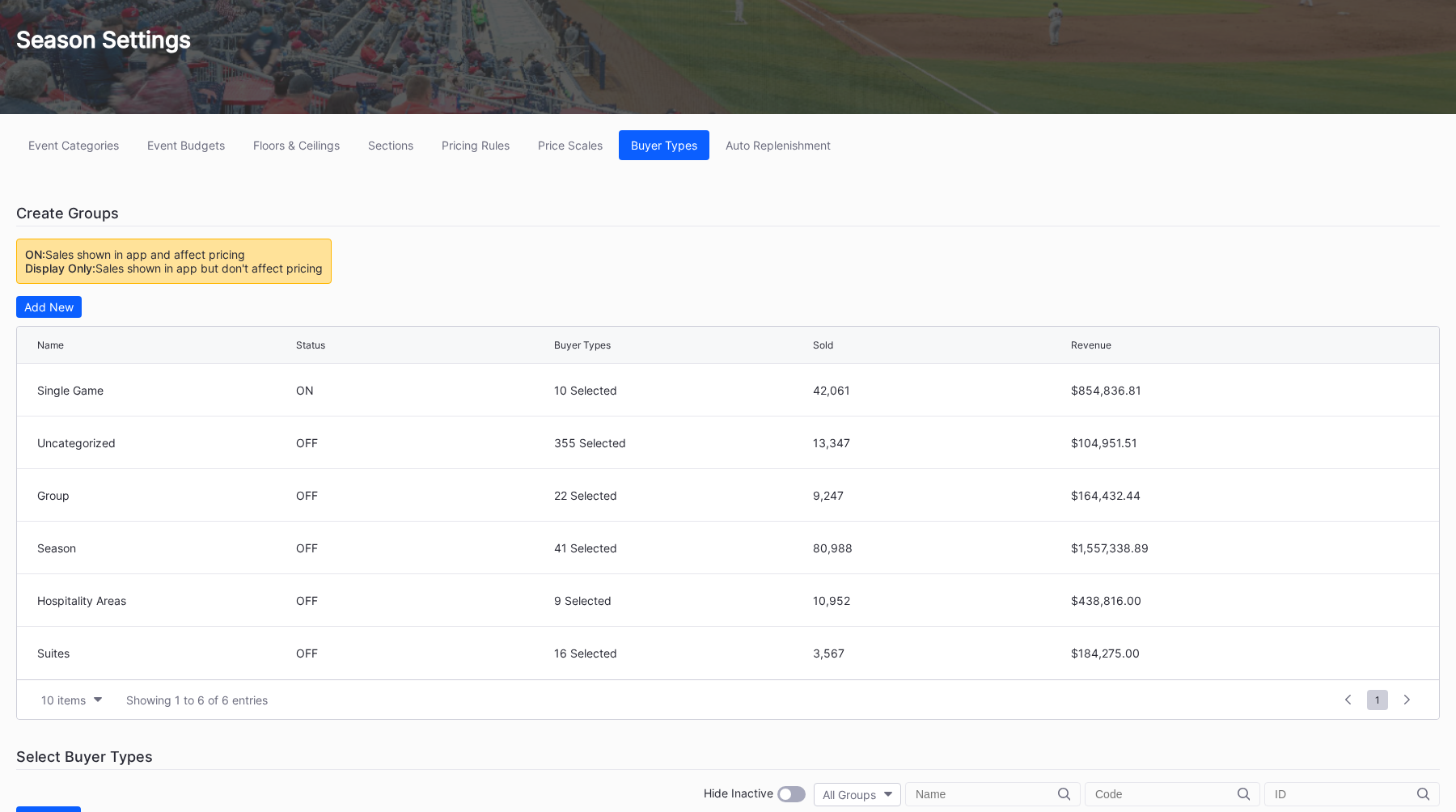
click at [717, 179] on div "Event Categories Event Budgets Floors & Ceilings Sections Pricing Rules Price S…" at bounding box center [728, 706] width 1456 height 1184
click at [717, 252] on div "Event Categories Event Budgets Floors & Ceilings Sections Pricing Rules Price S…" at bounding box center [728, 706] width 1456 height 1184
click at [398, 235] on div "Event Categories Event Budgets Floors & Ceilings Sections Pricing Rules Price S…" at bounding box center [728, 706] width 1456 height 1184
click at [332, 227] on div "Event Categories Event Budgets Floors & Ceilings Sections Pricing Rules Price S…" at bounding box center [728, 706] width 1456 height 1184
click at [333, 227] on div "Event Categories Event Budgets Floors & Ceilings Sections Pricing Rules Price S…" at bounding box center [728, 706] width 1456 height 1184
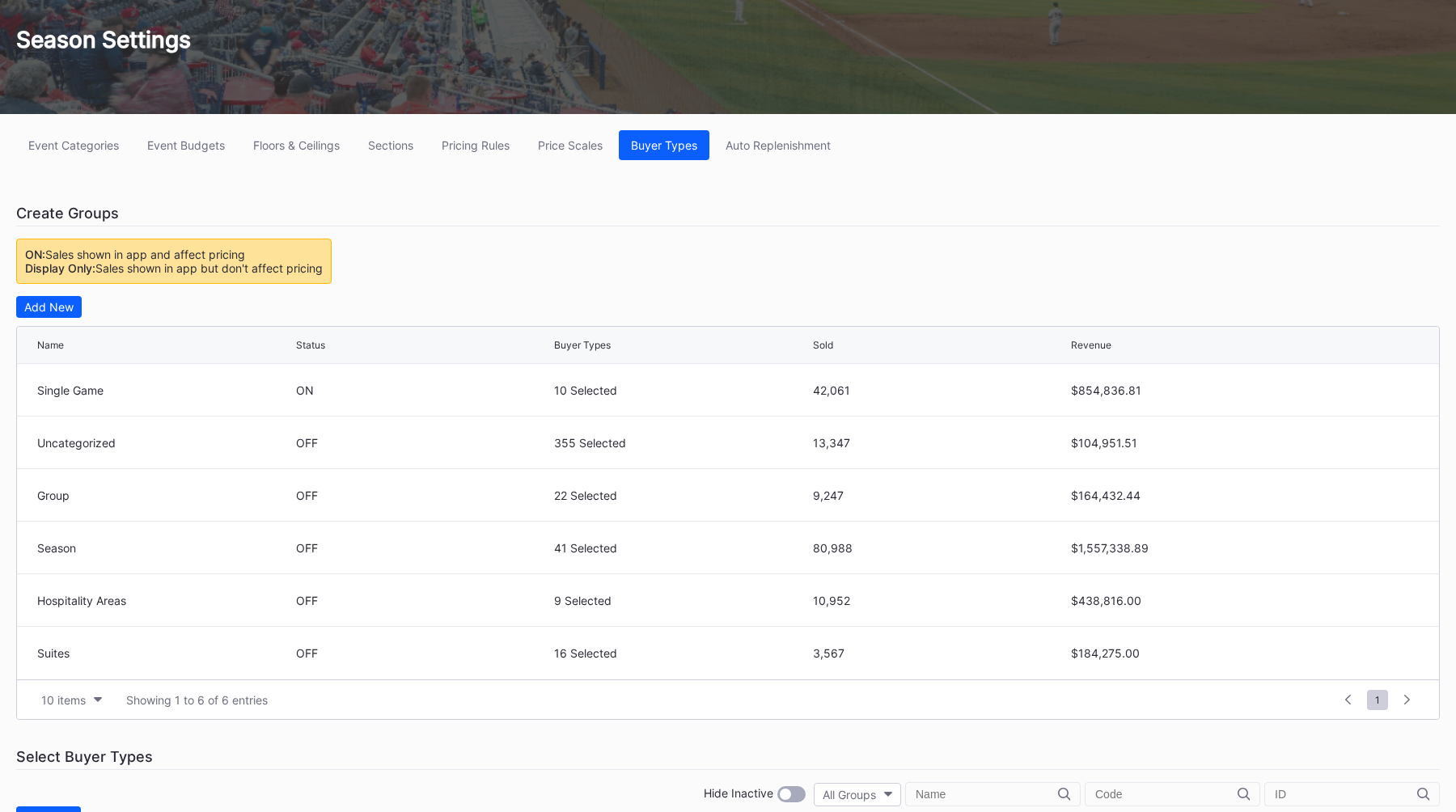
click at [335, 227] on div "Event Categories Event Budgets Floors & Ceilings Sections Pricing Rules Price S…" at bounding box center [728, 706] width 1456 height 1184
click at [334, 227] on div "Event Categories Event Budgets Floors & Ceilings Sections Pricing Rules Price S…" at bounding box center [728, 706] width 1456 height 1184
click at [331, 227] on div "Event Categories Event Budgets Floors & Ceilings Sections Pricing Rules Price S…" at bounding box center [728, 706] width 1456 height 1184
click at [340, 227] on div "Event Categories Event Budgets Floors & Ceilings Sections Pricing Rules Price S…" at bounding box center [728, 706] width 1456 height 1184
click at [489, 232] on div "Event Categories Event Budgets Floors & Ceilings Sections Pricing Rules Price S…" at bounding box center [728, 706] width 1456 height 1184
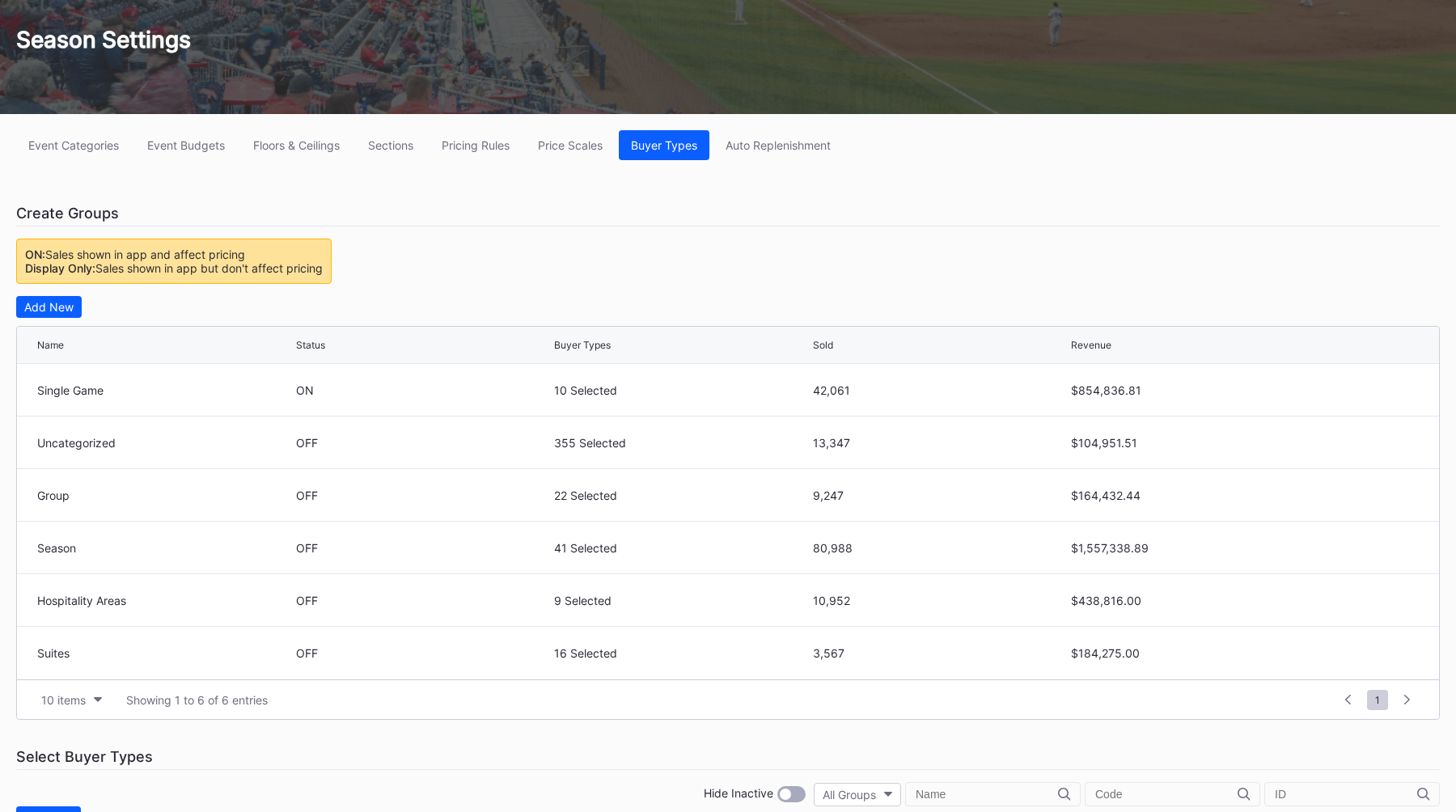
click at [515, 243] on div "Event Categories Event Budgets Floors & Ceilings Sections Pricing Rules Price S…" at bounding box center [728, 706] width 1456 height 1184
click at [361, 233] on div "Event Categories Event Budgets Floors & Ceilings Sections Pricing Rules Price S…" at bounding box center [728, 706] width 1456 height 1184
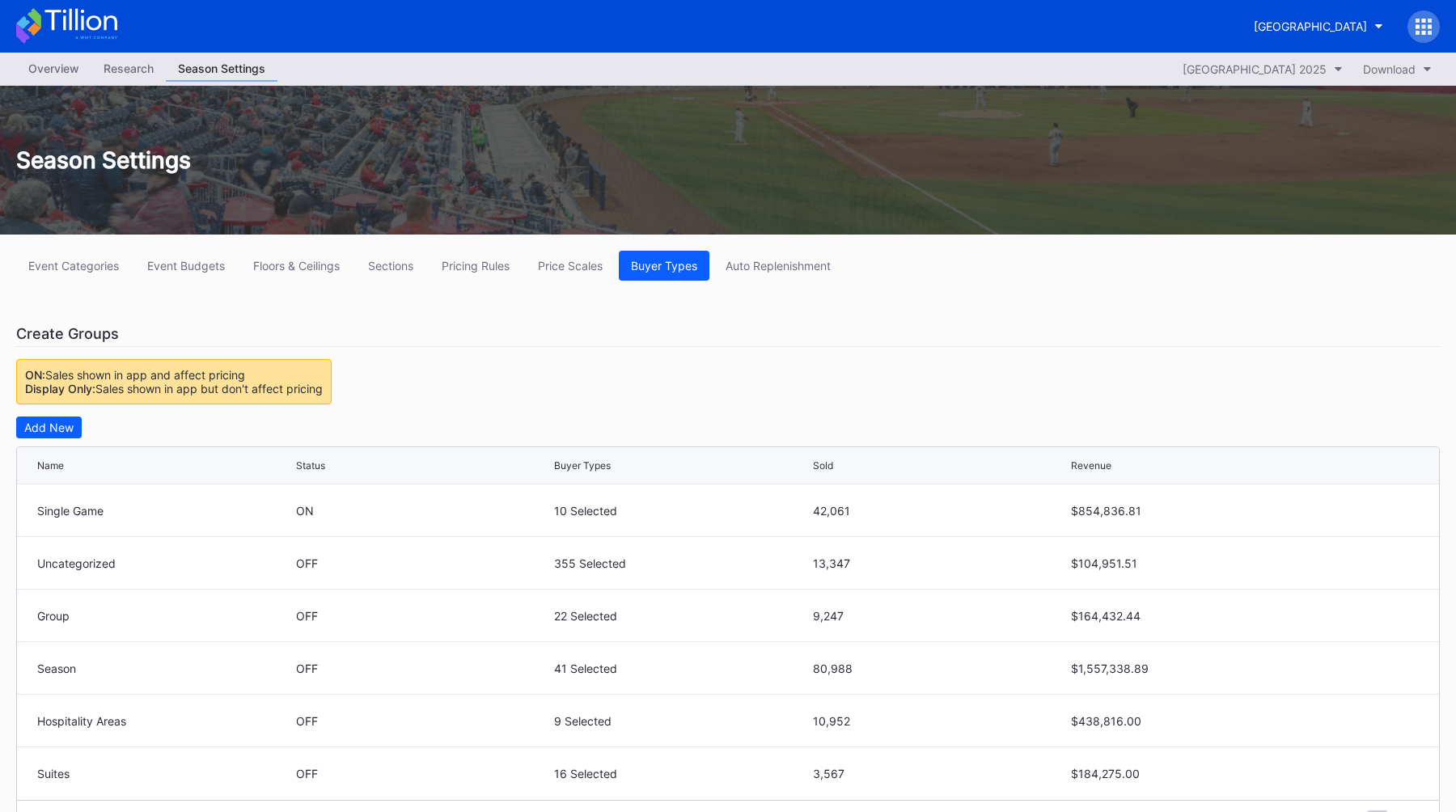
click at [38, 89] on div "Season Settings" at bounding box center [728, 159] width 1456 height 148
click at [49, 80] on link "Overview" at bounding box center [54, 69] width 76 height 25
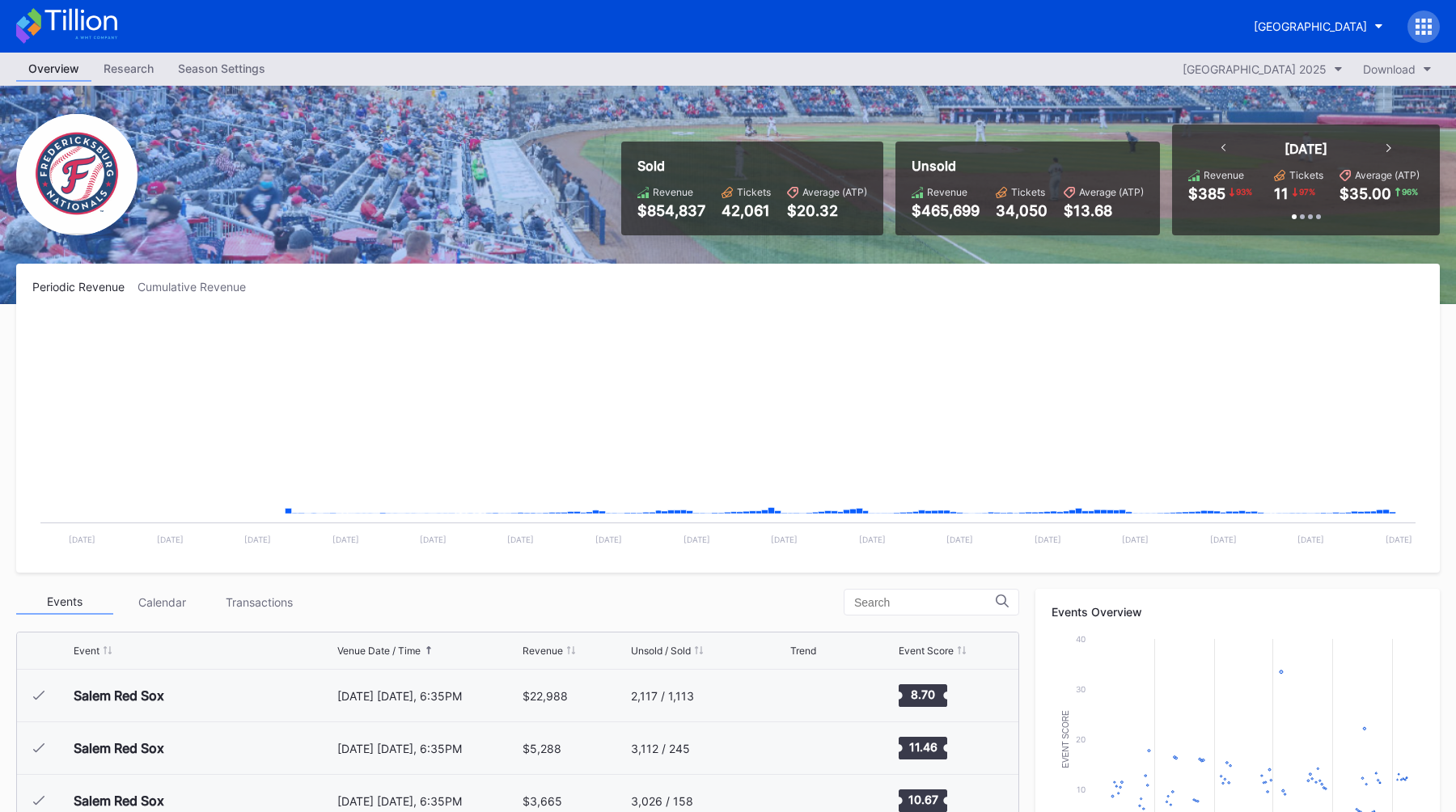
scroll to position [2837, 0]
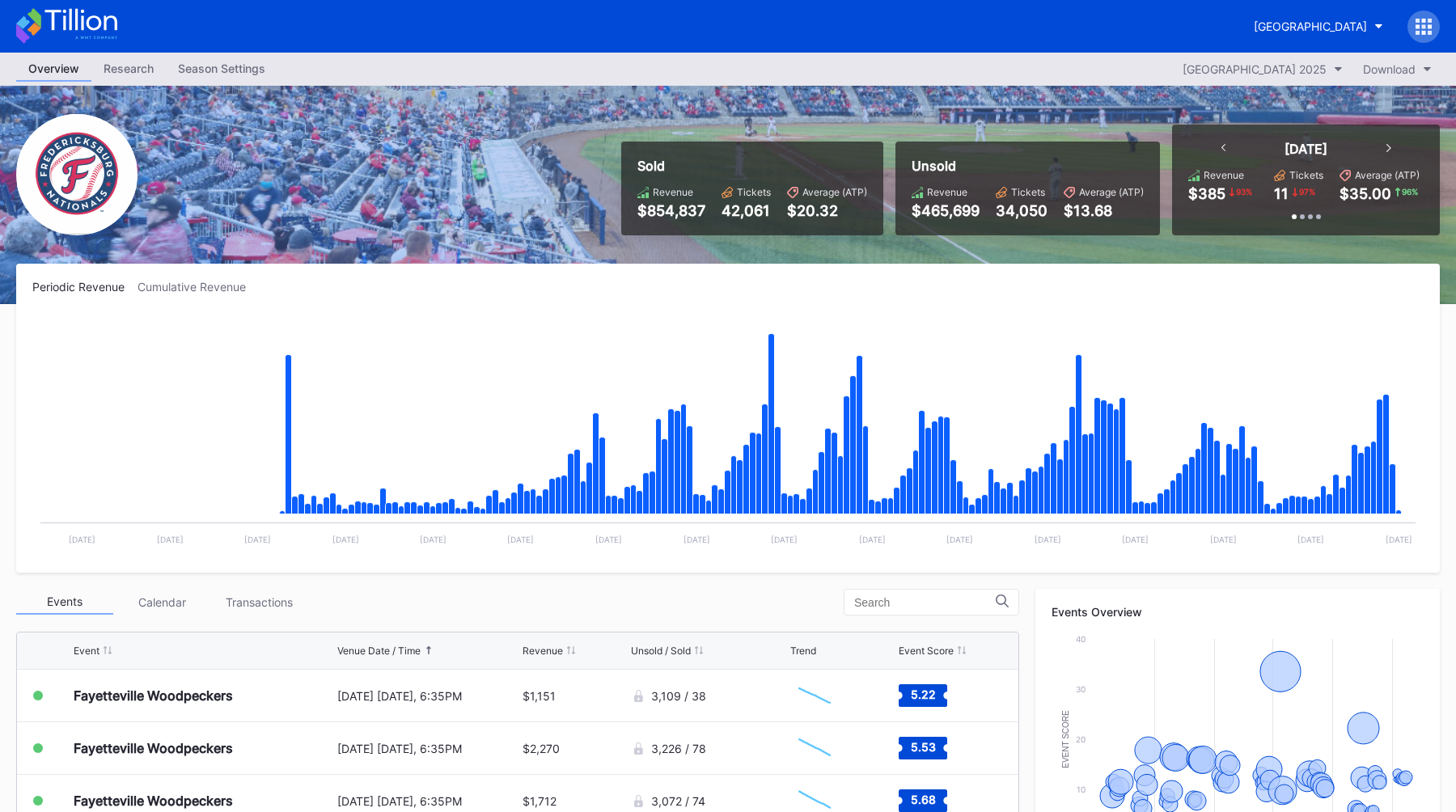
click at [239, 66] on div "Season Settings" at bounding box center [221, 68] width 112 height 23
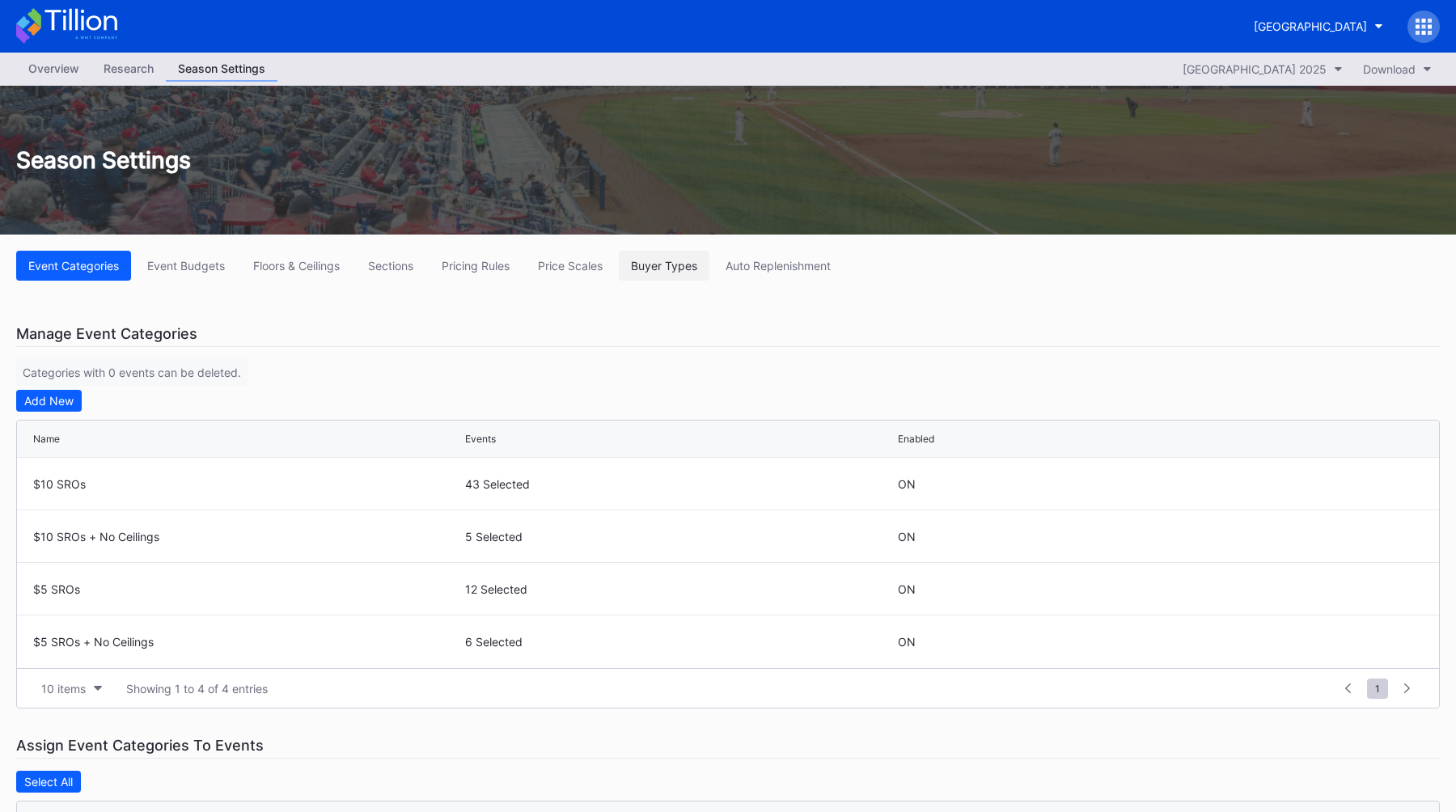
click at [661, 264] on div "Buyer Types" at bounding box center [663, 265] width 66 height 13
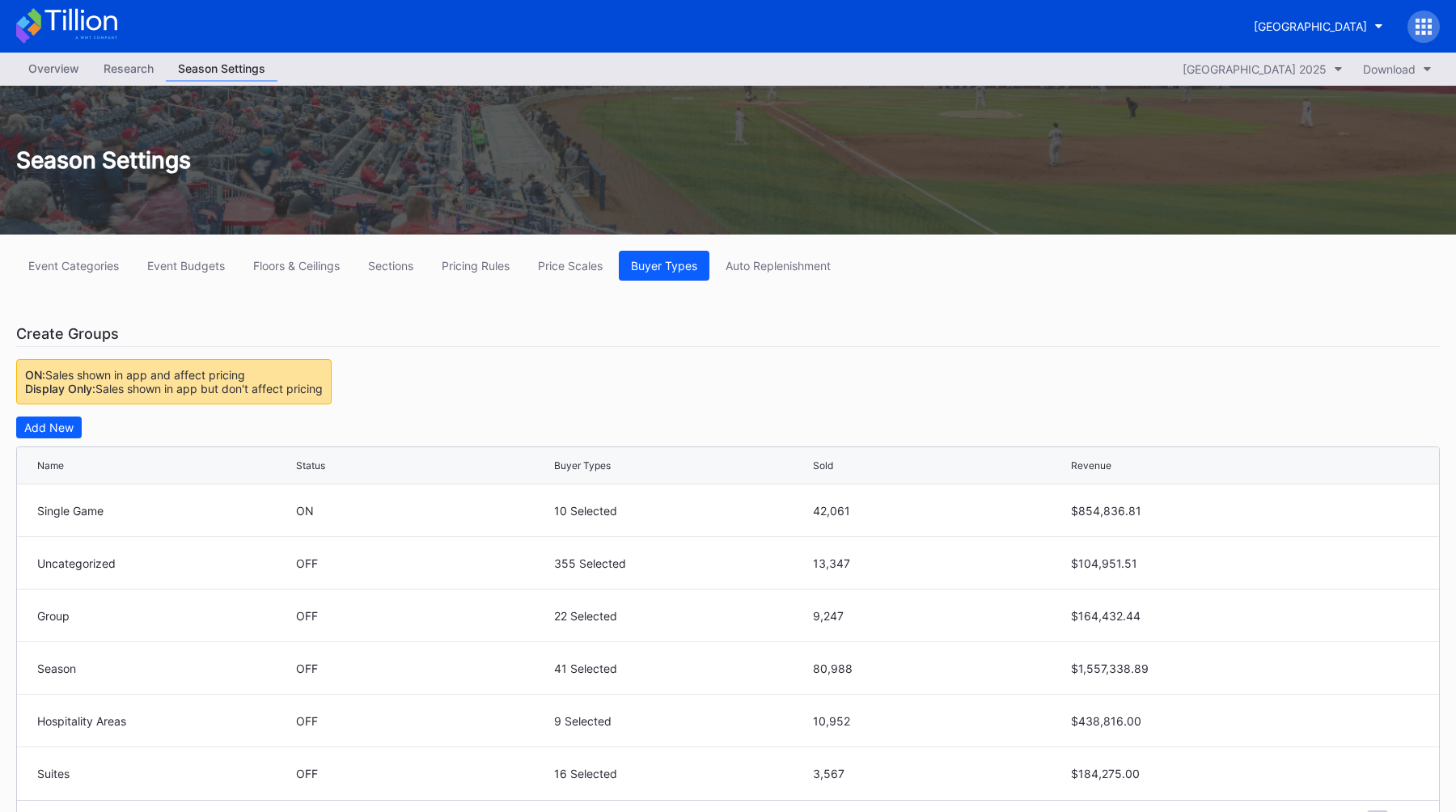
click at [717, 466] on div "Sold" at bounding box center [822, 465] width 20 height 12
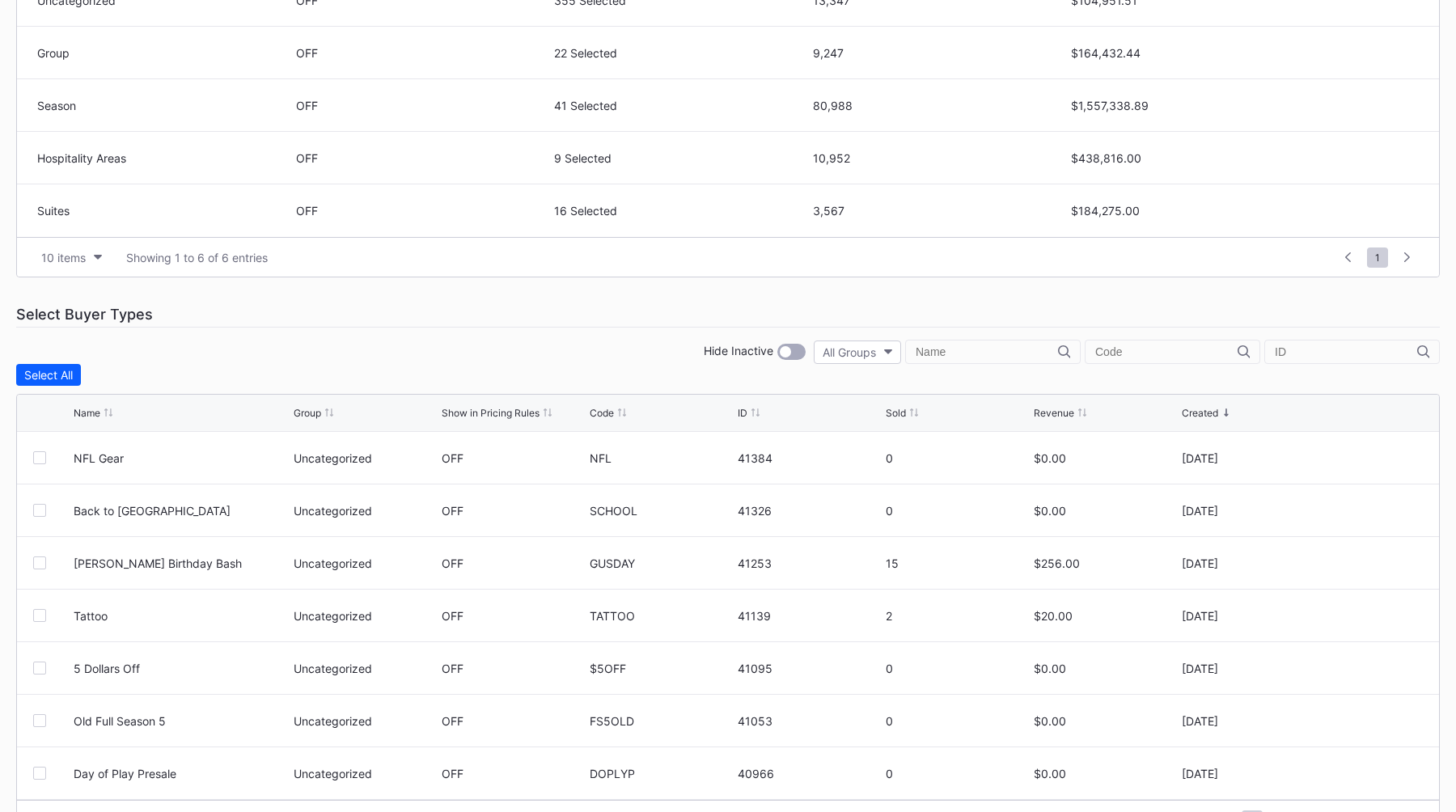
scroll to position [608, 0]
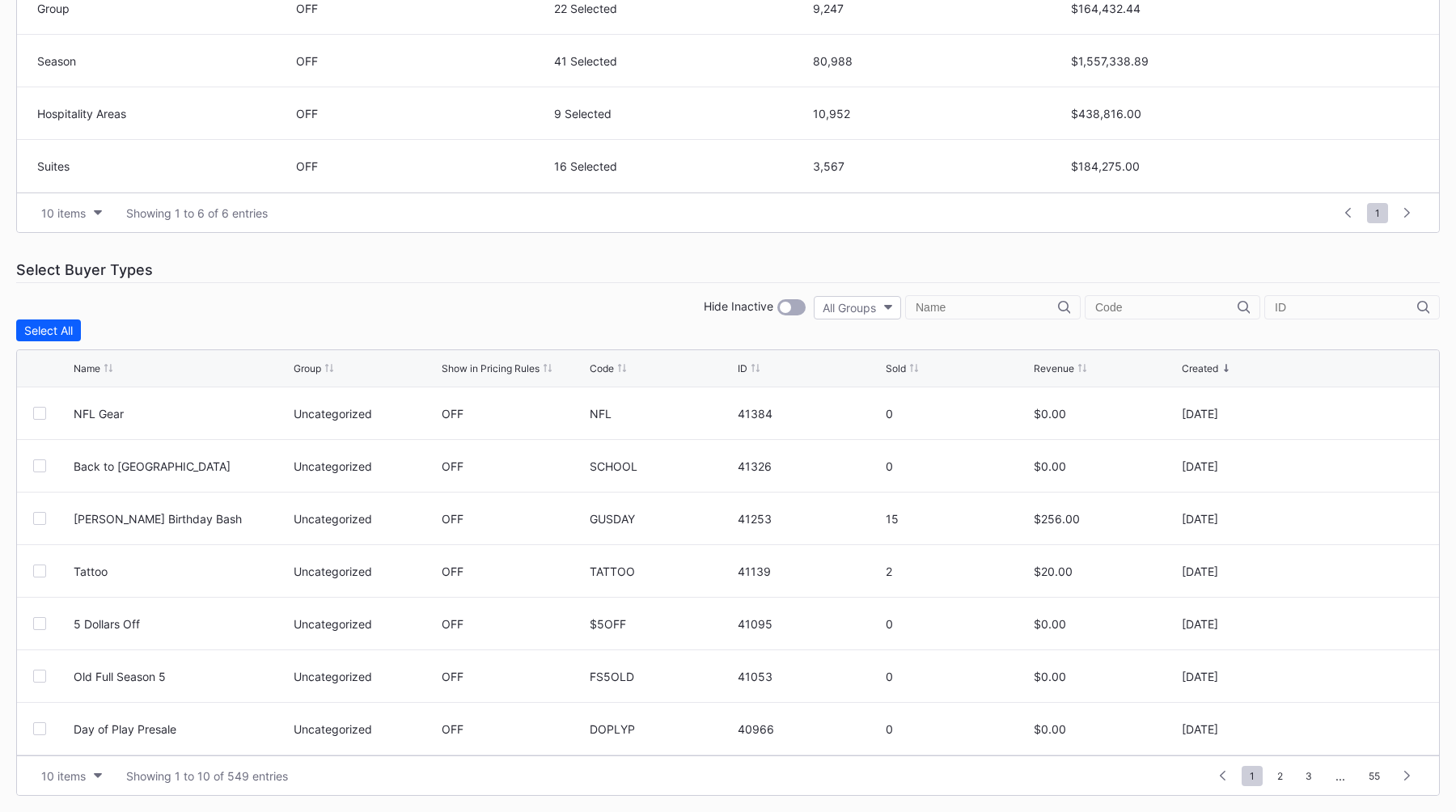
click at [717, 371] on div "Sold" at bounding box center [895, 368] width 20 height 12
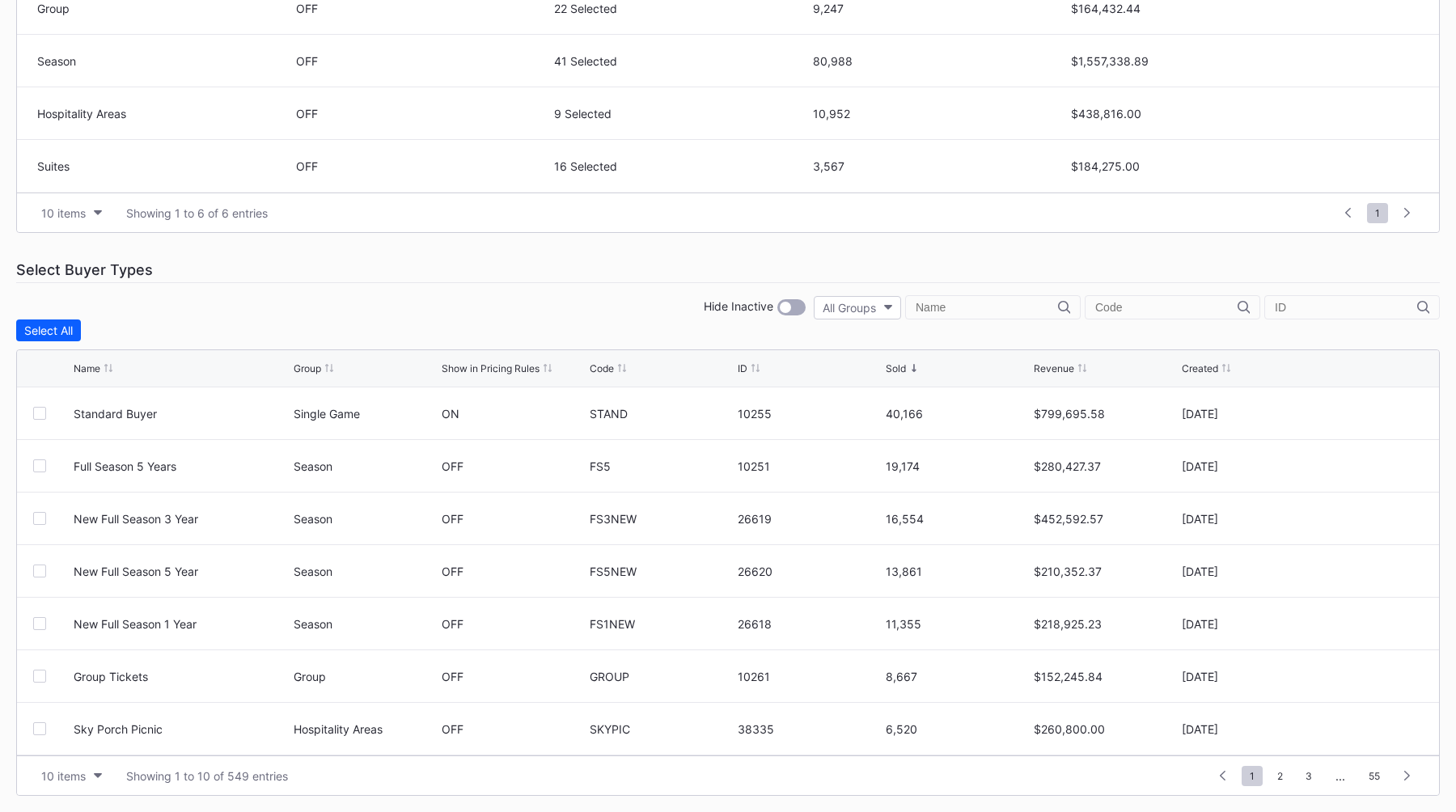
click at [628, 272] on div "Select Buyer Types" at bounding box center [728, 269] width 1423 height 26
click at [717, 316] on div "Hide Inactive All Groups" at bounding box center [728, 306] width 1423 height 24
click at [717, 301] on div at bounding box center [791, 306] width 29 height 16
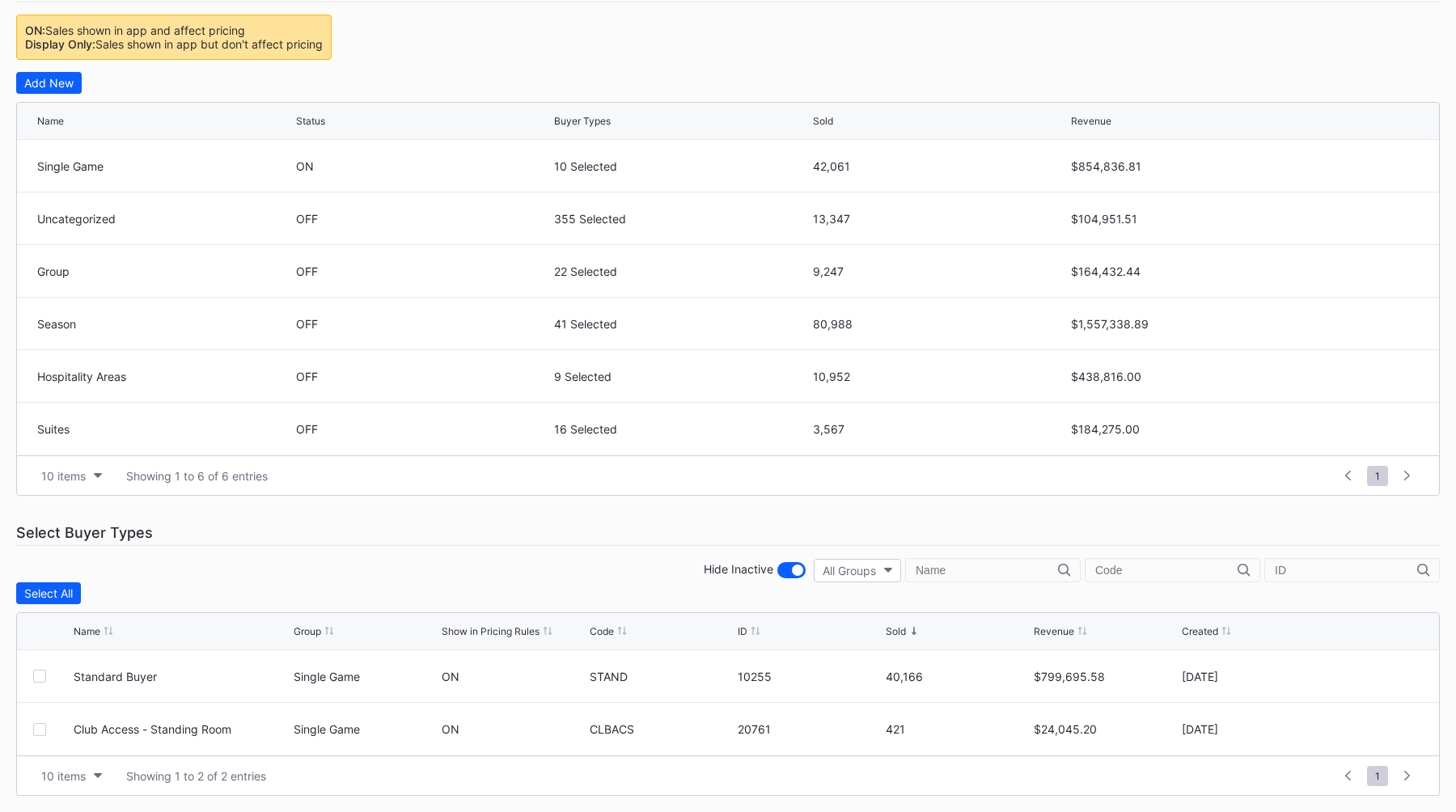
click at [717, 578] on div at bounding box center [791, 570] width 29 height 16
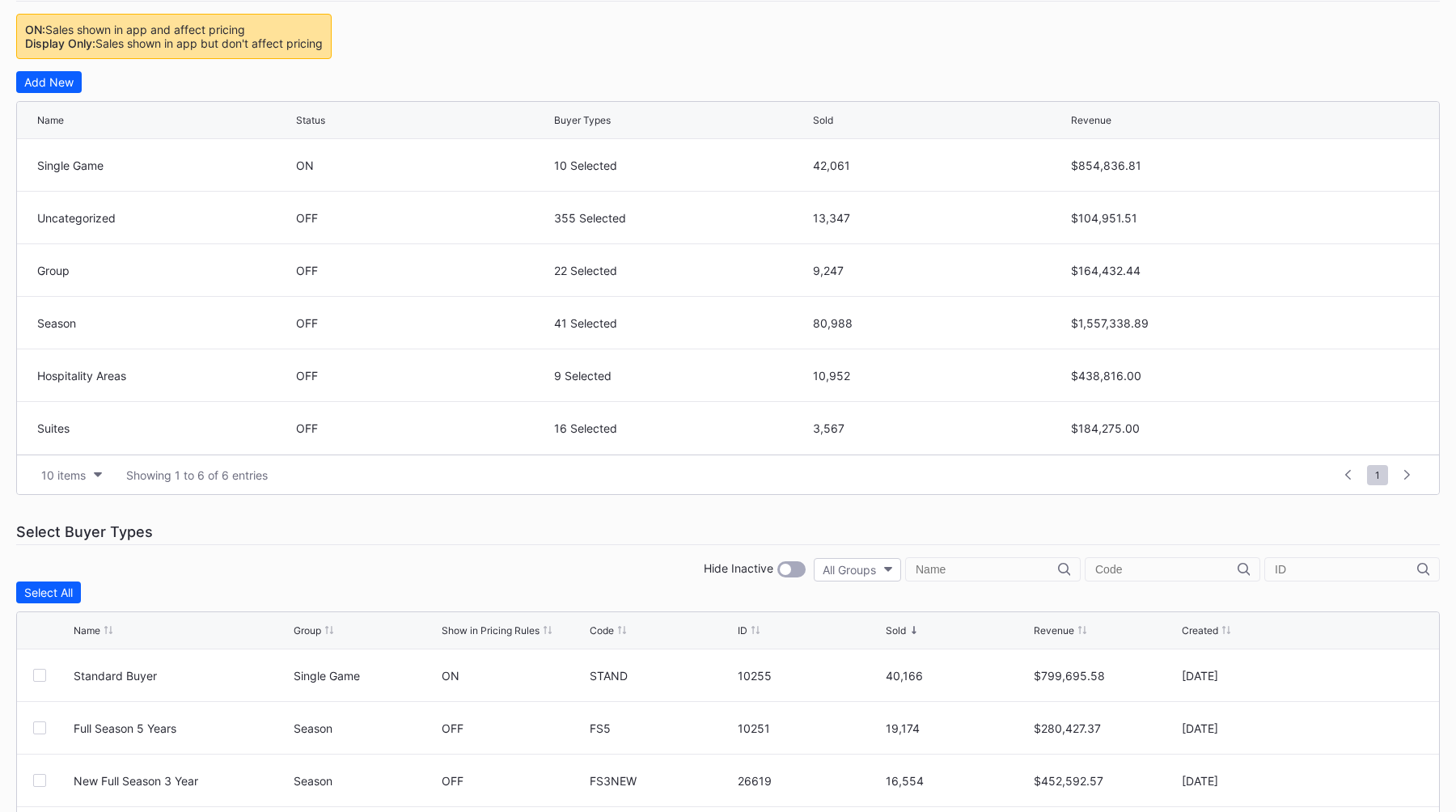
scroll to position [608, 0]
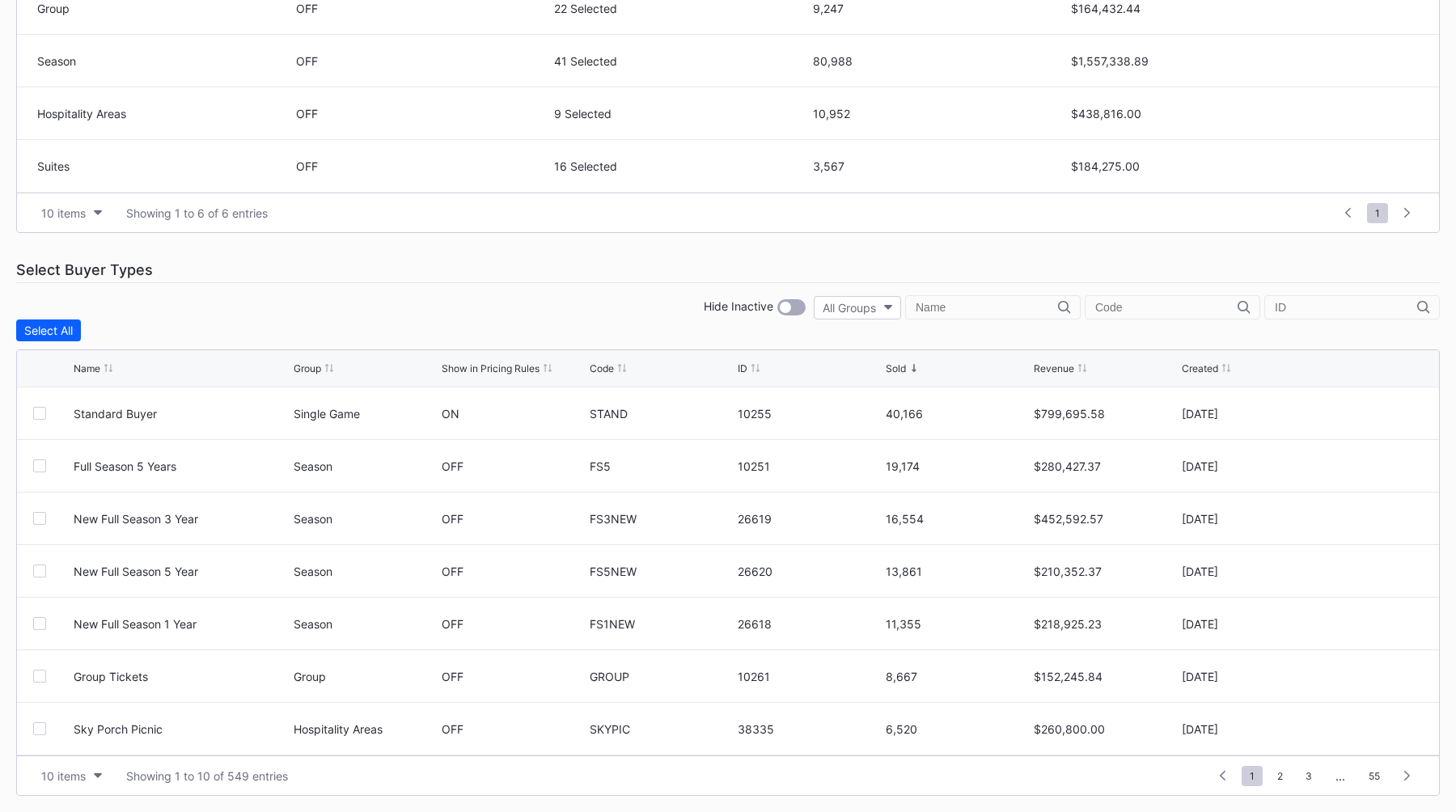
click at [569, 318] on div "Hide Inactive All Groups" at bounding box center [728, 306] width 1423 height 24
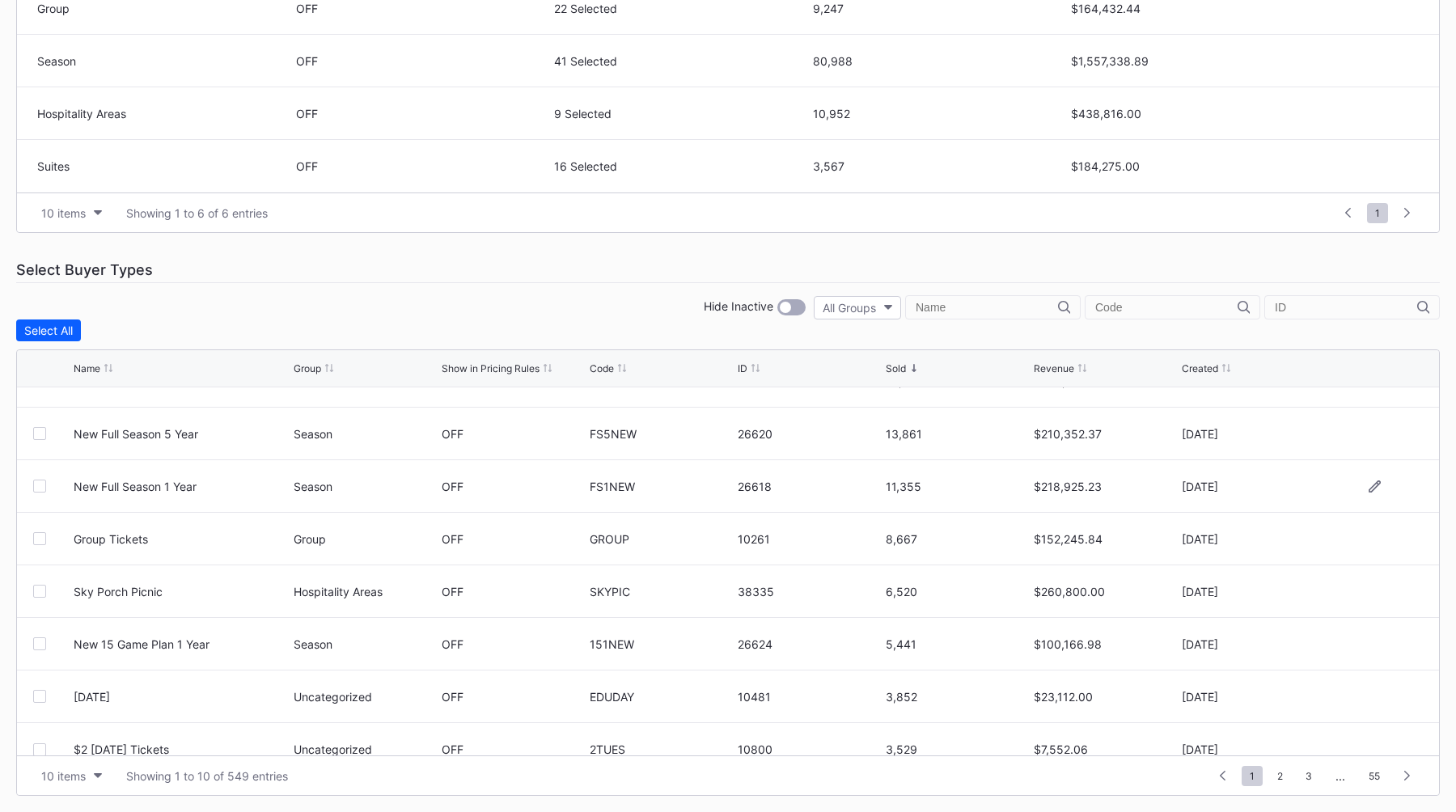
scroll to position [158, 0]
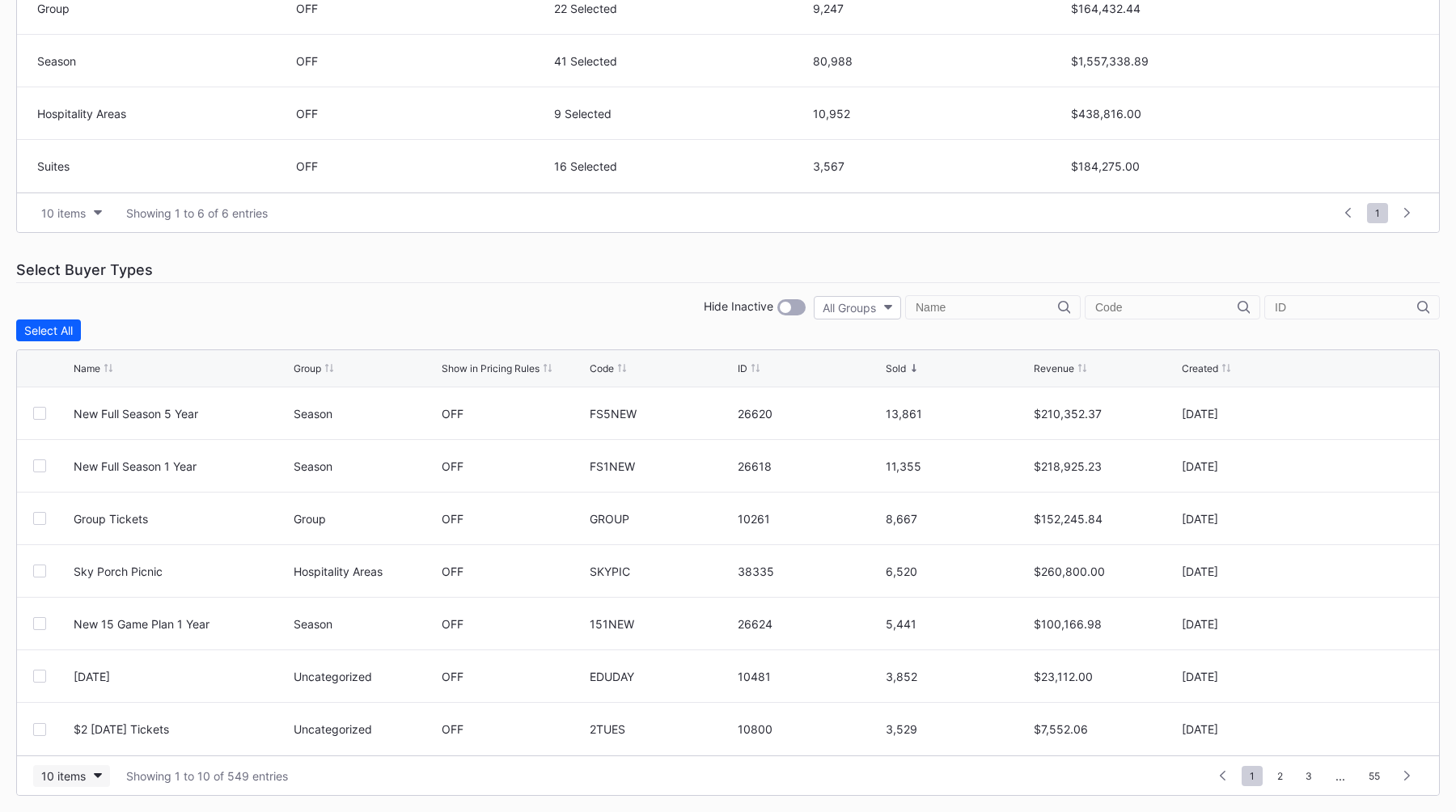
click at [70, 778] on div "10 items" at bounding box center [63, 776] width 44 height 13
click at [80, 745] on div "200 items" at bounding box center [72, 735] width 77 height 30
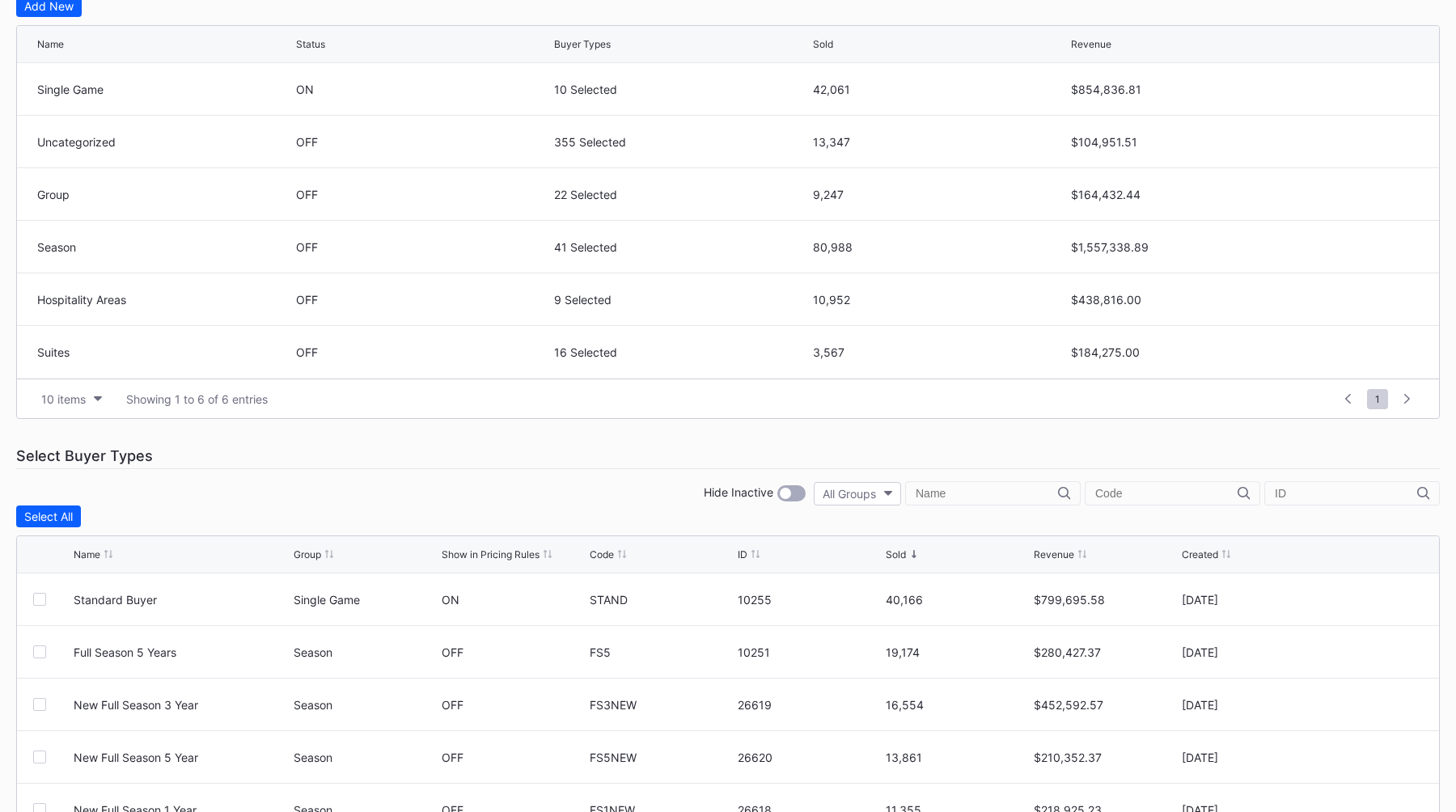
scroll to position [608, 0]
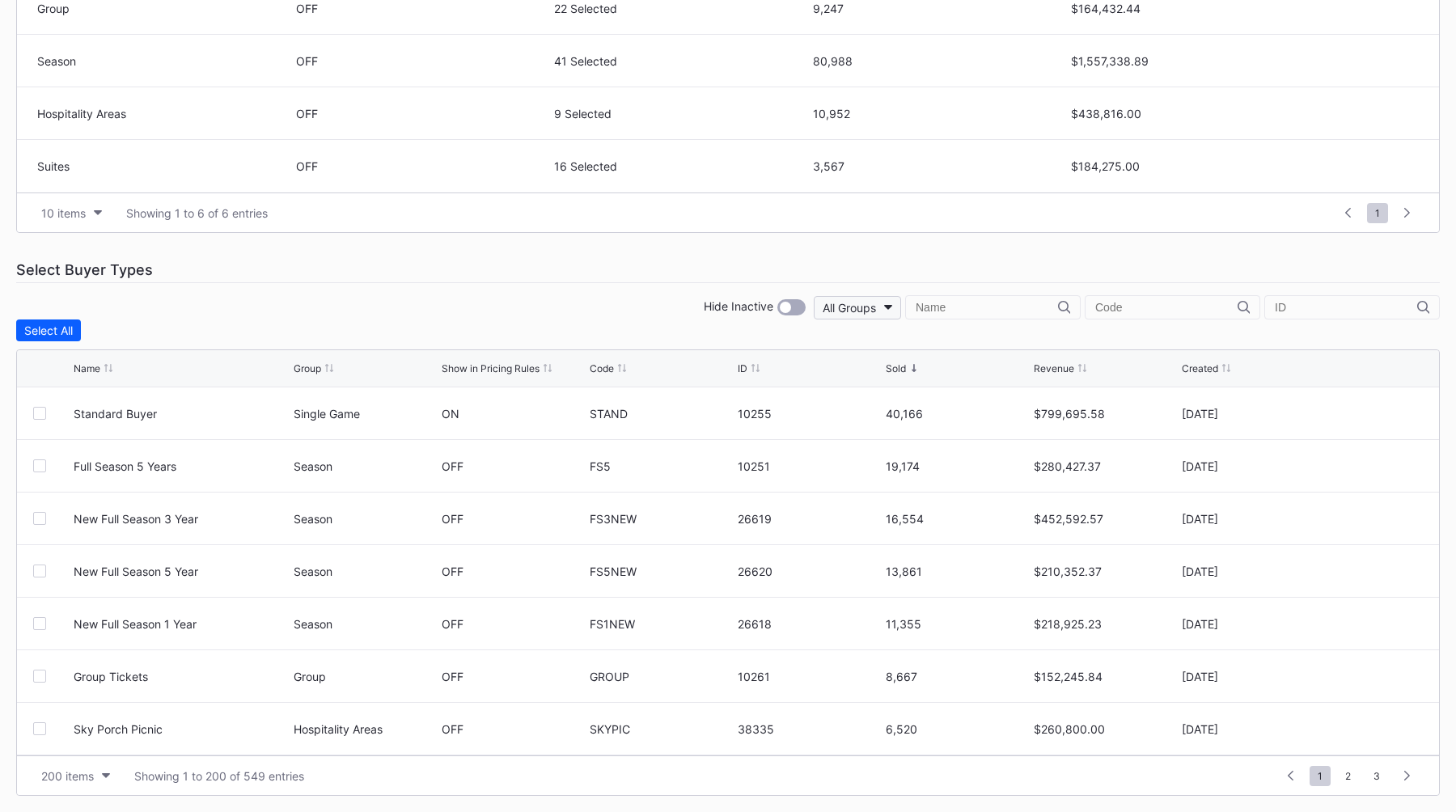
click at [717, 317] on button "All Groups" at bounding box center [856, 307] width 87 height 23
click at [717, 408] on div "Single Game" at bounding box center [928, 409] width 66 height 13
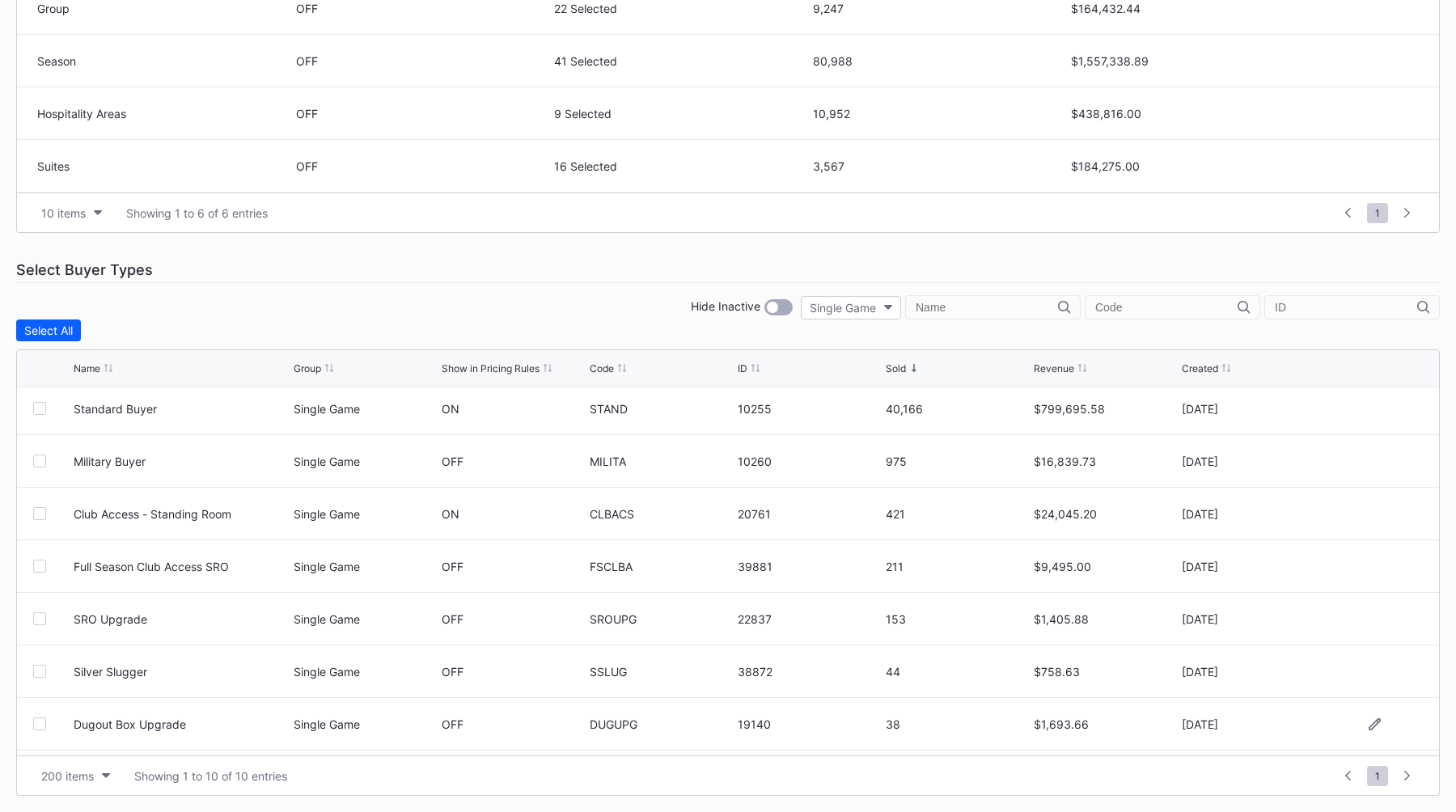
scroll to position [0, 0]
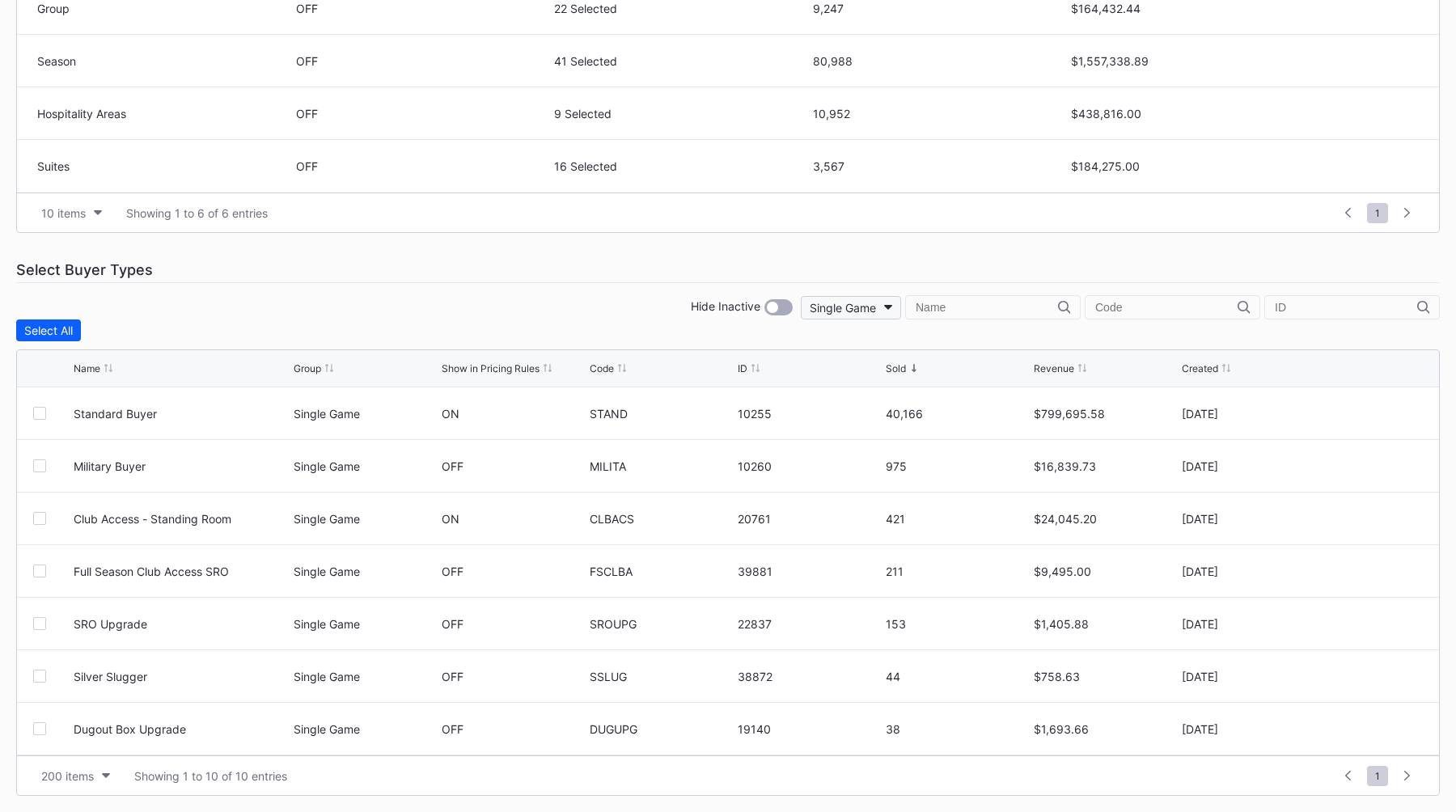
click at [717, 311] on div "Single Game" at bounding box center [842, 307] width 66 height 13
click at [717, 435] on div "Uncategorized" at bounding box center [922, 440] width 79 height 13
click at [717, 309] on div "Uncategorized" at bounding box center [836, 307] width 79 height 13
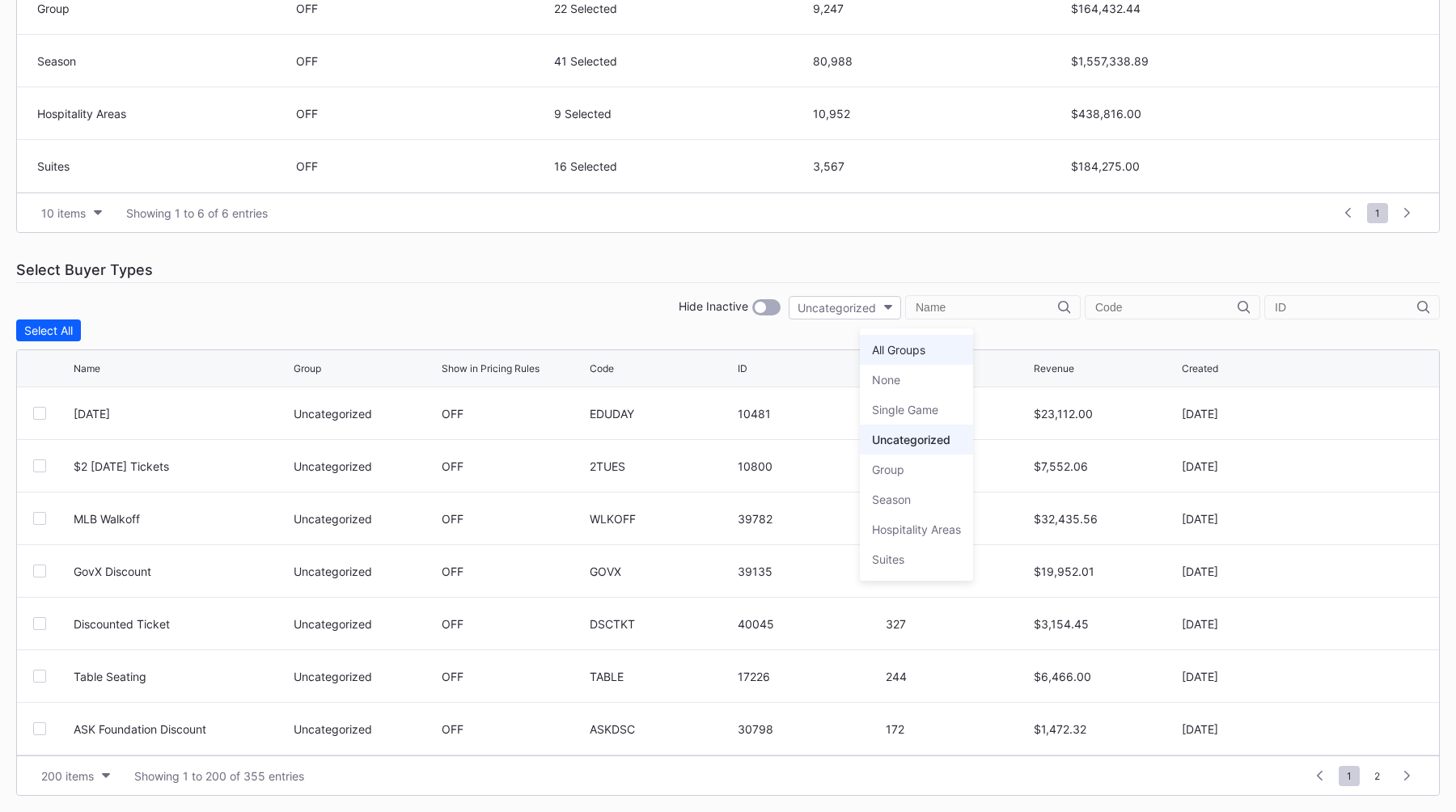
click at [717, 350] on div "All Groups" at bounding box center [916, 350] width 113 height 30
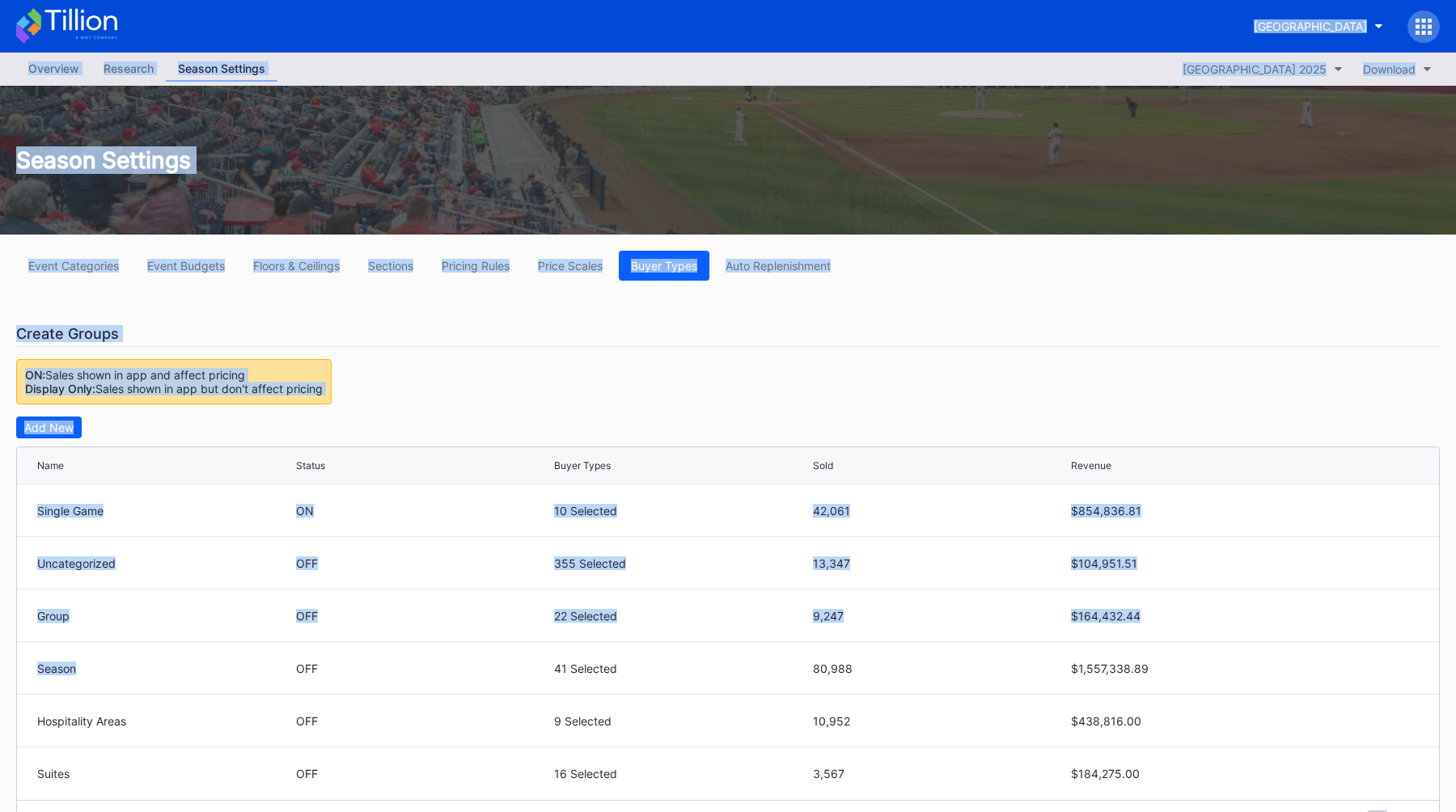
drag, startPoint x: 190, startPoint y: 76, endPoint x: 243, endPoint y: -80, distance: 164.8
click at [243, 0] on html "Fredericksburg Nationals Primary Overview Research Season Settings [GEOGRAPHIC_…" at bounding box center [728, 406] width 1456 height 812
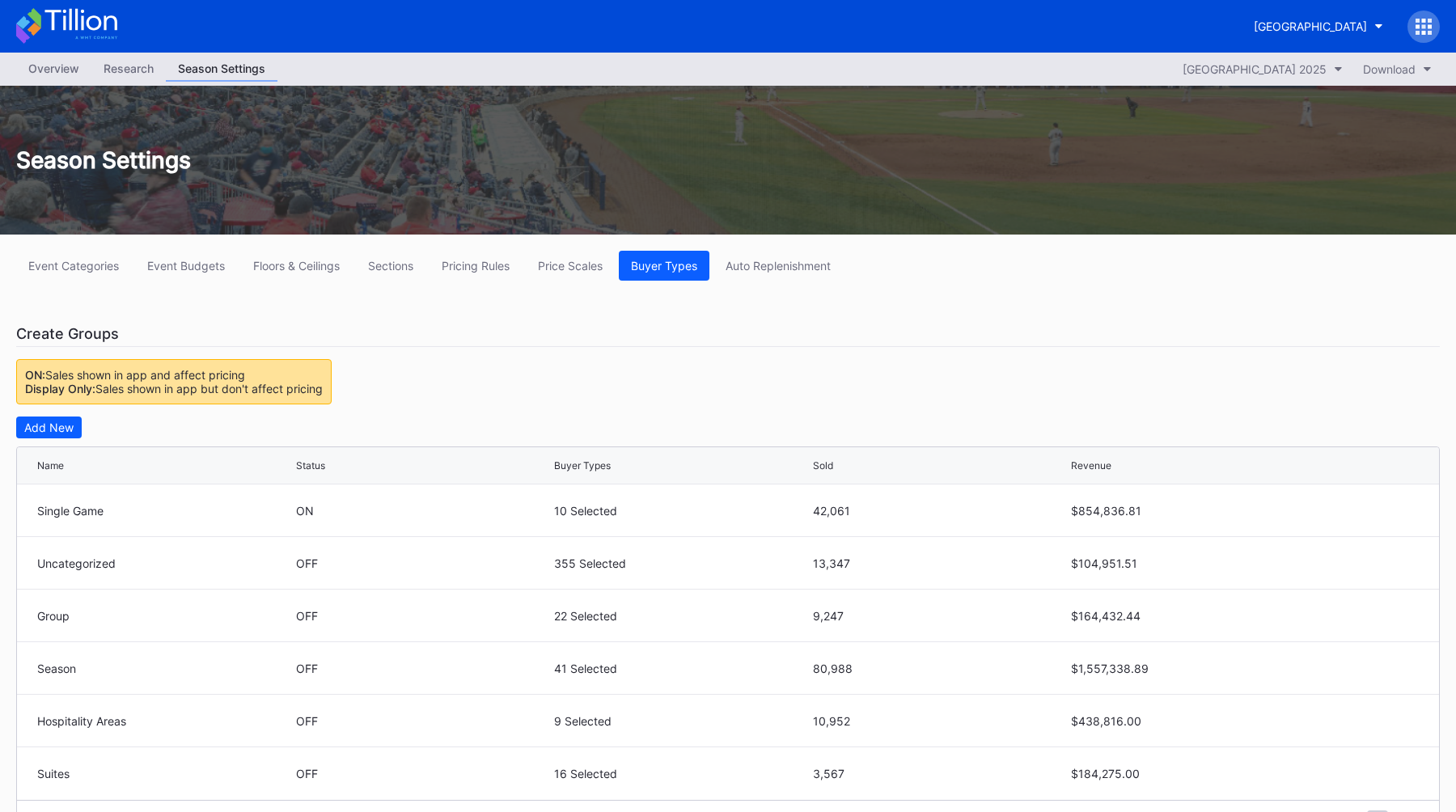
click at [586, 446] on div "Add New Name Status Buyer Types Sold Revenue Single Game ON 10 Selected 42,061 …" at bounding box center [728, 628] width 1423 height 423
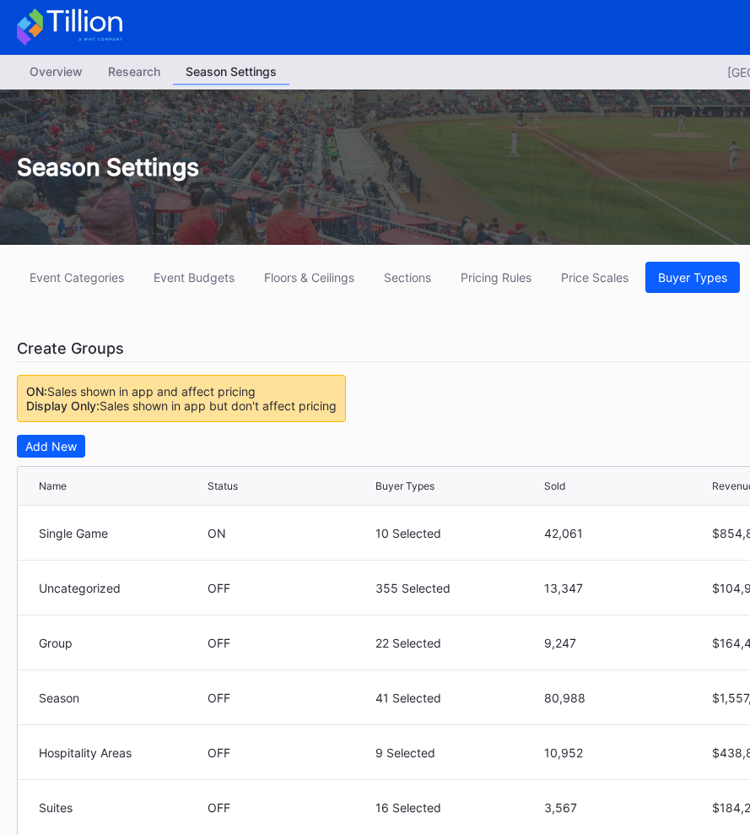
scroll to position [0, 263]
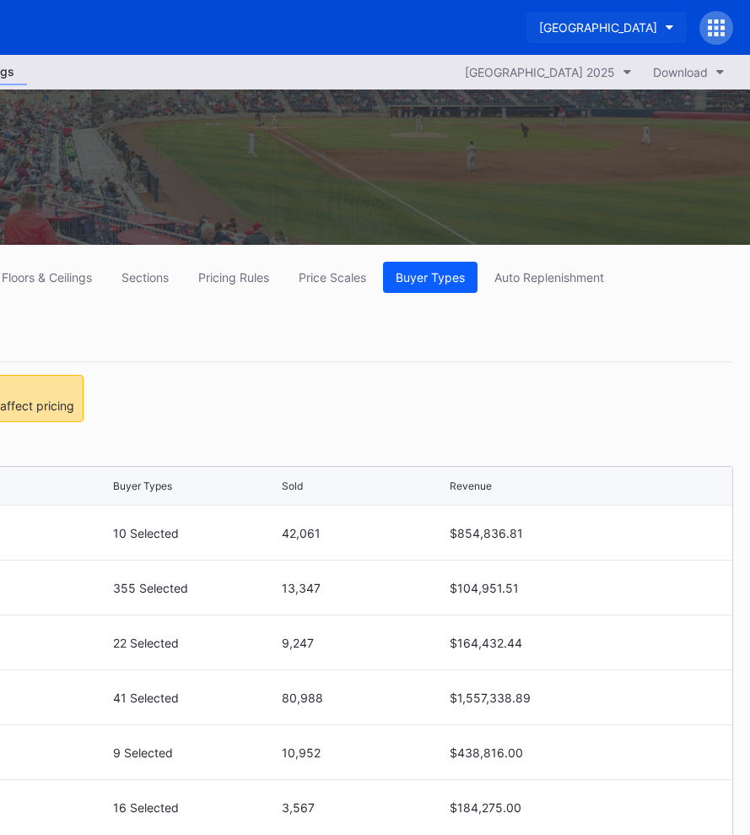
click at [550, 30] on div "[GEOGRAPHIC_DATA]" at bounding box center [598, 27] width 118 height 14
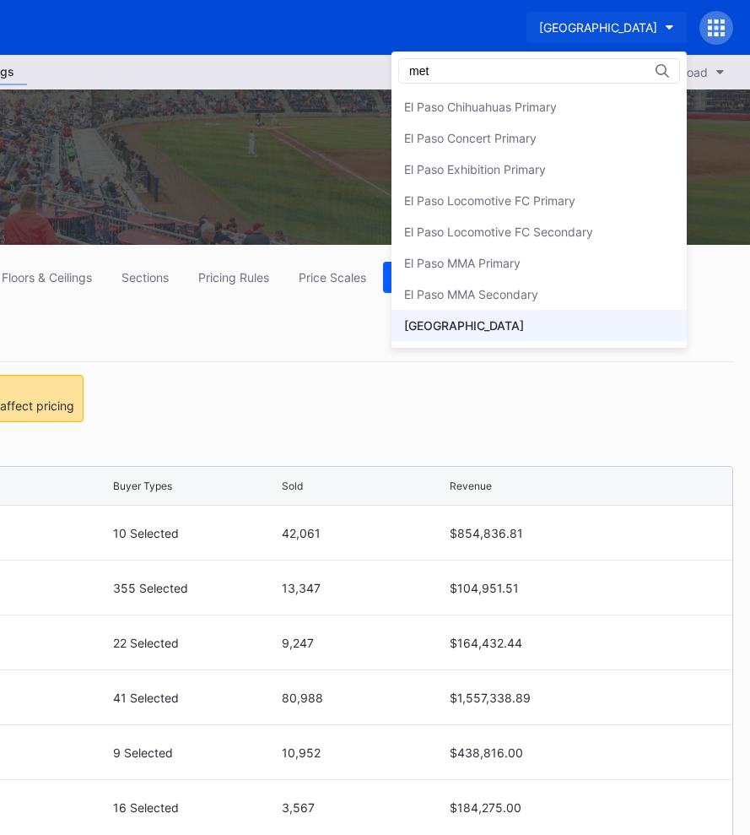
scroll to position [0, 0]
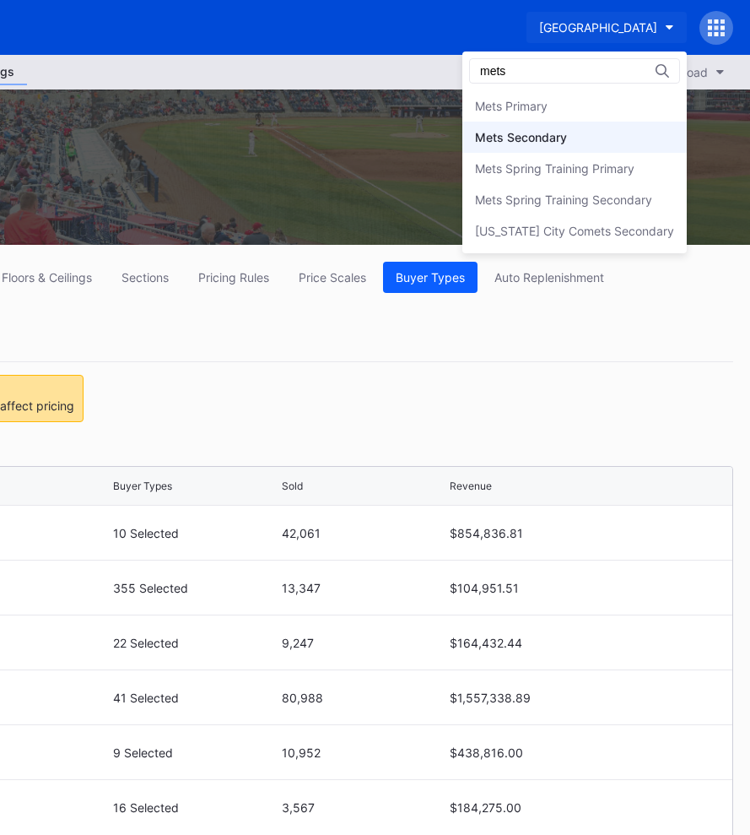
type input "mets"
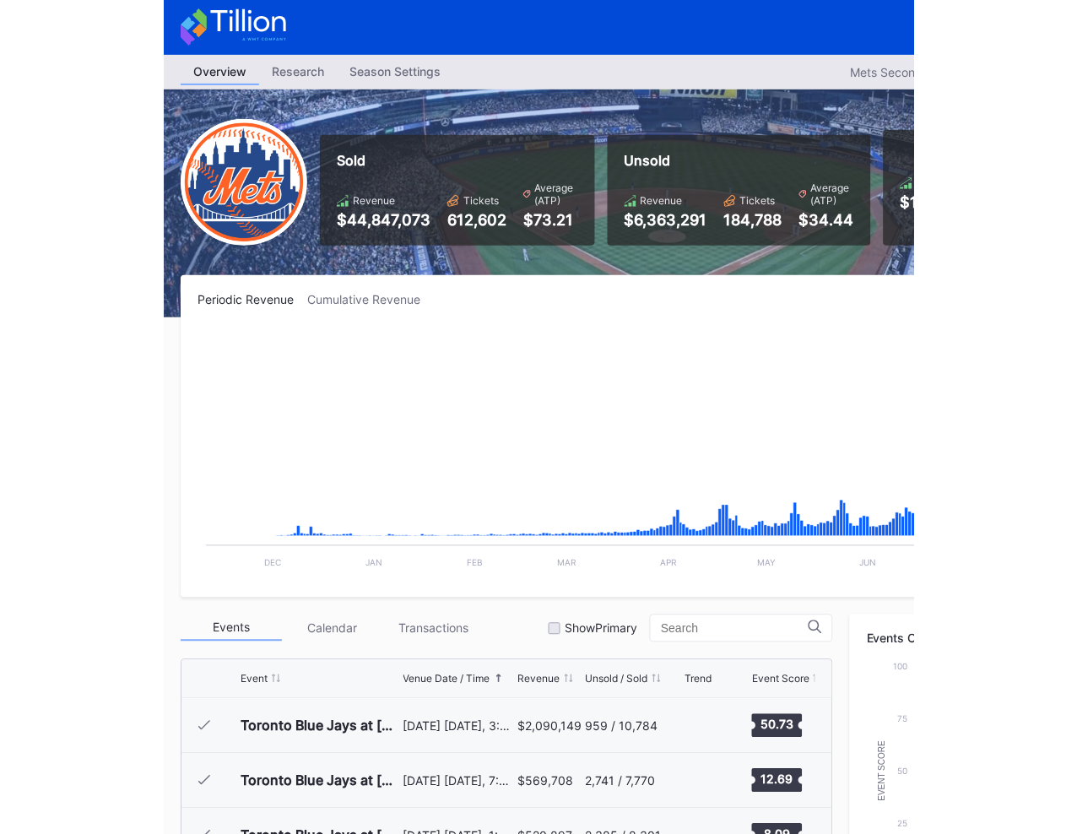
scroll to position [3512, 0]
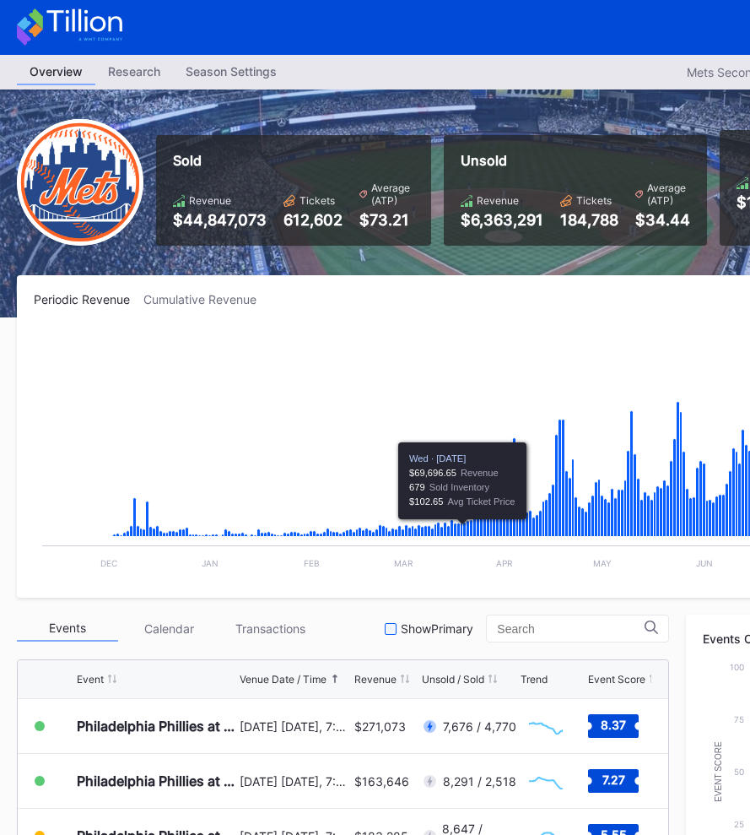
click at [397, 630] on div at bounding box center [391, 629] width 12 height 12
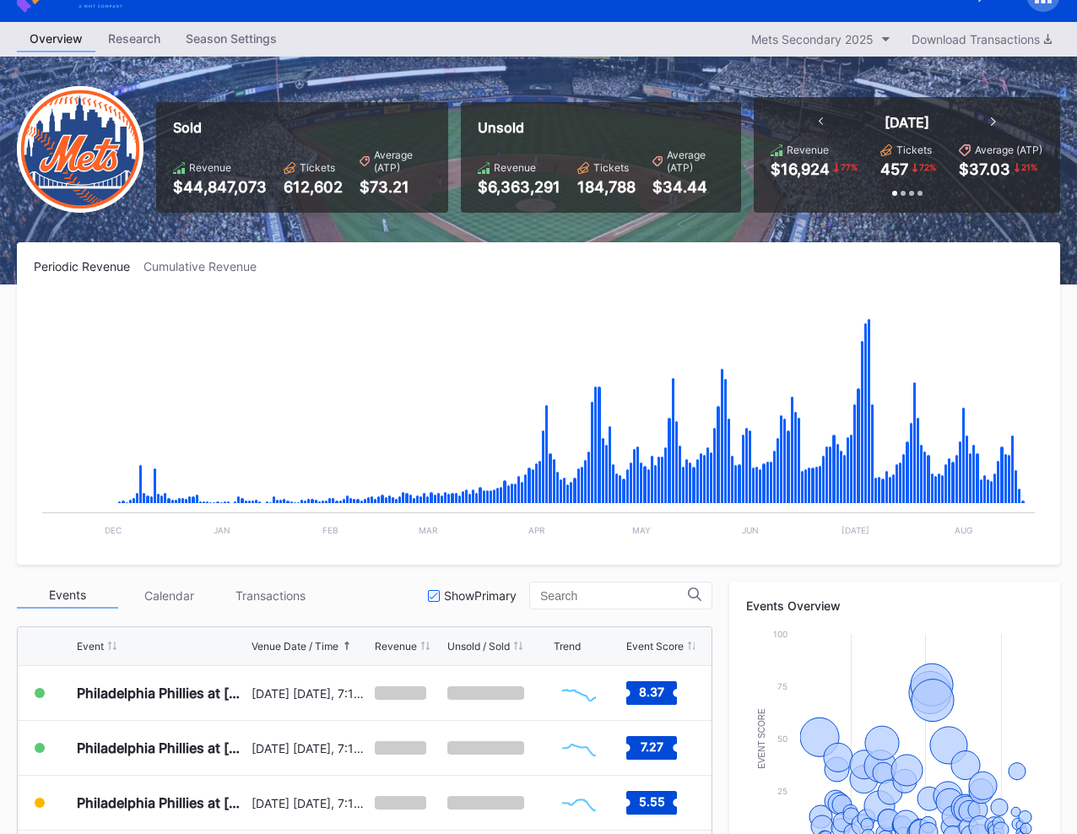
scroll to position [0, 0]
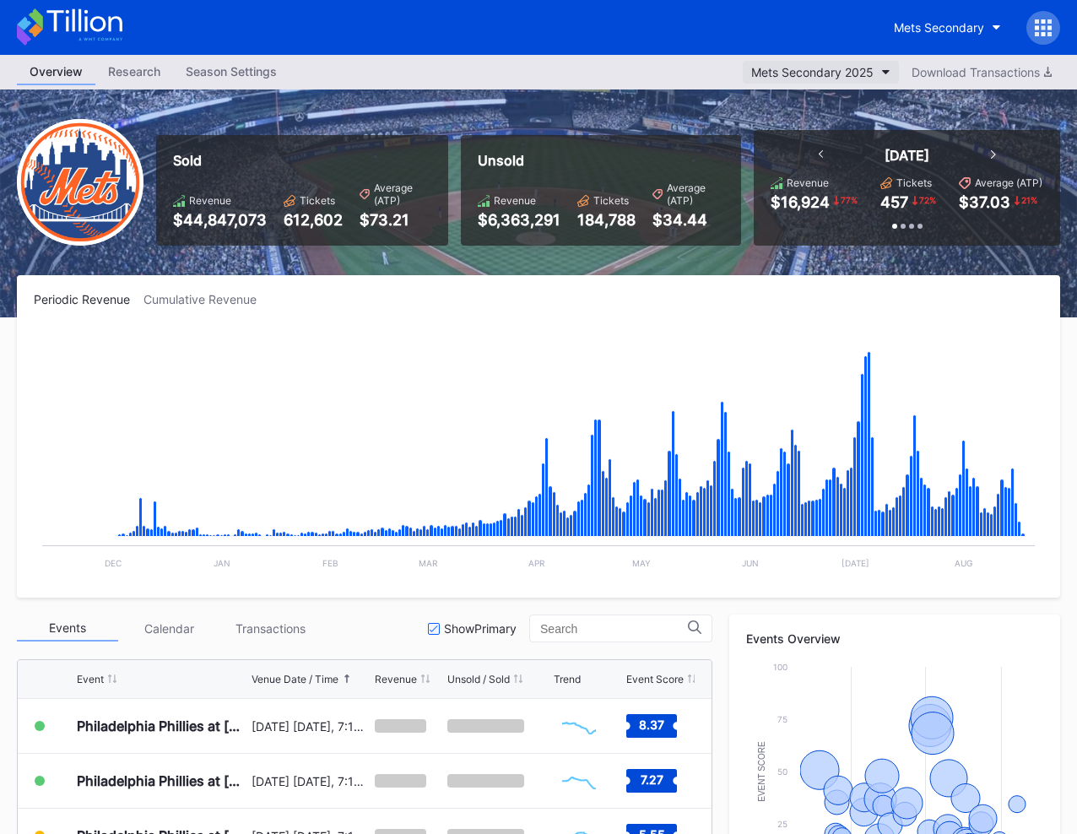
click at [749, 78] on div "Mets Secondary 2025" at bounding box center [812, 72] width 122 height 14
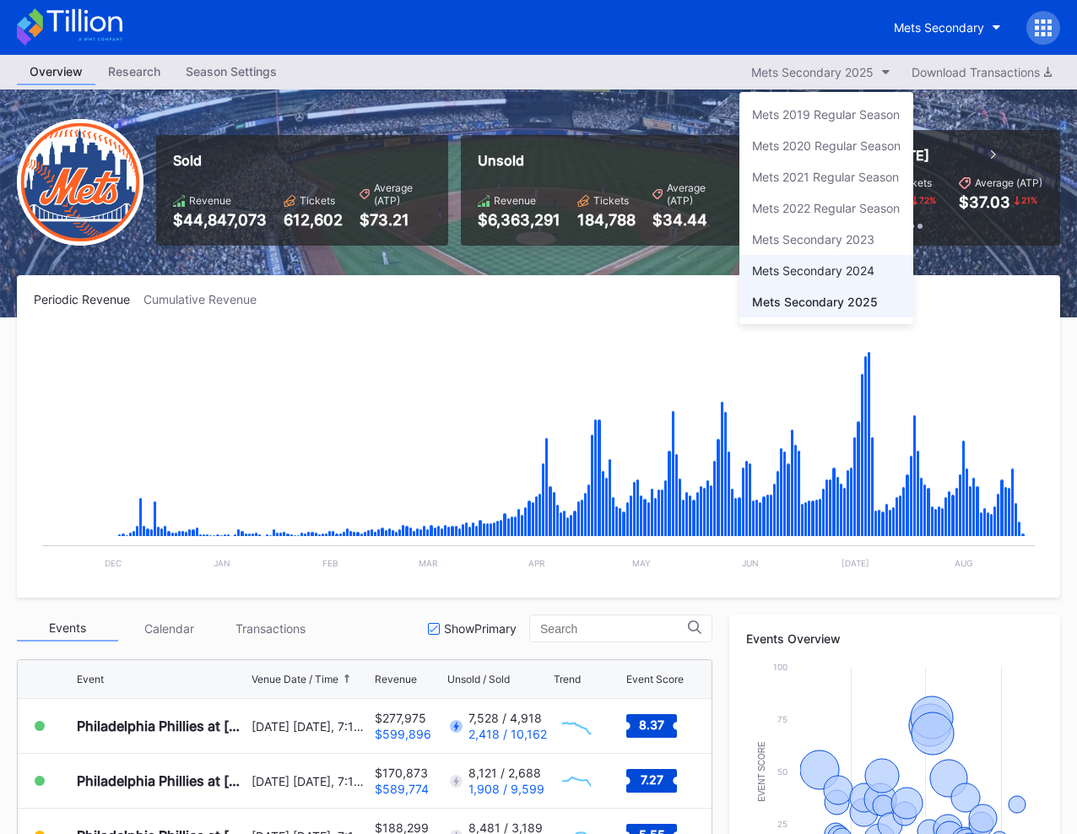
click at [749, 265] on div "Mets Secondary 2024" at bounding box center [813, 270] width 122 height 14
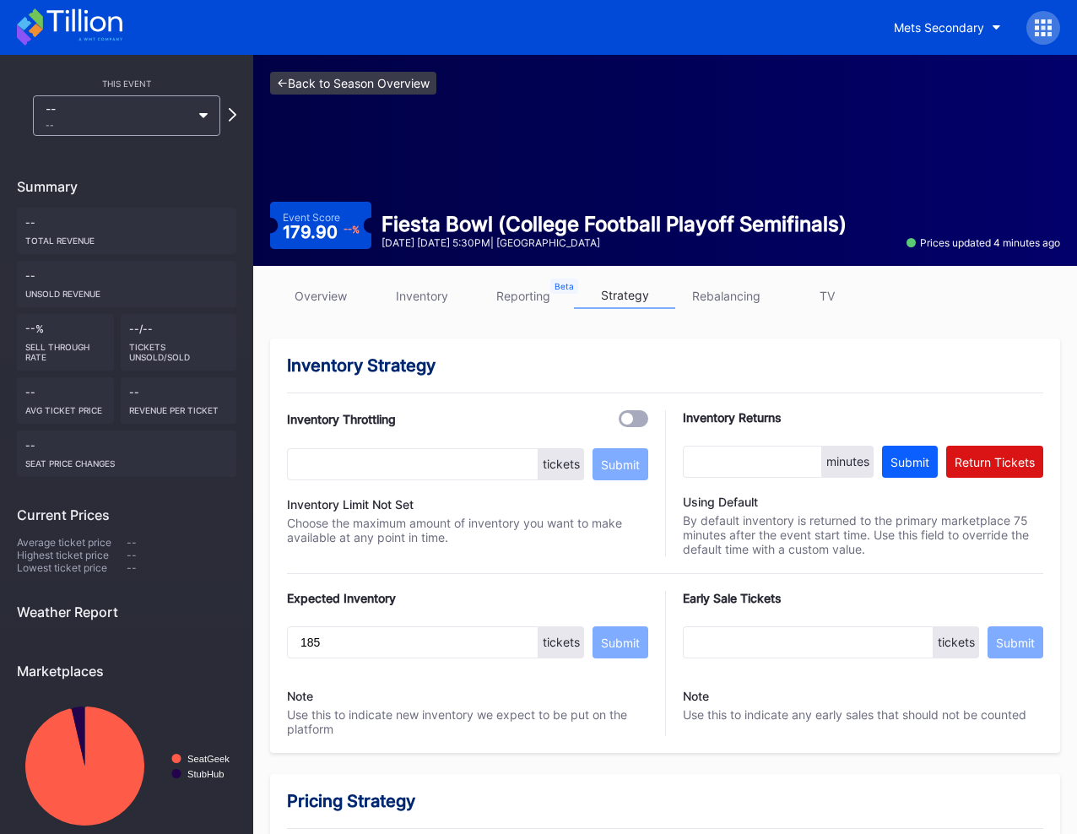
click at [382, 87] on link "<- Back to Season Overview" at bounding box center [353, 83] width 166 height 23
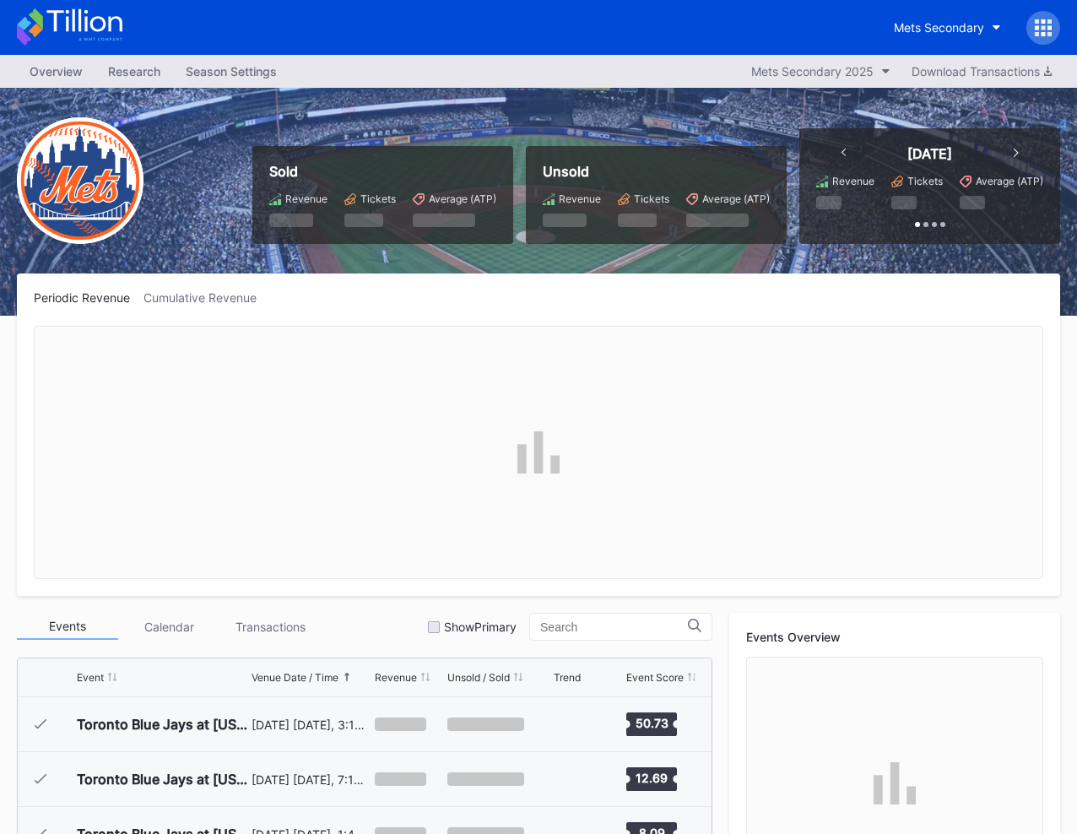
scroll to position [3512, 0]
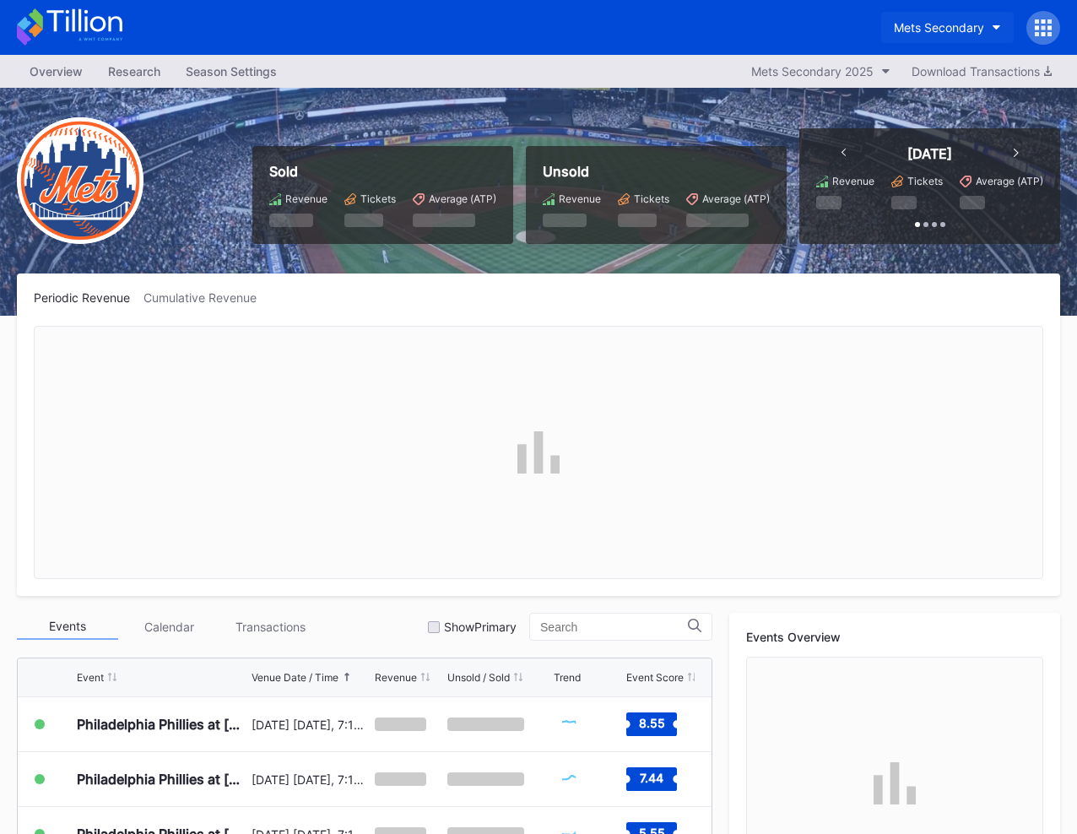
click at [948, 34] on div "Mets Secondary" at bounding box center [939, 27] width 90 height 14
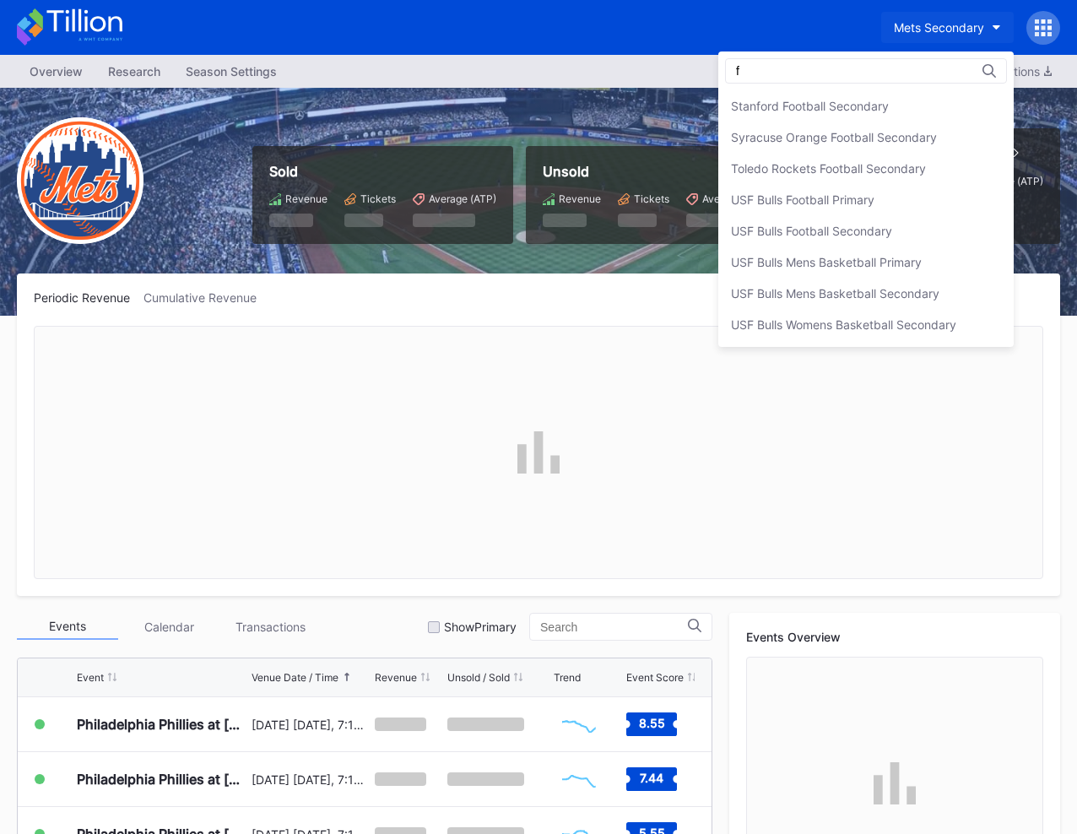
scroll to position [0, 0]
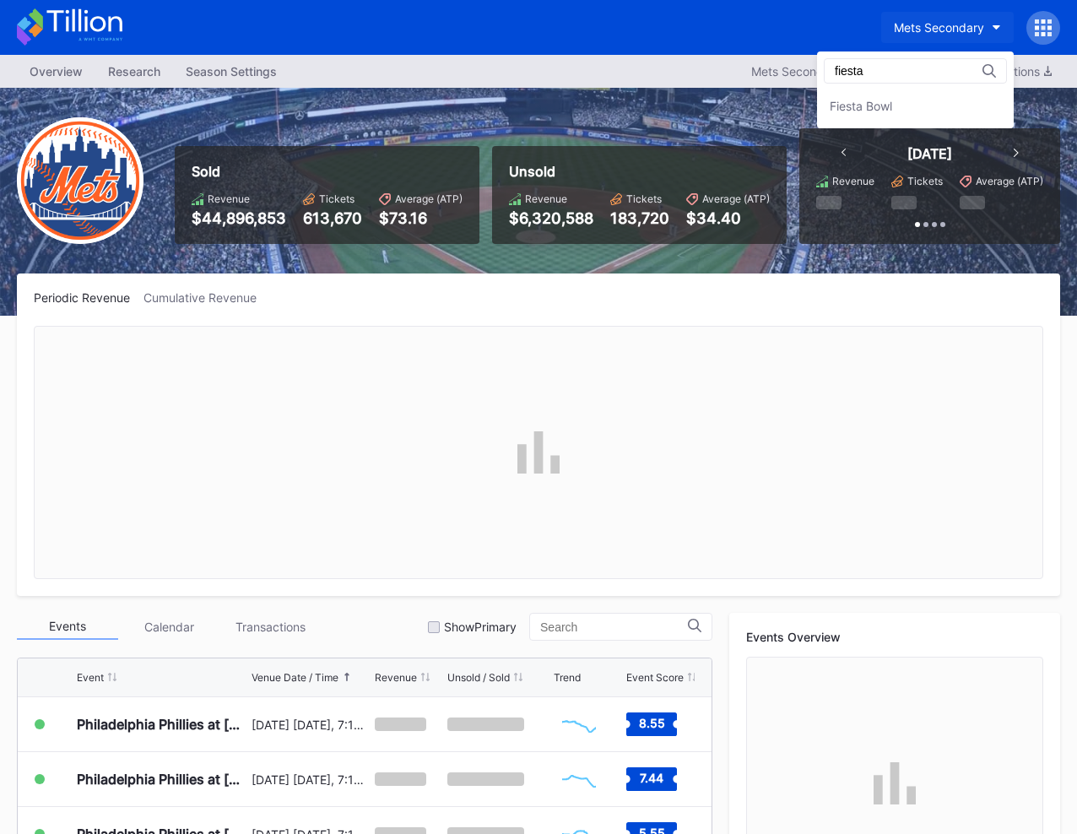
type input "fiesta"
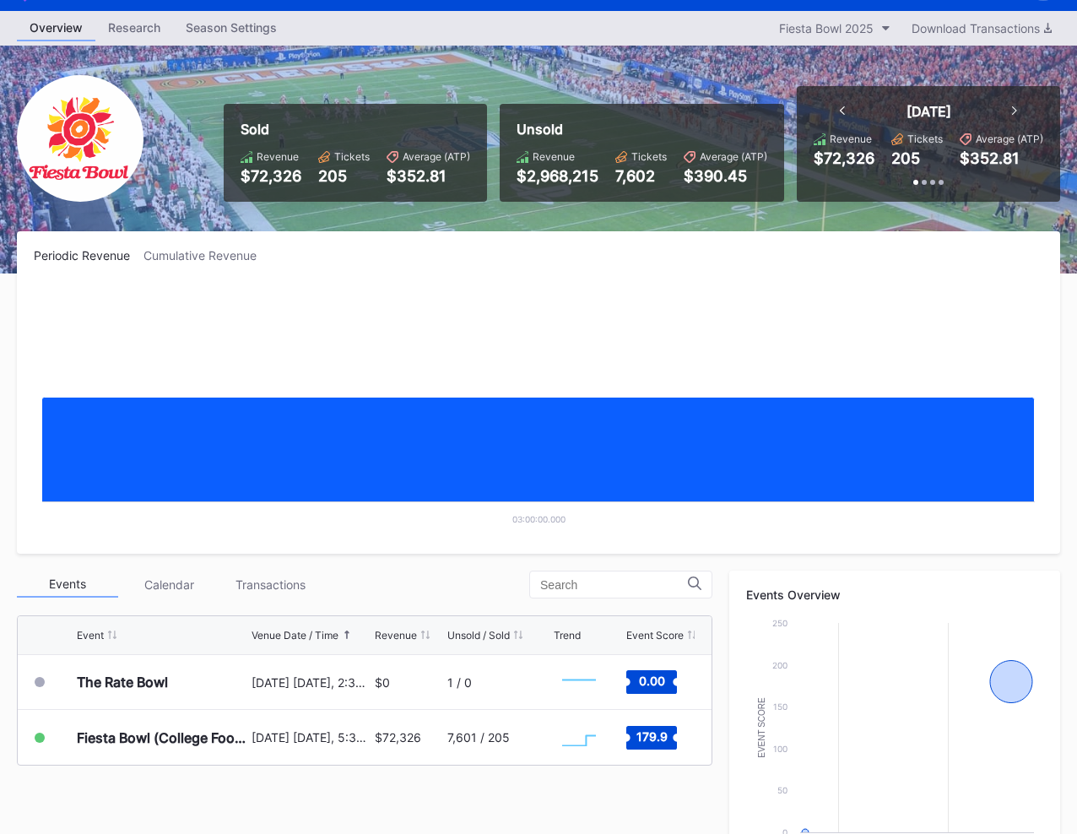
scroll to position [62, 0]
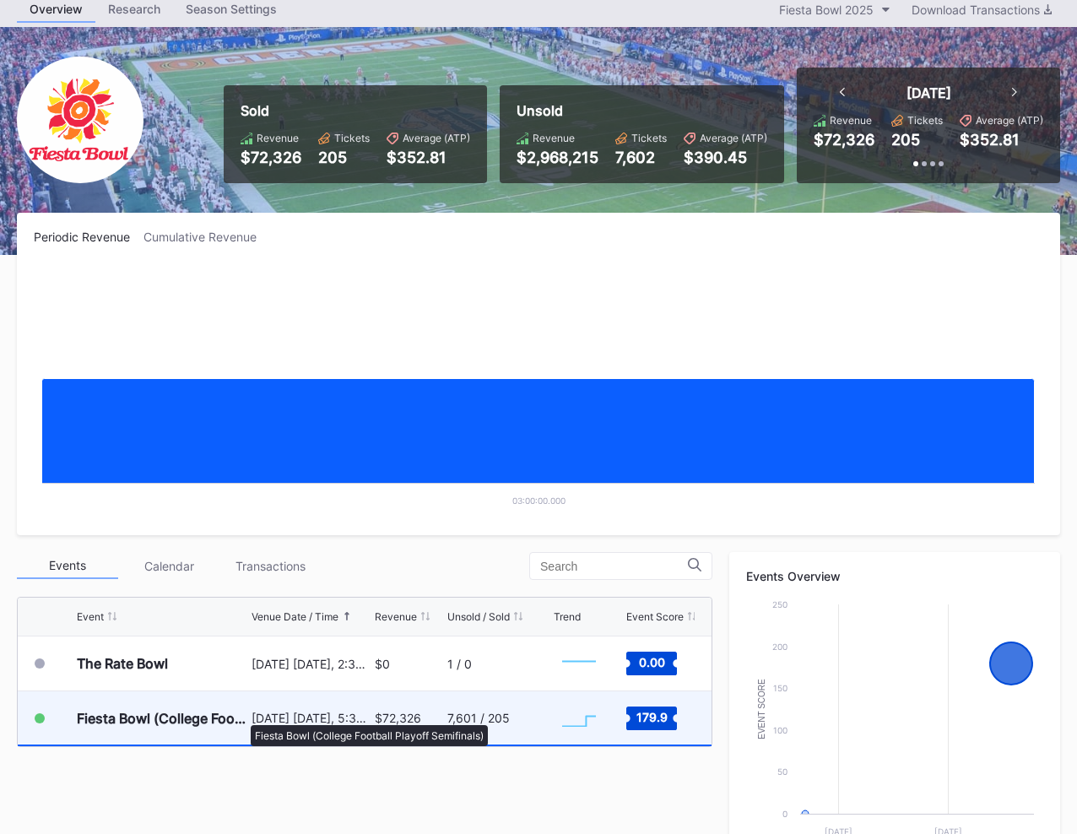
click at [242, 717] on div "Fiesta Bowl (College Football Playoff Semifinals)" at bounding box center [162, 718] width 171 height 17
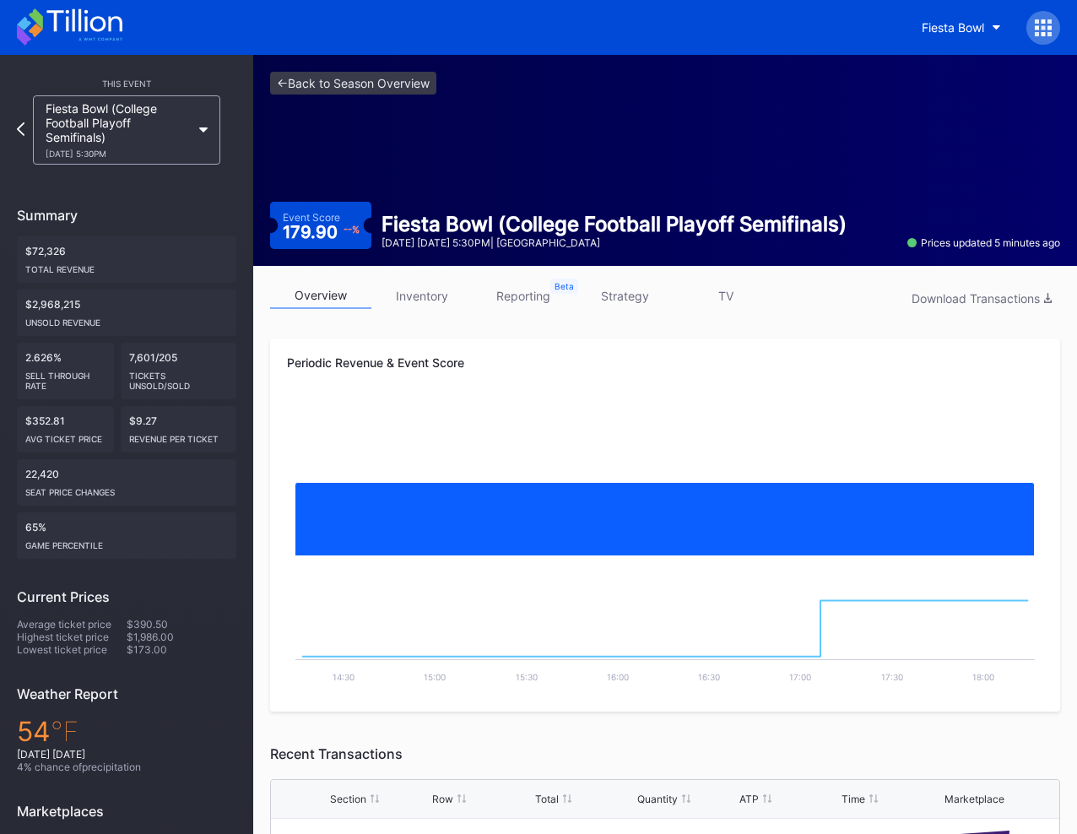
click at [693, 272] on div "overview inventory reporting strategy TV Download Transactions Periodic Revenue…" at bounding box center [665, 764] width 824 height 996
click at [635, 288] on link "strategy" at bounding box center [624, 296] width 101 height 26
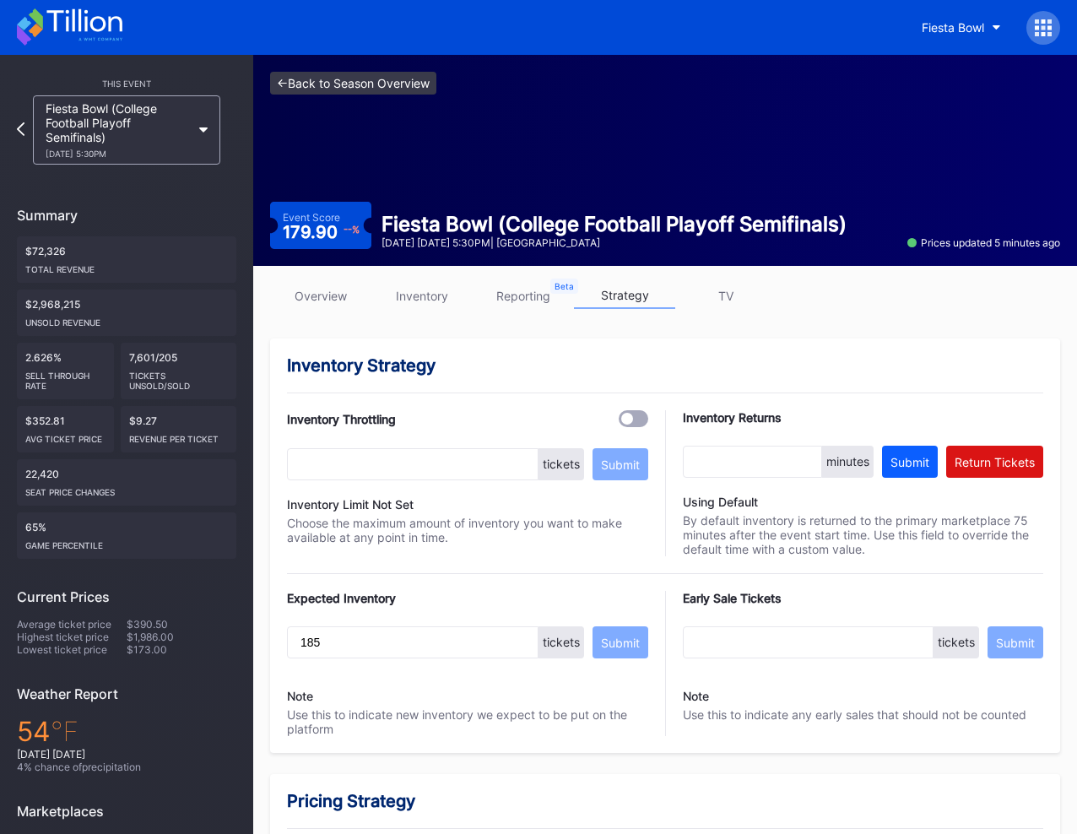
click at [314, 84] on link "<- Back to Season Overview" at bounding box center [353, 83] width 166 height 23
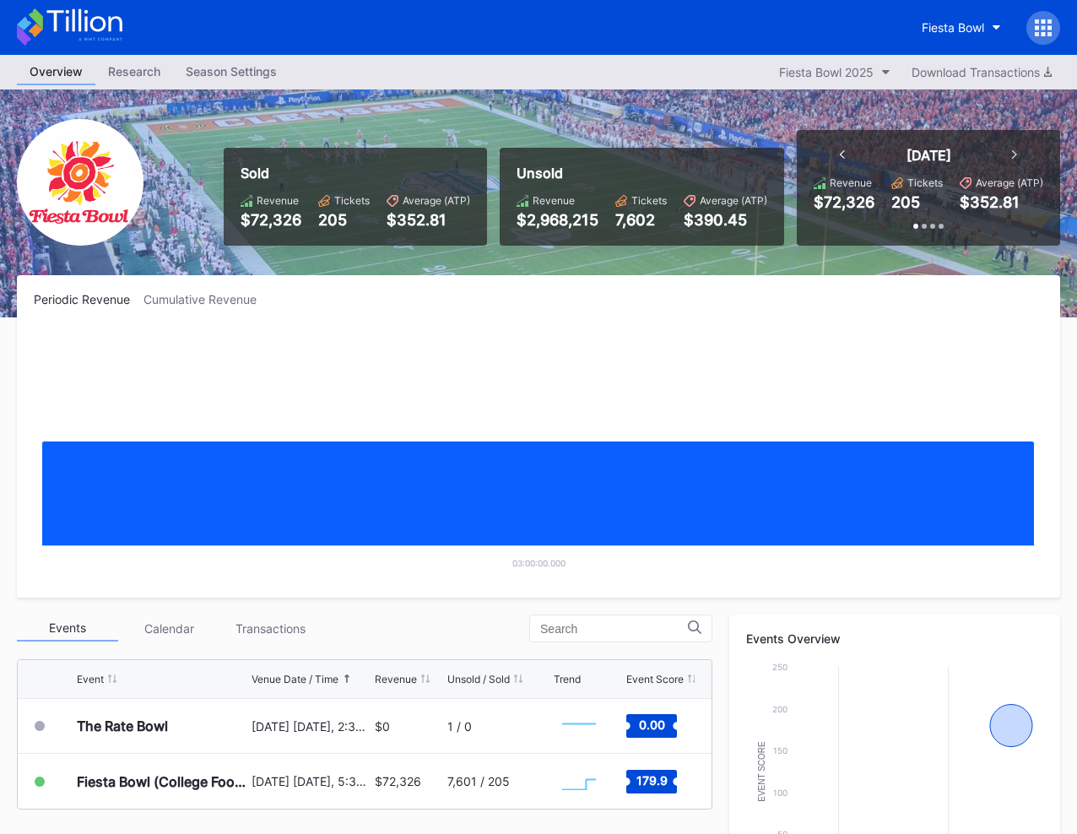
click at [393, 293] on div "Periodic Revenue Cumulative Revenue" at bounding box center [539, 299] width 1010 height 14
